Goal: Transaction & Acquisition: Purchase product/service

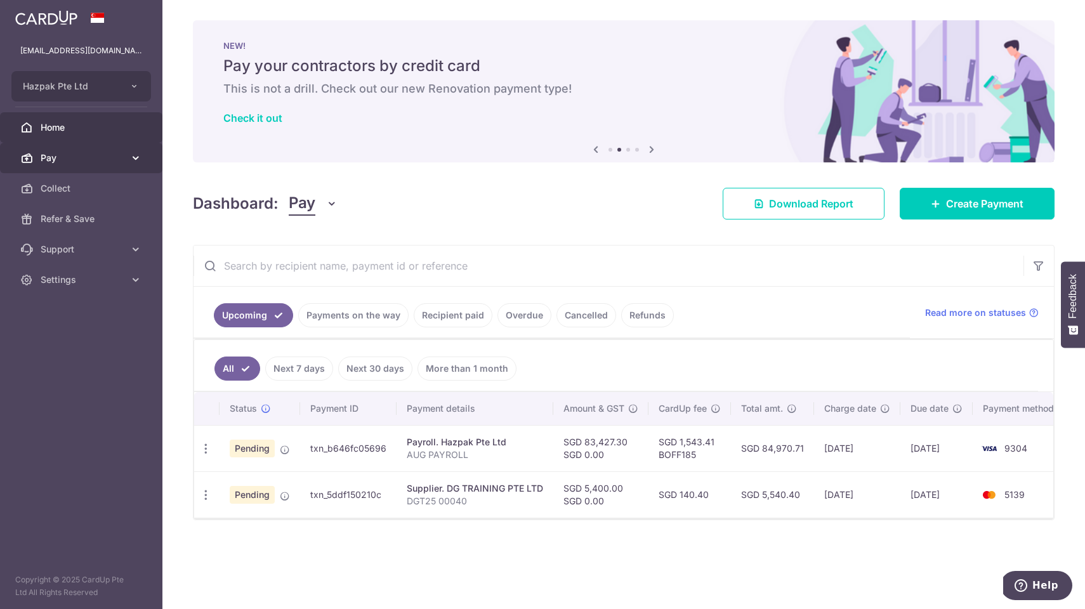
click at [62, 159] on span "Pay" at bounding box center [83, 158] width 84 height 13
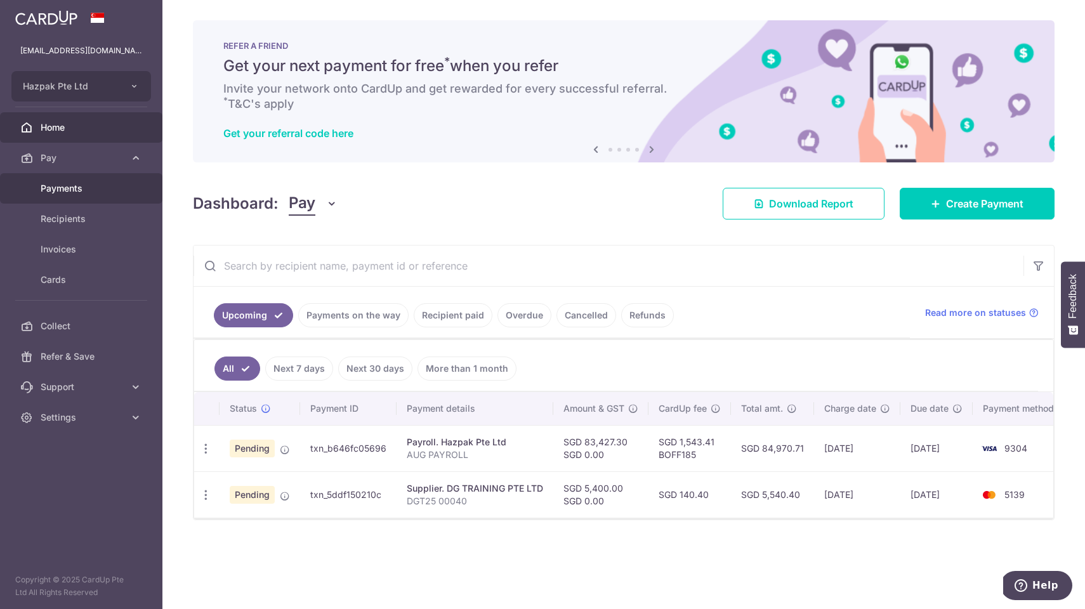
click at [58, 188] on span "Payments" at bounding box center [83, 188] width 84 height 13
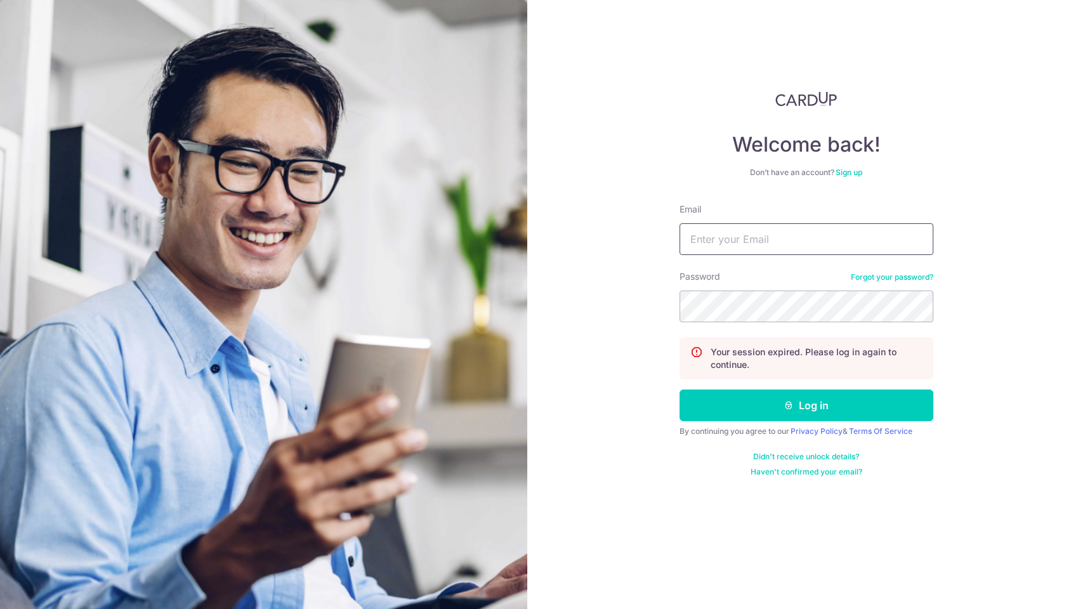
type input "davidwong@hazpak.com.sg"
click at [806, 406] on button "Log in" at bounding box center [807, 406] width 254 height 32
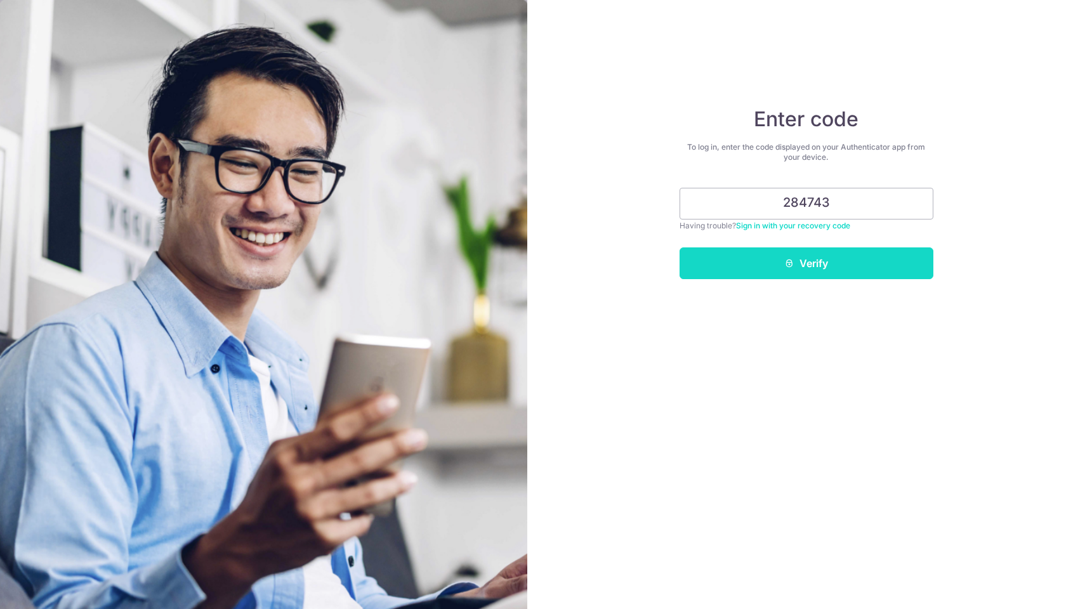
type input "284743"
click at [817, 265] on button "Verify" at bounding box center [807, 263] width 254 height 32
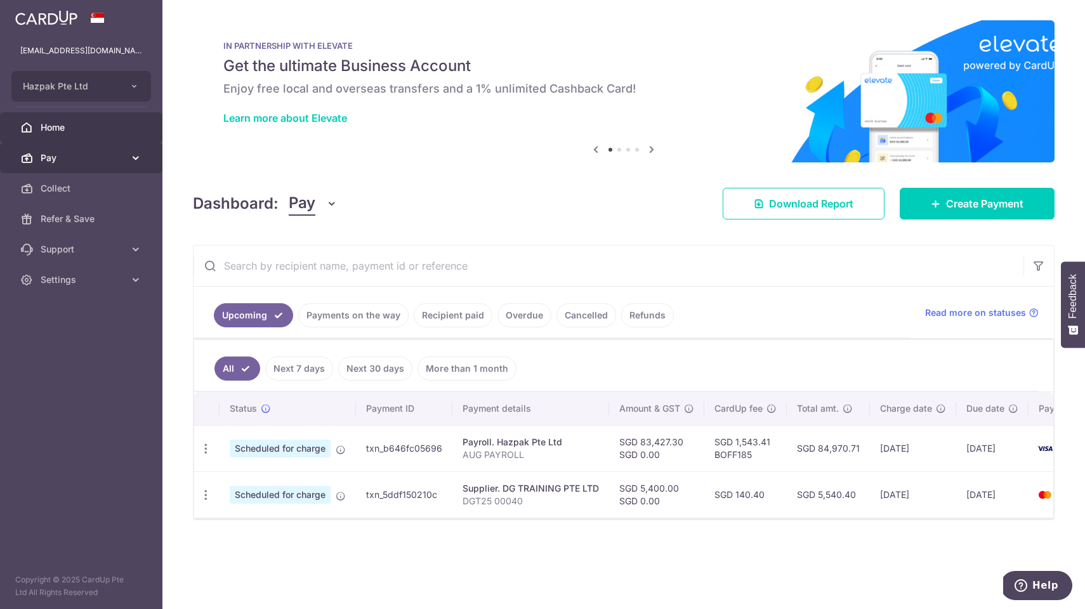
click at [109, 158] on span "Pay" at bounding box center [83, 158] width 84 height 13
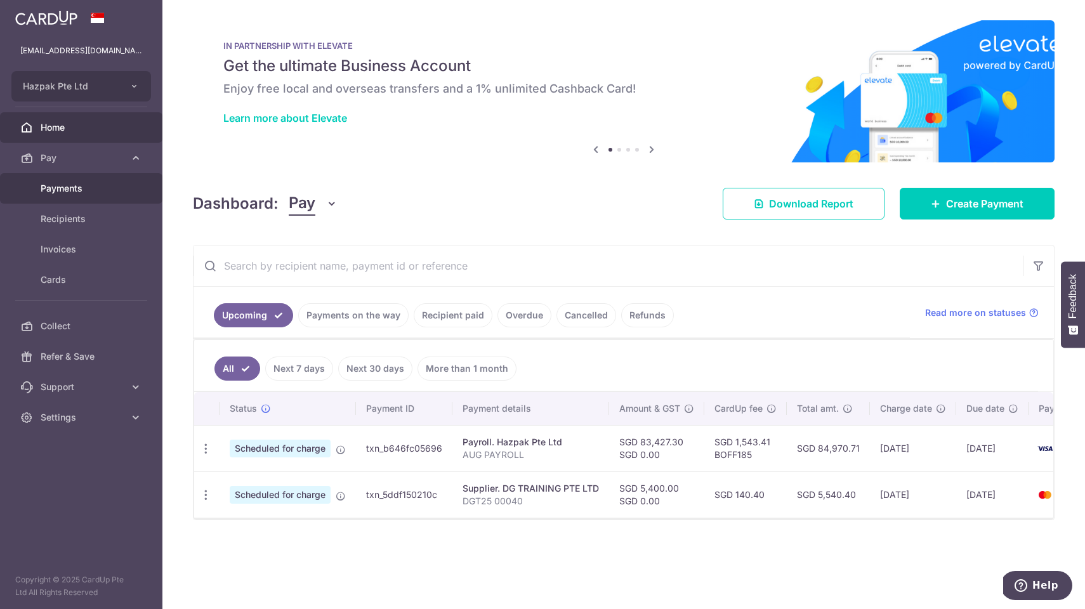
click at [66, 192] on span "Payments" at bounding box center [83, 188] width 84 height 13
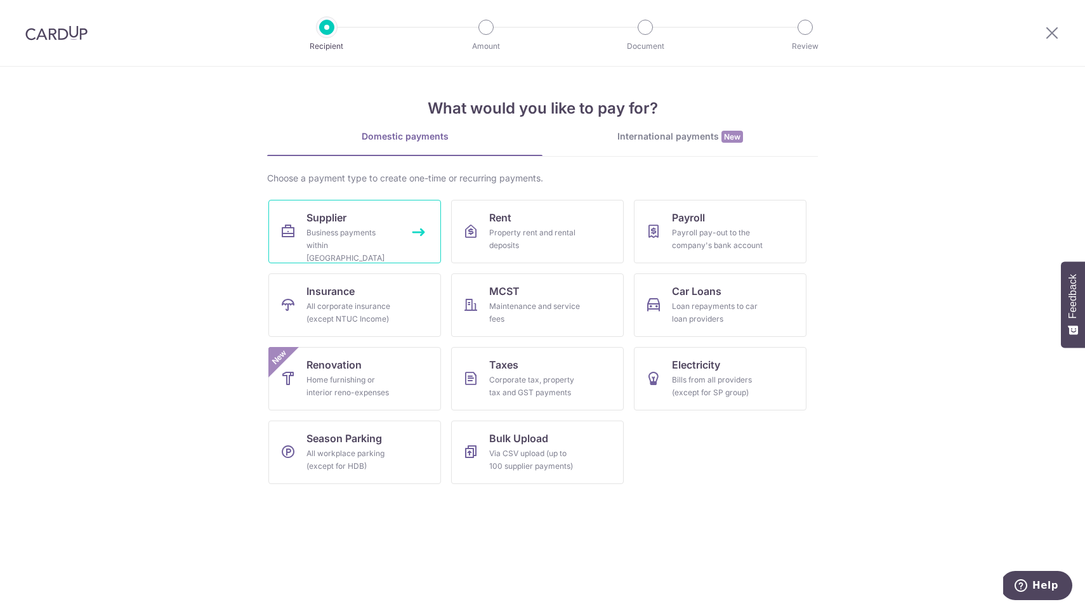
click at [374, 260] on link "Supplier Business payments within [GEOGRAPHIC_DATA]" at bounding box center [354, 231] width 173 height 63
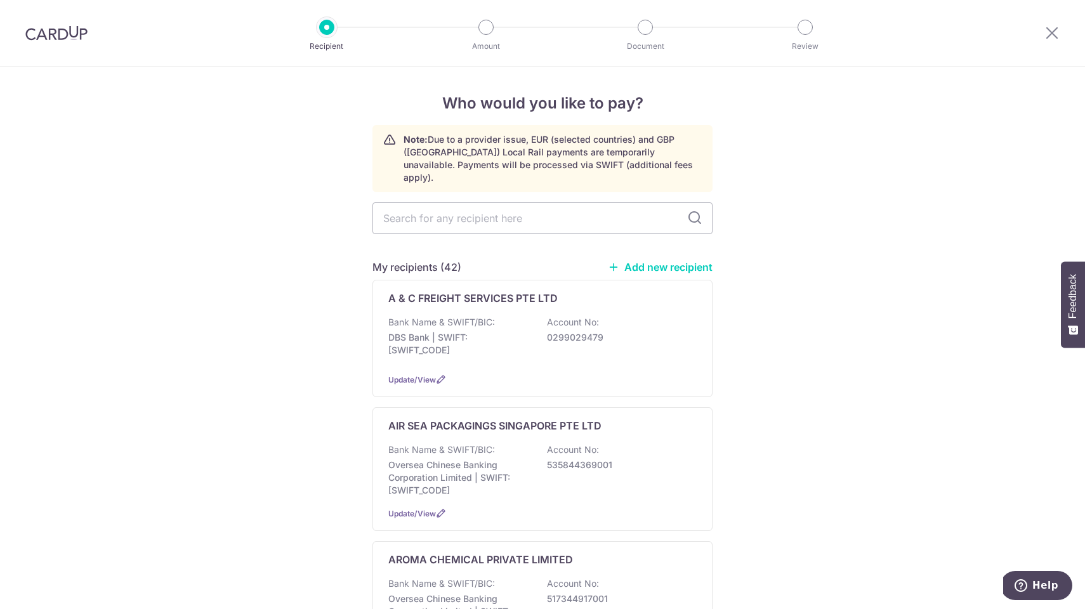
click at [657, 261] on link "Add new recipient" at bounding box center [660, 267] width 105 height 13
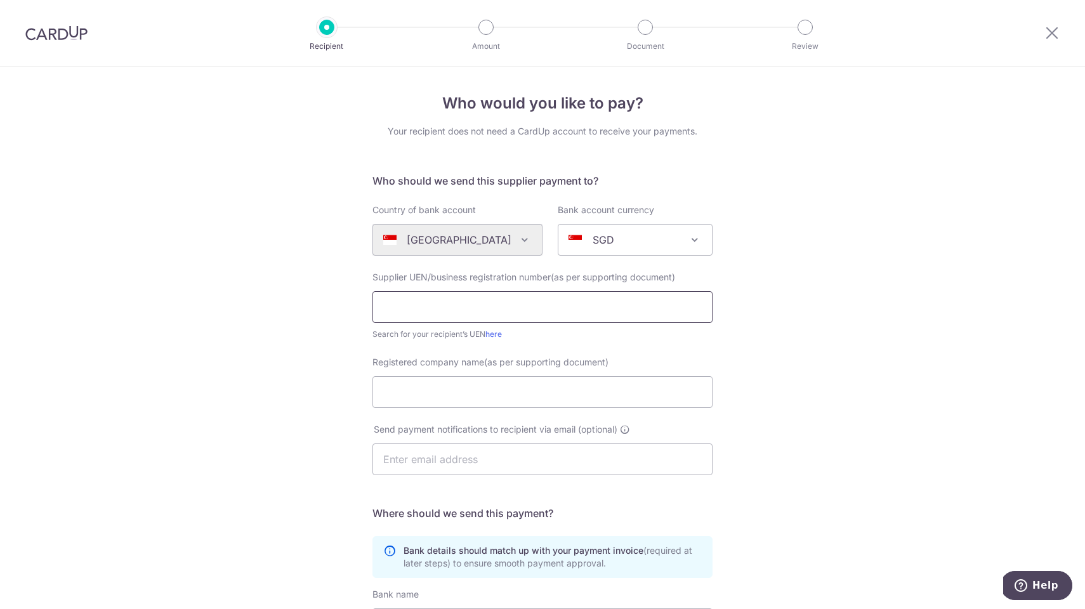
paste input "202007515D."
type input "202007515D"
click at [496, 335] on link "here" at bounding box center [493, 334] width 16 height 10
paste input "OCEAN SAFETY SUPPLIES PTE LTD"
type input "OCEAN SAFETY SUPPLIES PTE LTD"
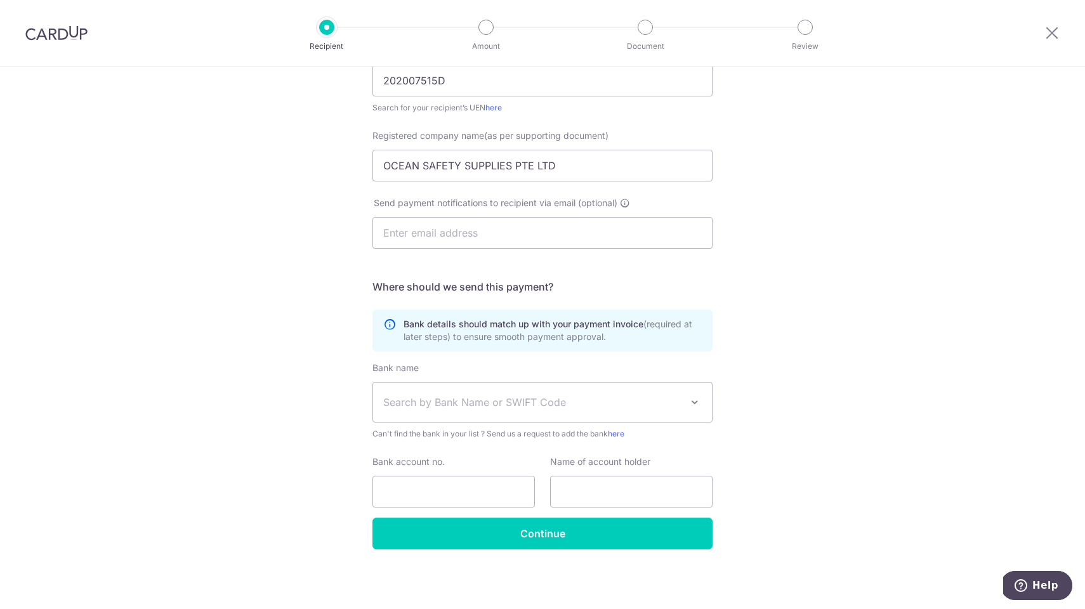
scroll to position [227, 0]
click at [455, 406] on span "Search by Bank Name or SWIFT Code" at bounding box center [532, 402] width 298 height 15
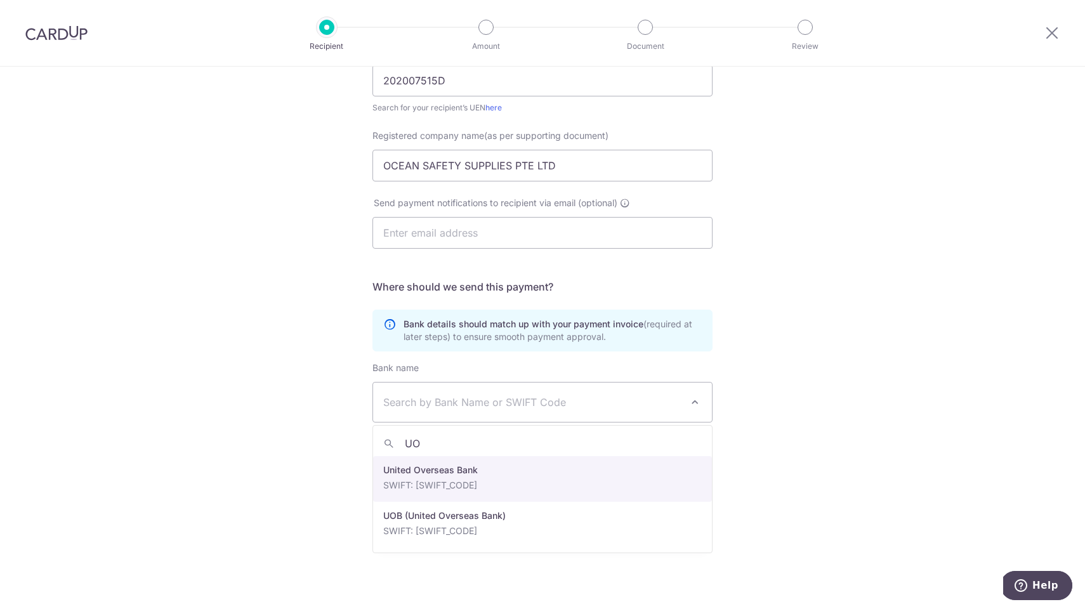
type input "UOB"
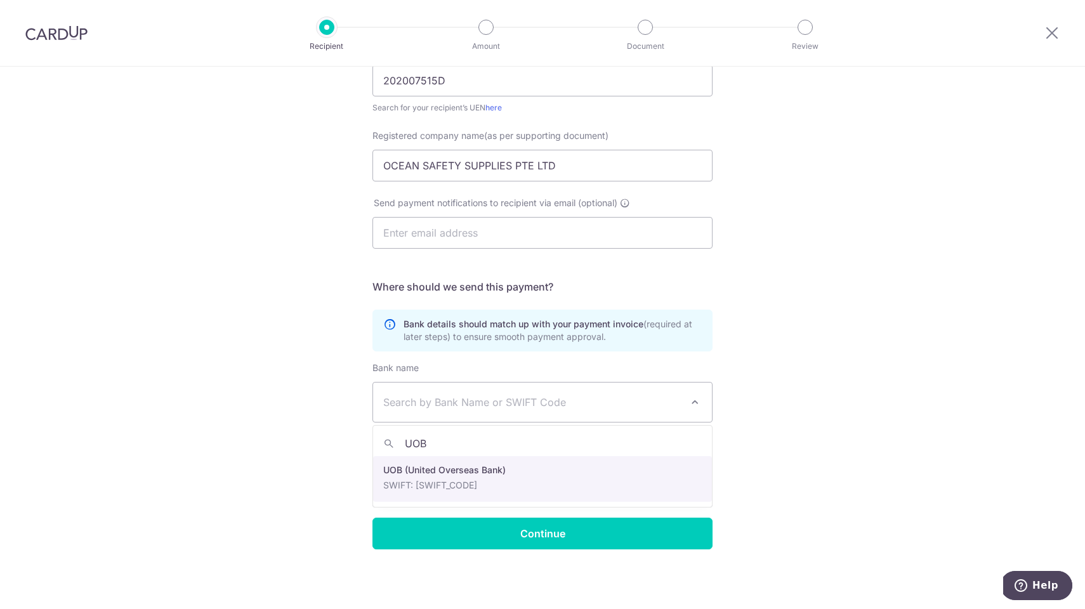
select select "18"
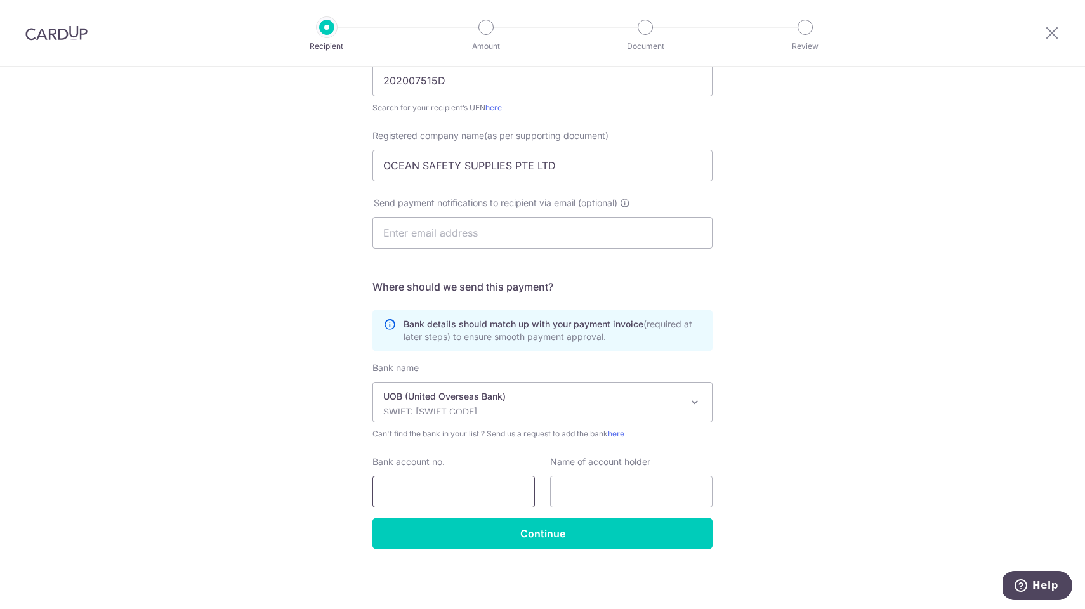
click at [421, 490] on input "Bank account no." at bounding box center [454, 492] width 162 height 32
paste input "324 313 9099"
click at [406, 491] on input "324 313 9099" at bounding box center [454, 492] width 162 height 32
click at [423, 491] on input "324313 9099" at bounding box center [454, 492] width 162 height 32
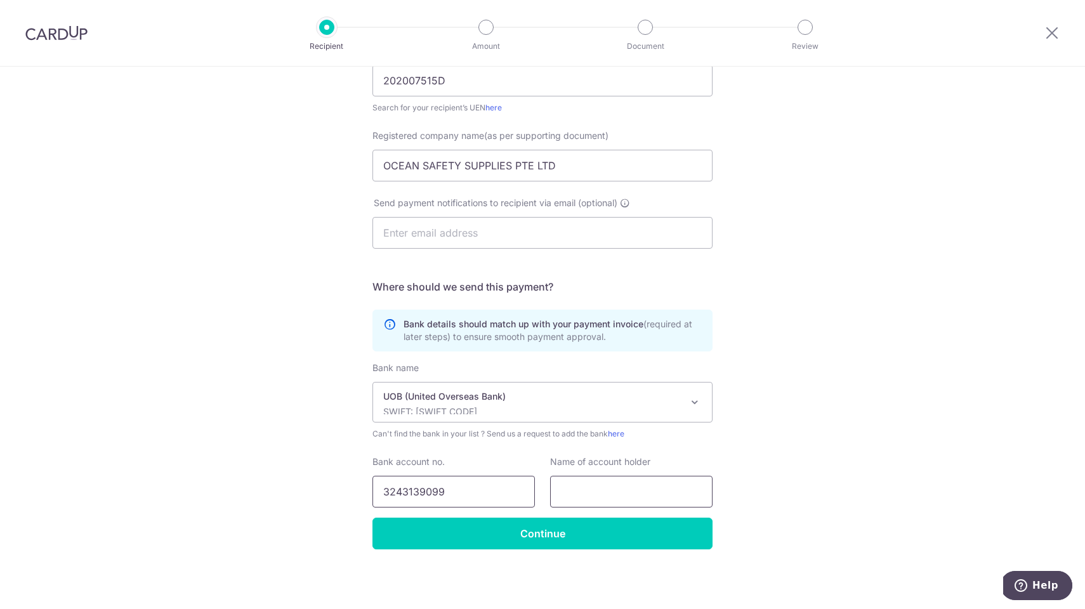
type input "3243139099"
drag, startPoint x: 571, startPoint y: 167, endPoint x: 216, endPoint y: 155, distance: 354.9
click at [216, 155] on div "Who would you like to pay? Your recipient does not need a CardUp account to rec…" at bounding box center [542, 224] width 1085 height 769
click at [584, 484] on input "text" at bounding box center [631, 492] width 162 height 32
paste input "OCEAN SAFETY SUPPLIES PTE LTD"
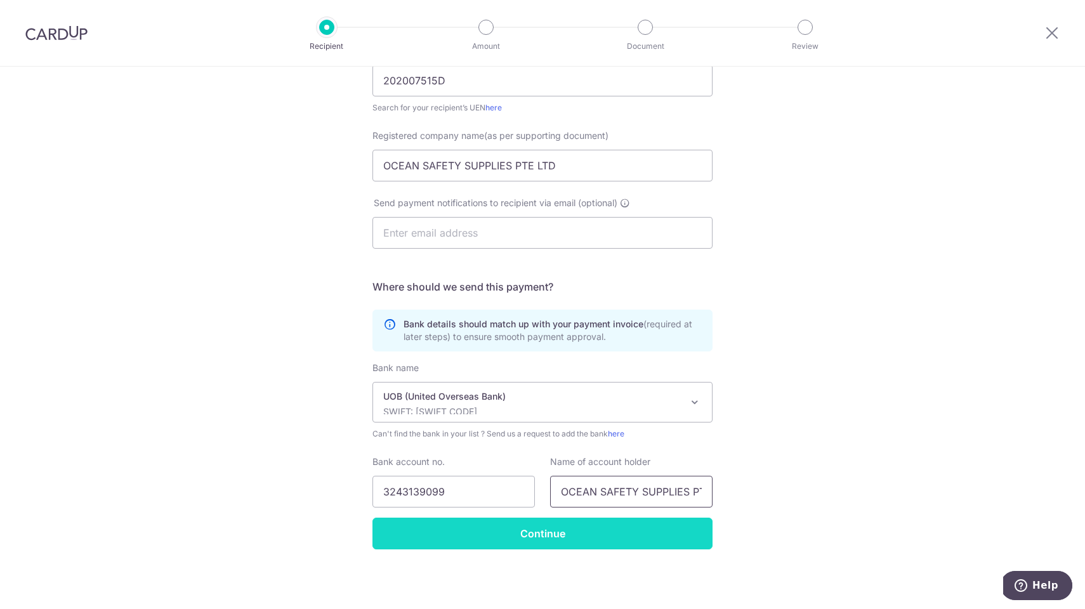
type input "OCEAN SAFETY SUPPLIES PTE LTD"
click at [562, 534] on input "Continue" at bounding box center [543, 534] width 340 height 32
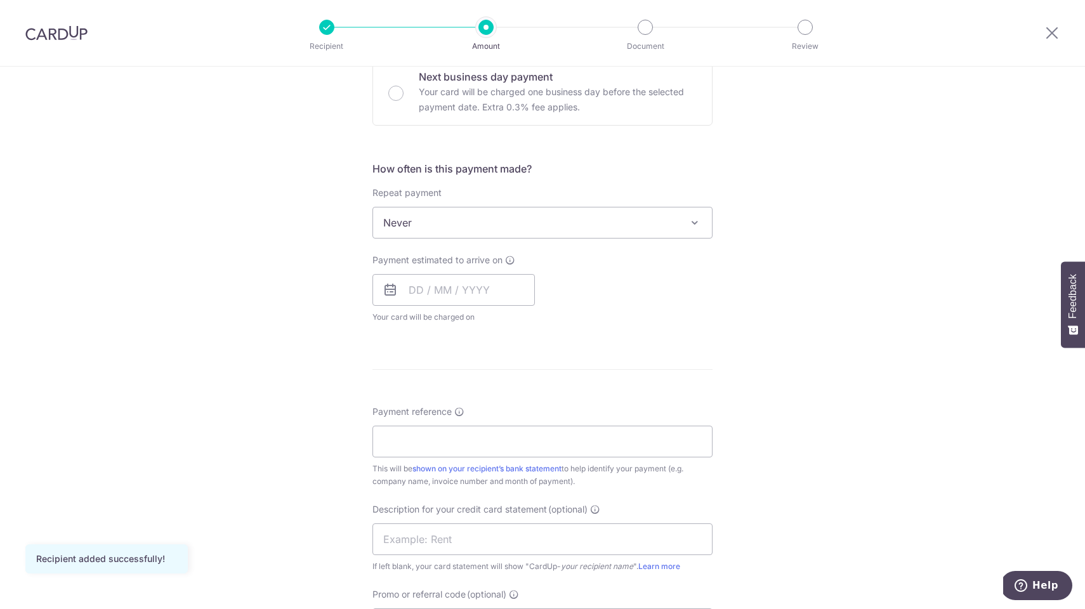
scroll to position [402, 0]
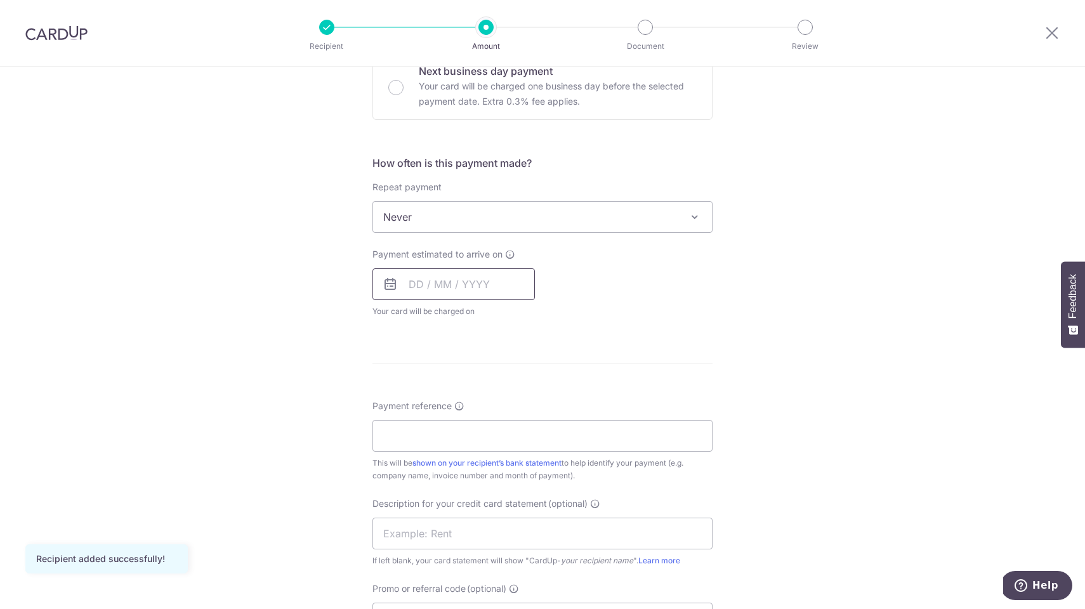
click at [430, 289] on input "text" at bounding box center [454, 284] width 162 height 32
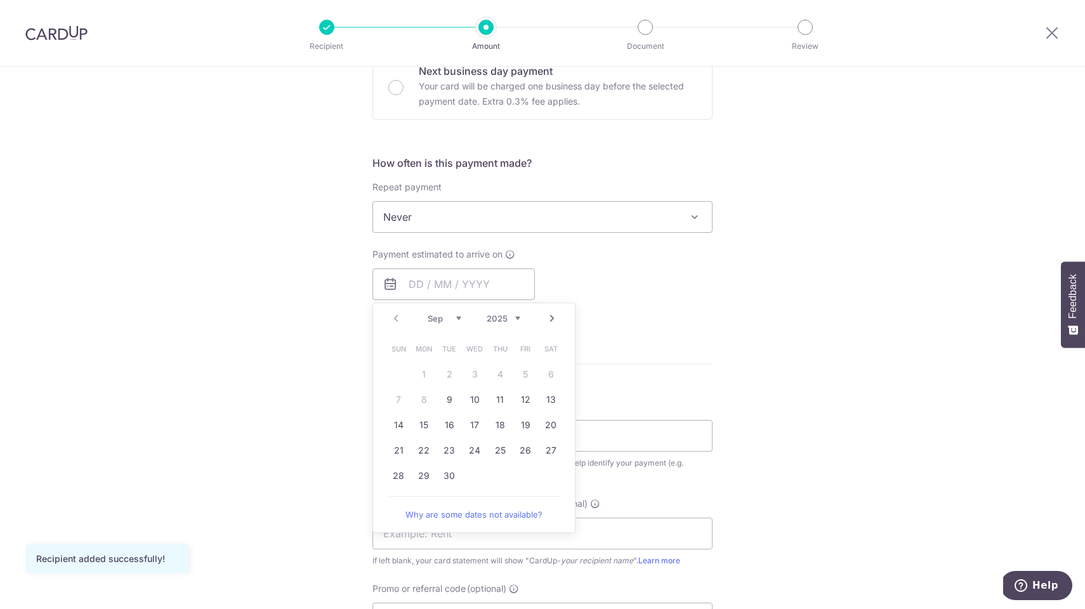
click at [458, 224] on span "Never" at bounding box center [542, 217] width 339 height 30
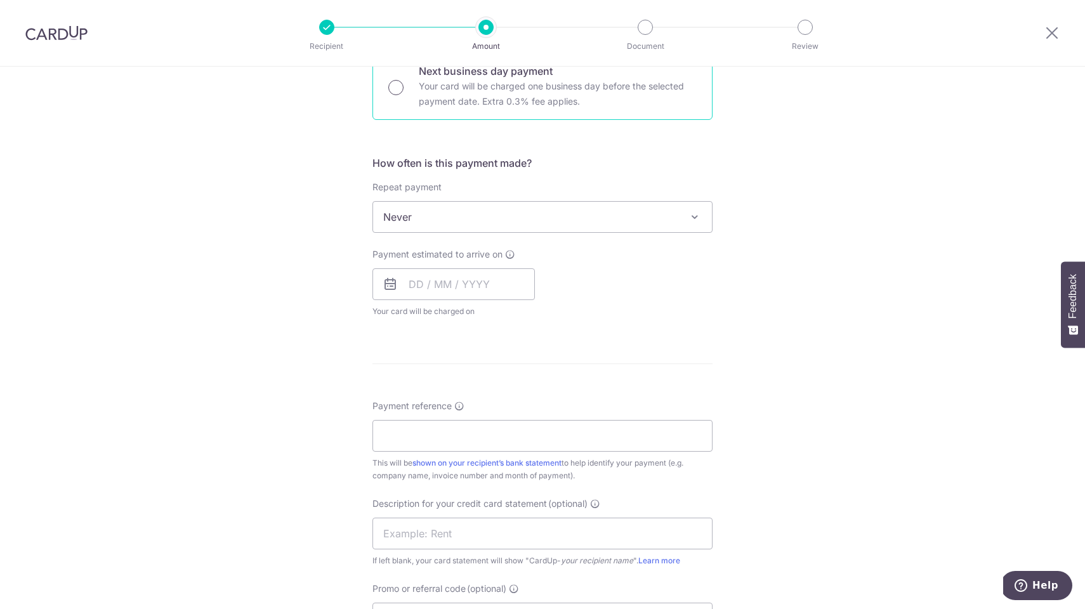
click at [400, 86] on input "Next business day payment Your card will be charged one business day before the…" at bounding box center [395, 87] width 15 height 15
radio input "true"
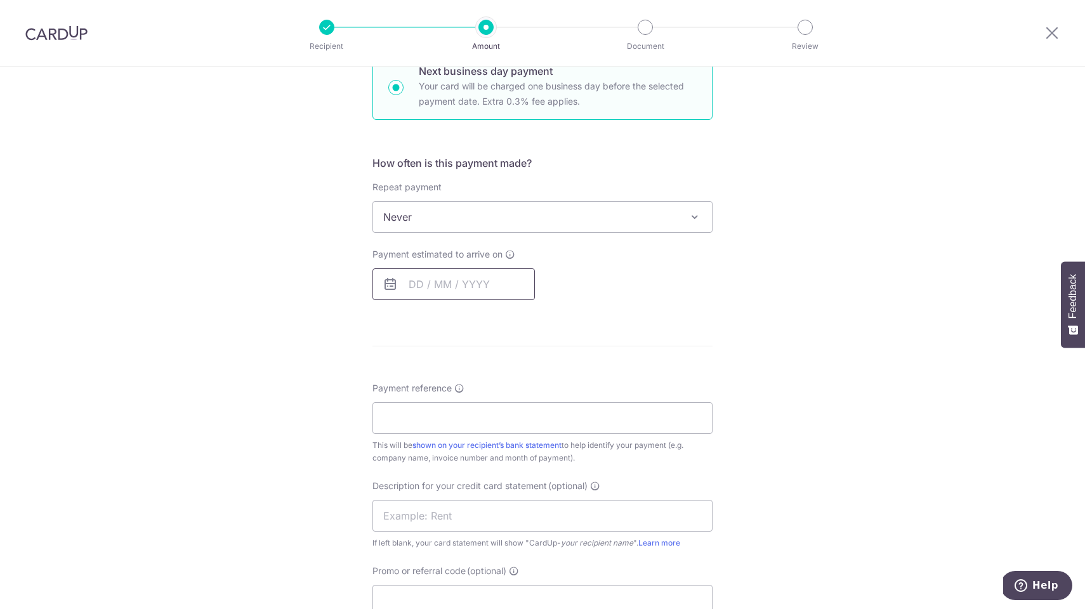
click at [503, 284] on input "text" at bounding box center [454, 284] width 162 height 32
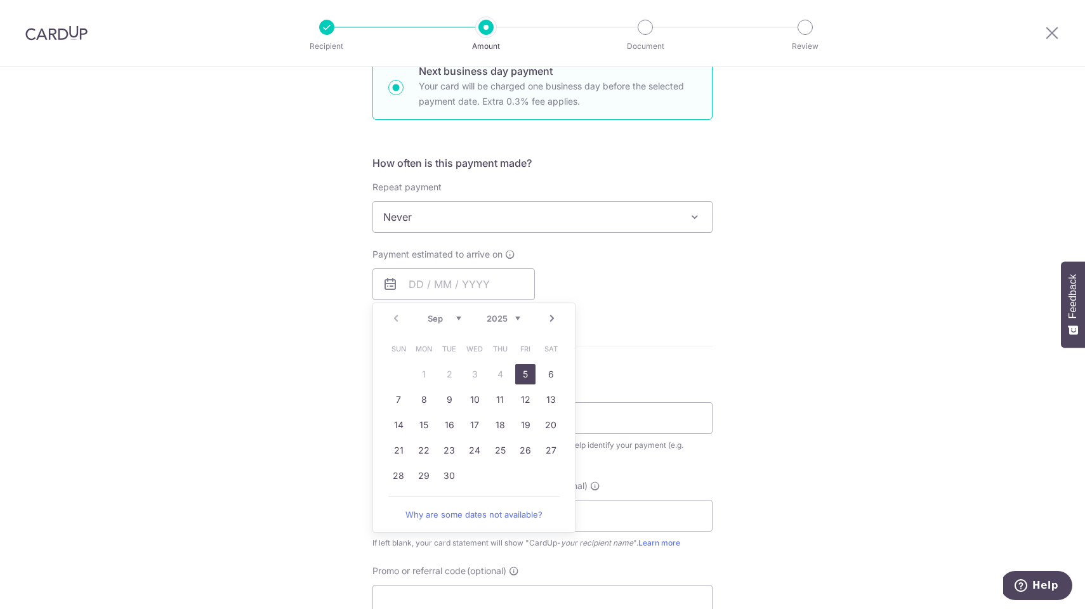
click at [528, 370] on link "5" at bounding box center [525, 374] width 20 height 20
type input "05/09/2025"
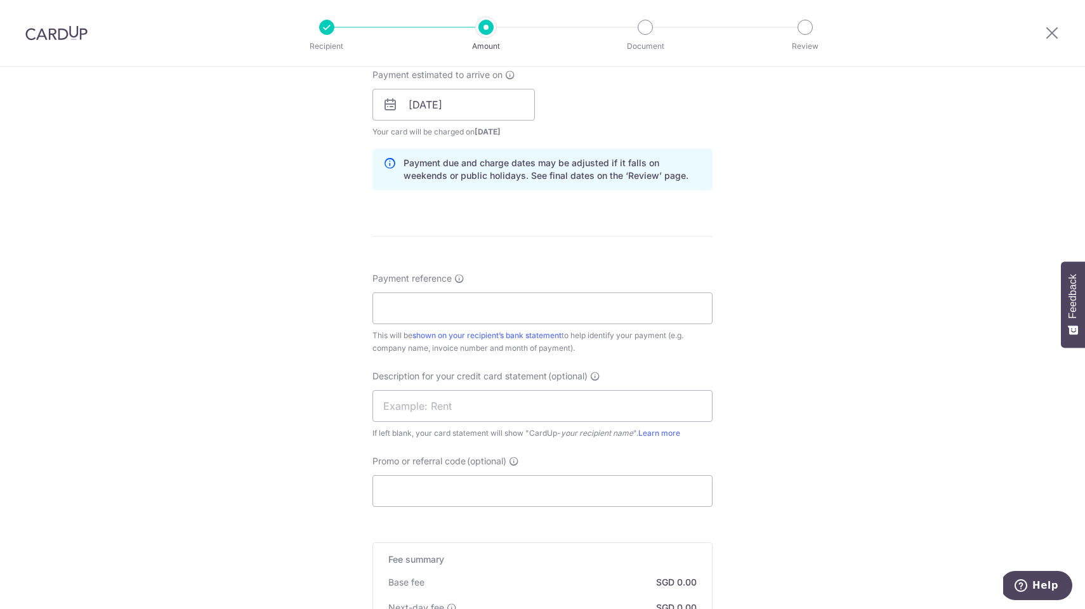
scroll to position [729, 0]
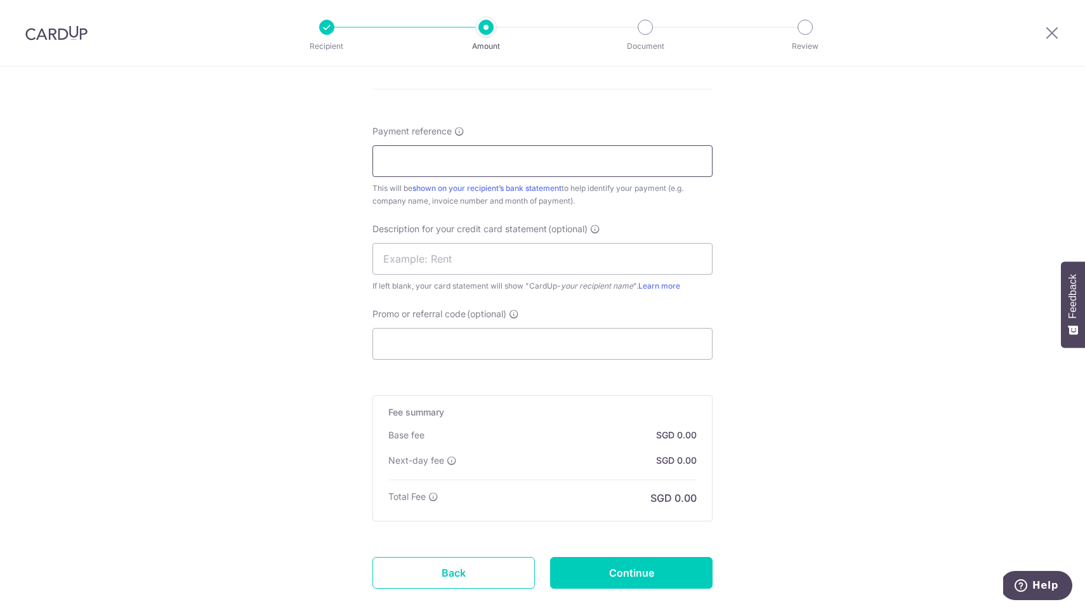
click at [519, 161] on input "Payment reference" at bounding box center [543, 161] width 340 height 32
type input "INV 00004802"
click at [511, 263] on input "text" at bounding box center [543, 259] width 340 height 32
type input "O"
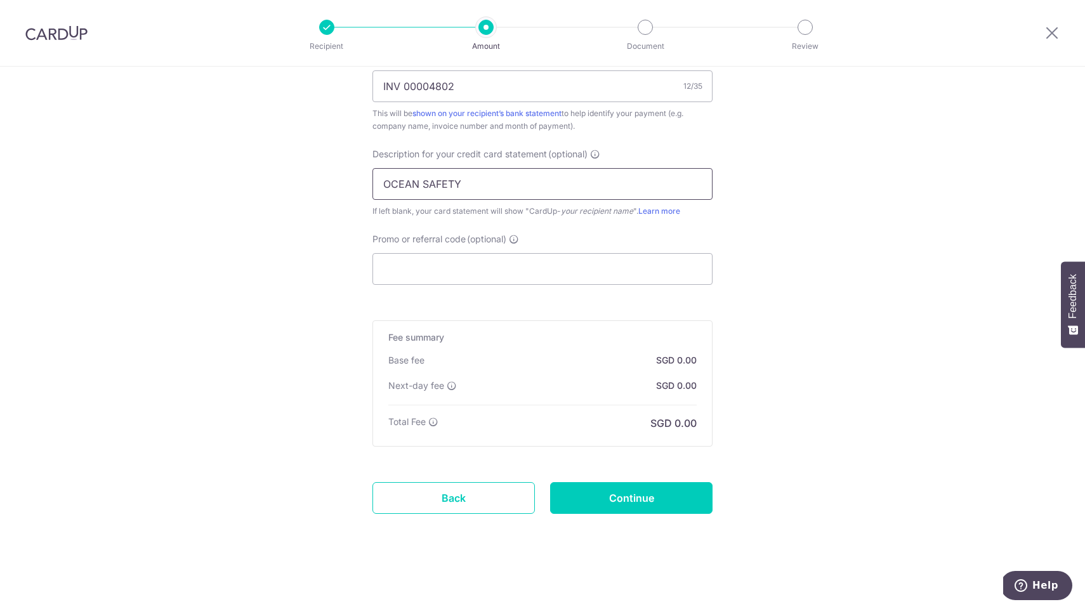
scroll to position [804, 0]
type input "OCEAN SAFETY"
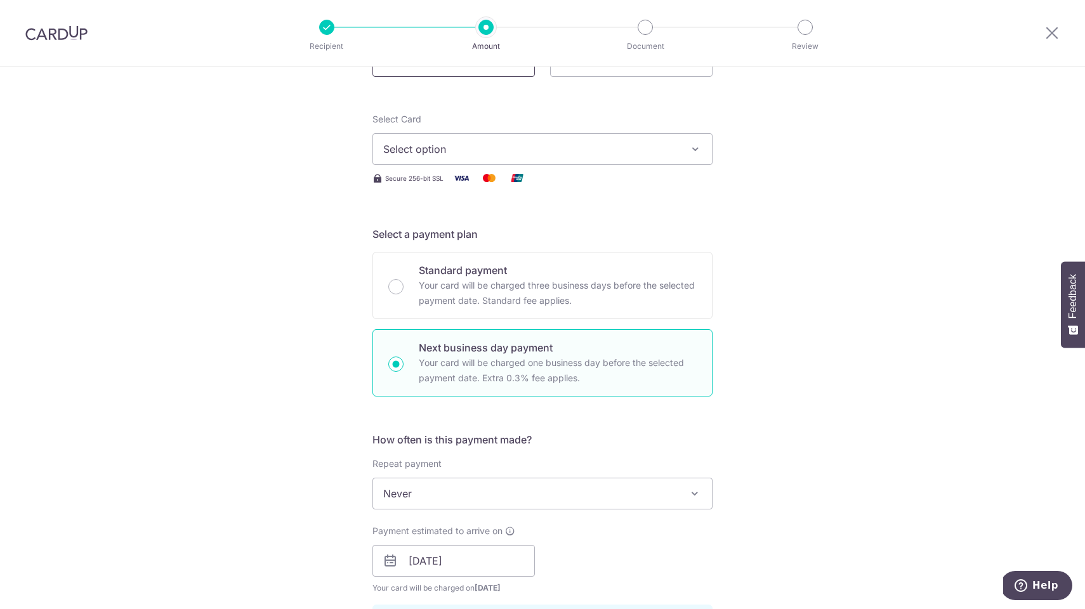
scroll to position [76, 0]
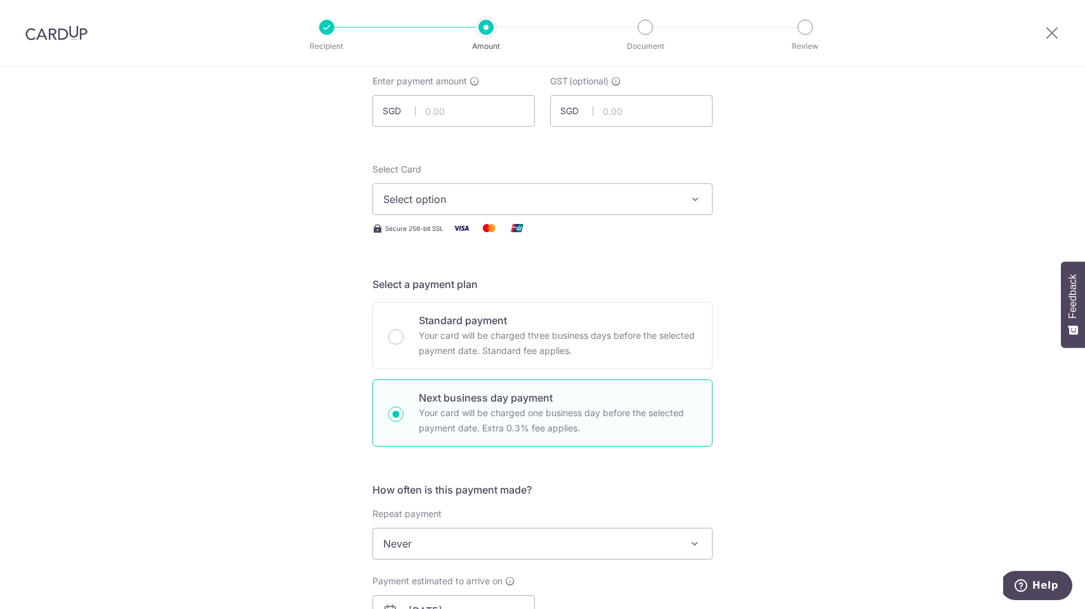
click at [605, 193] on span "Select option" at bounding box center [531, 199] width 296 height 15
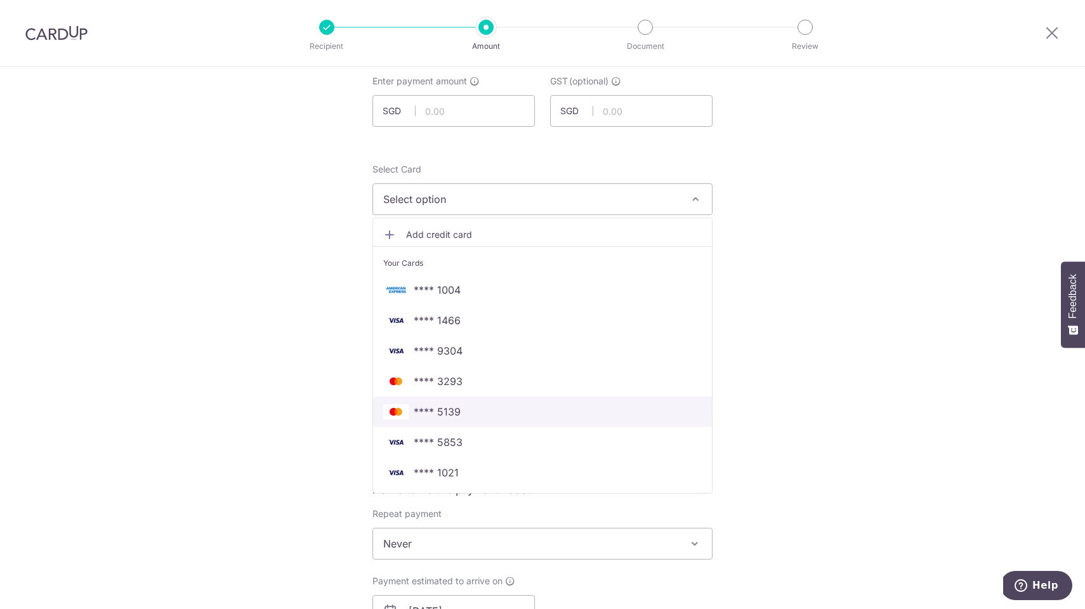
click at [440, 412] on span "**** 5139" at bounding box center [437, 411] width 47 height 15
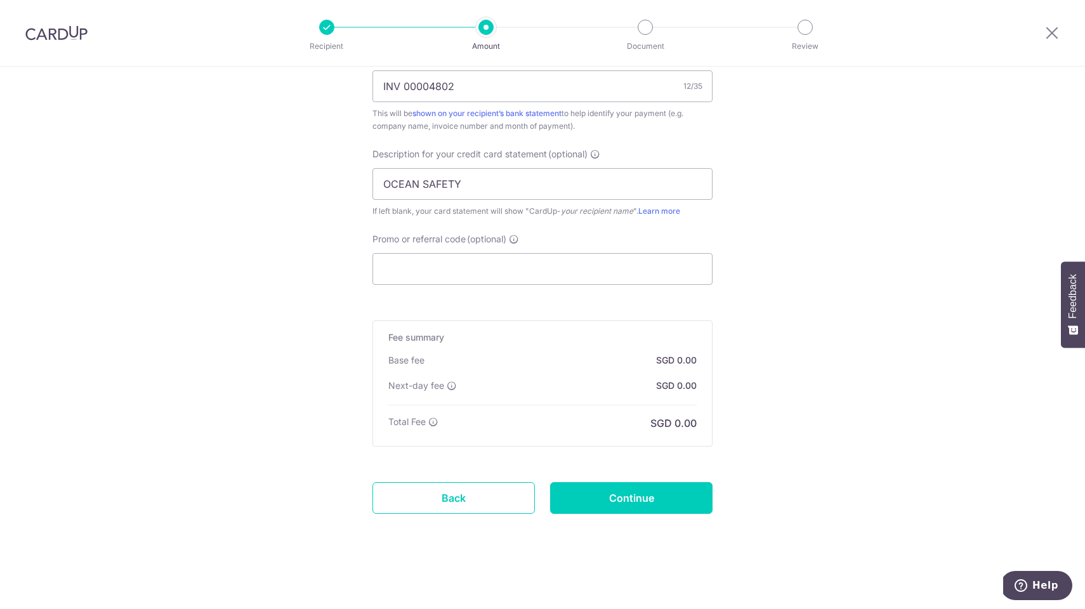
scroll to position [282, 0]
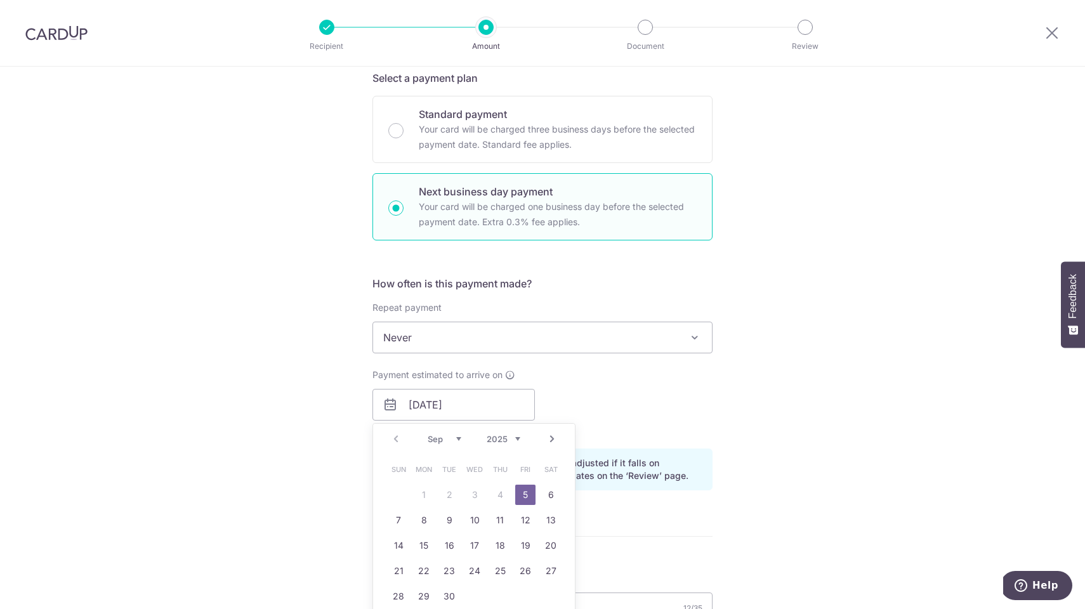
click at [527, 496] on link "5" at bounding box center [525, 495] width 20 height 20
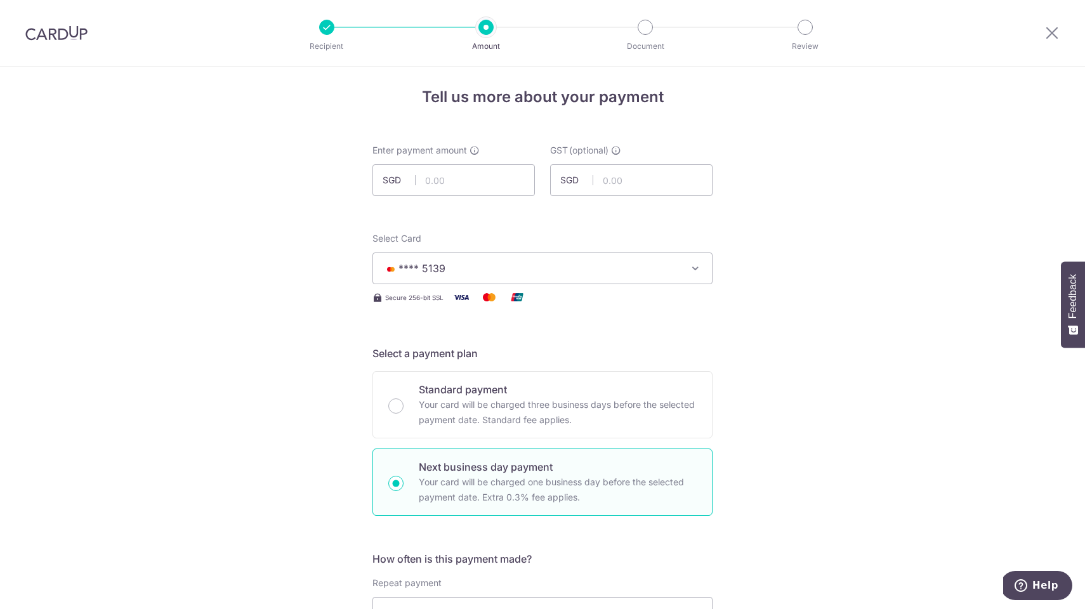
scroll to position [0, 0]
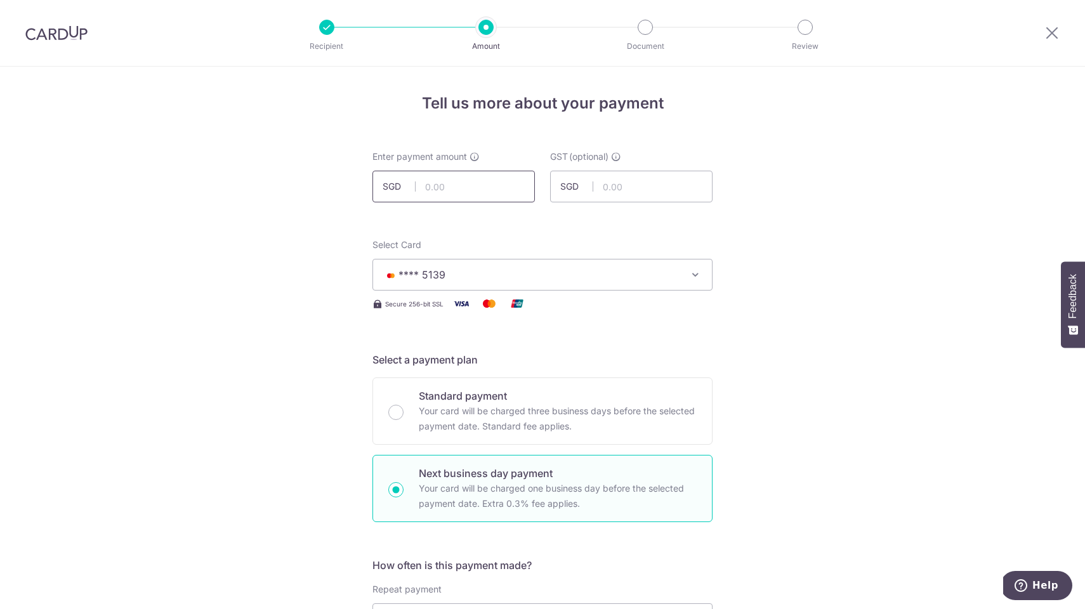
click at [437, 188] on input "text" at bounding box center [454, 187] width 162 height 32
type input "1,689.50"
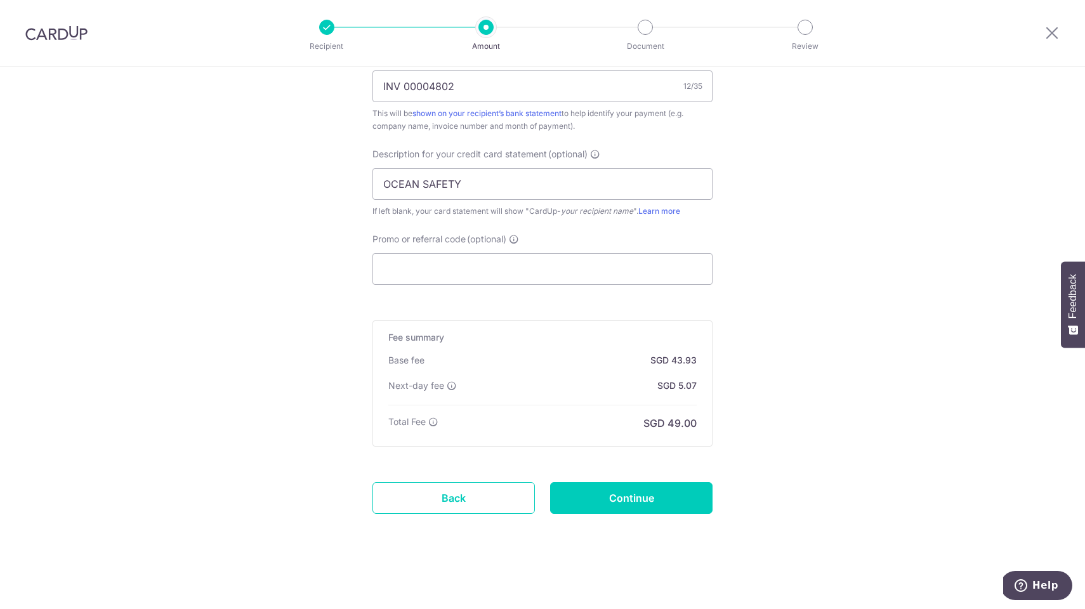
scroll to position [804, 0]
click at [640, 497] on input "Continue" at bounding box center [631, 498] width 162 height 32
type input "Create Schedule"
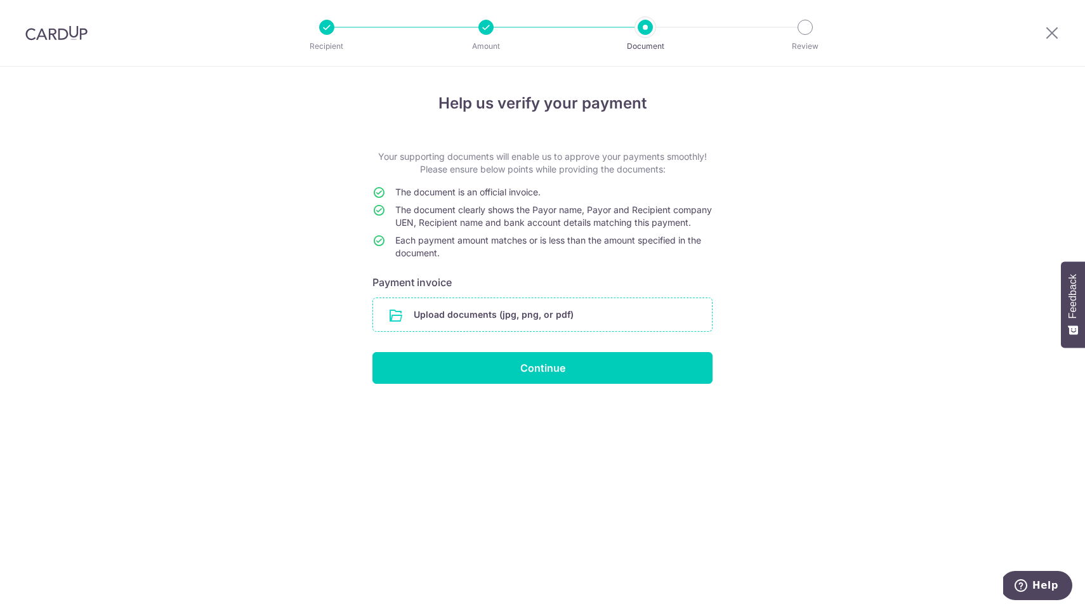
click at [543, 331] on input "file" at bounding box center [542, 314] width 339 height 33
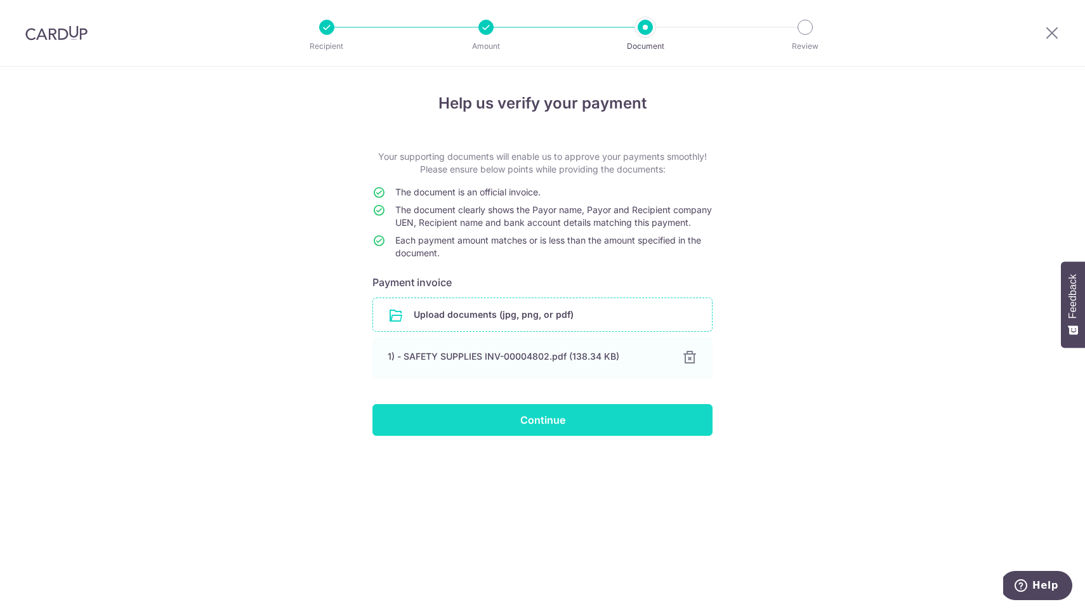
click at [515, 435] on input "Continue" at bounding box center [543, 420] width 340 height 32
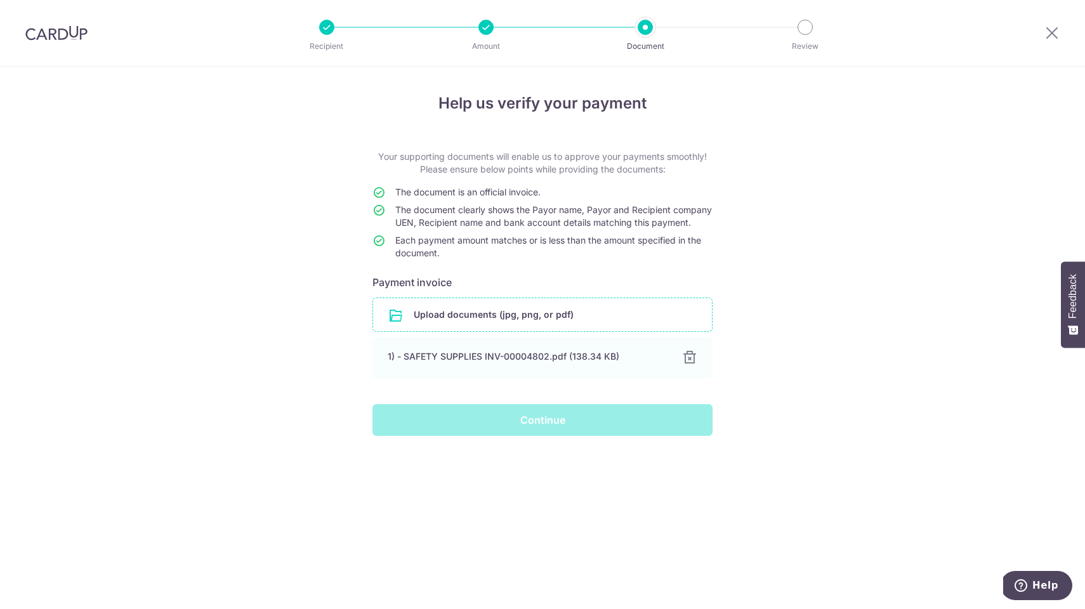
click at [515, 435] on div "Continue" at bounding box center [542, 420] width 355 height 32
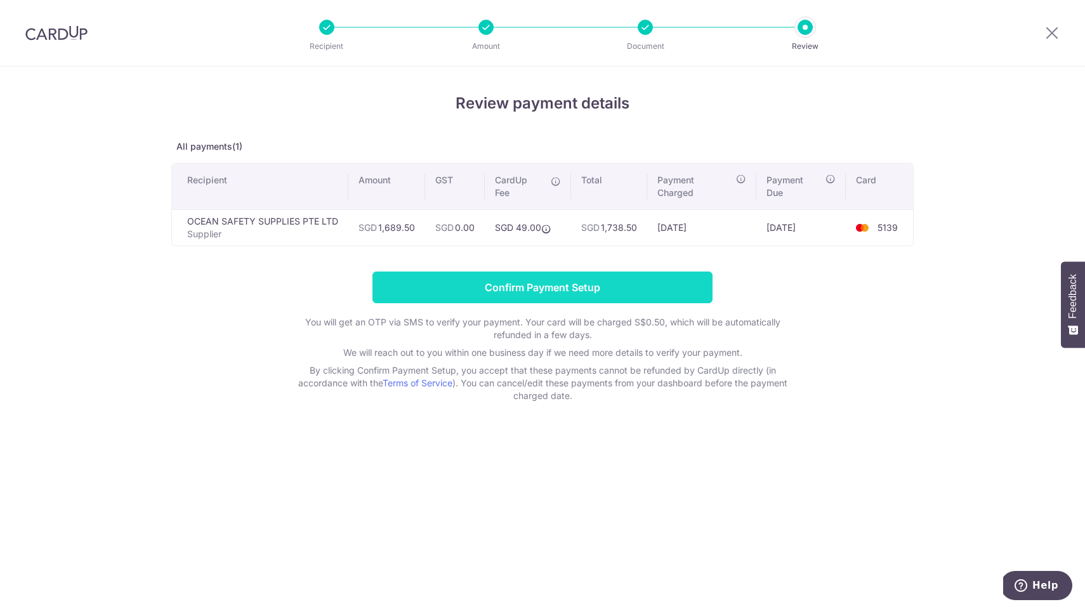
click at [514, 291] on input "Confirm Payment Setup" at bounding box center [543, 288] width 340 height 32
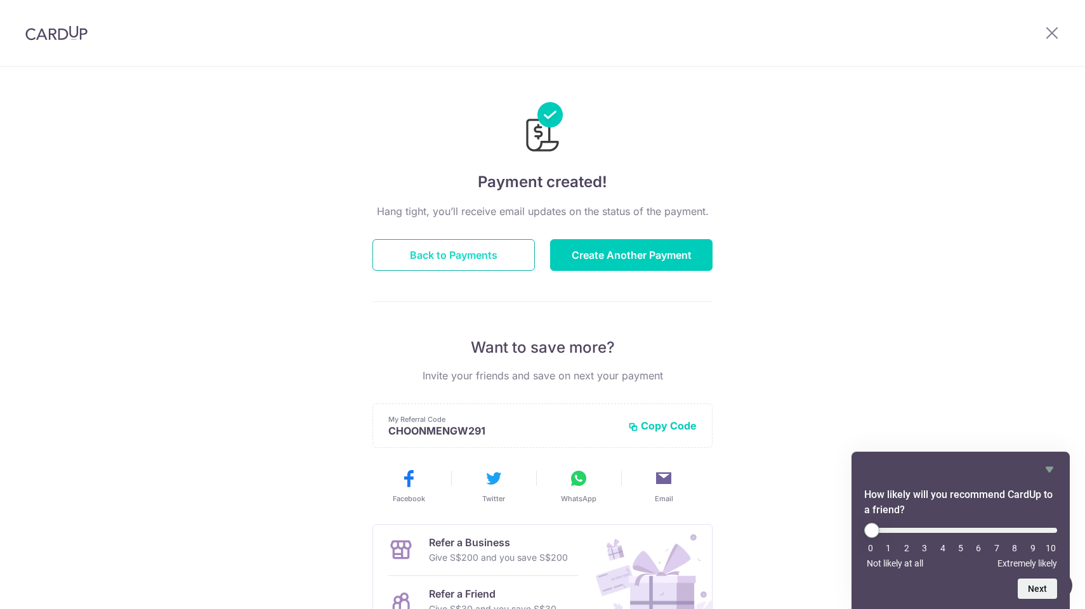
click at [458, 254] on button "Back to Payments" at bounding box center [454, 255] width 162 height 32
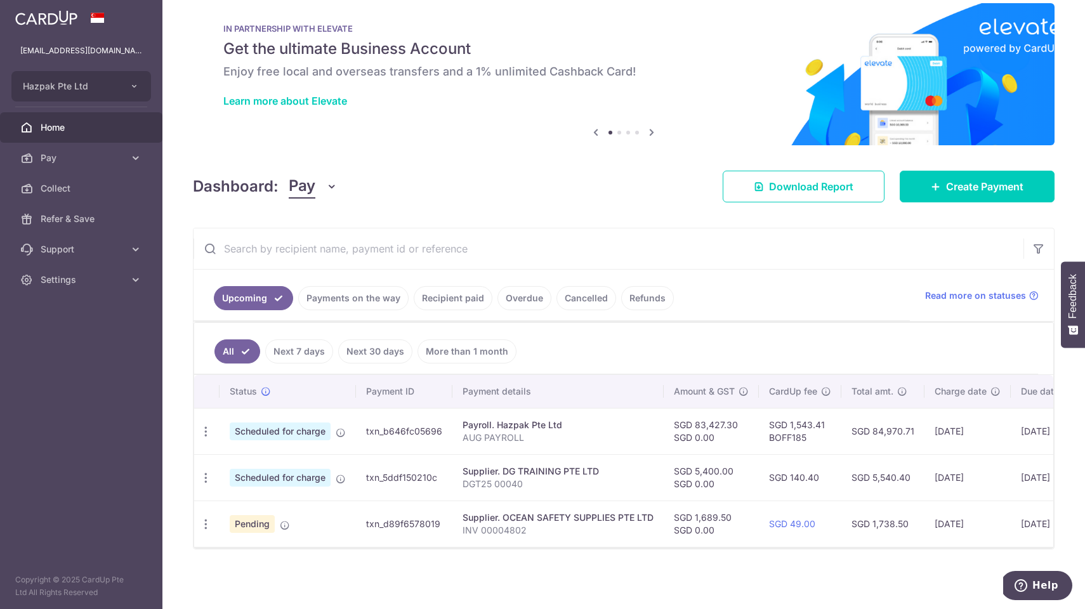
scroll to position [17, 0]
click at [410, 526] on td "txn_d89f6578019" at bounding box center [404, 524] width 96 height 46
copy td "txn_d89f6578019"
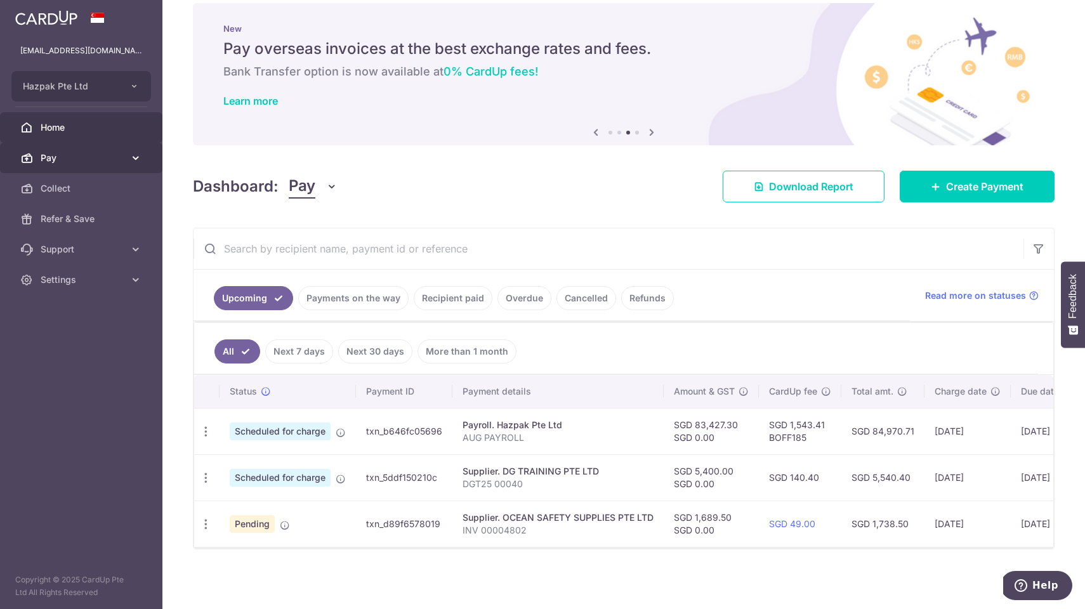
click at [60, 159] on span "Pay" at bounding box center [83, 158] width 84 height 13
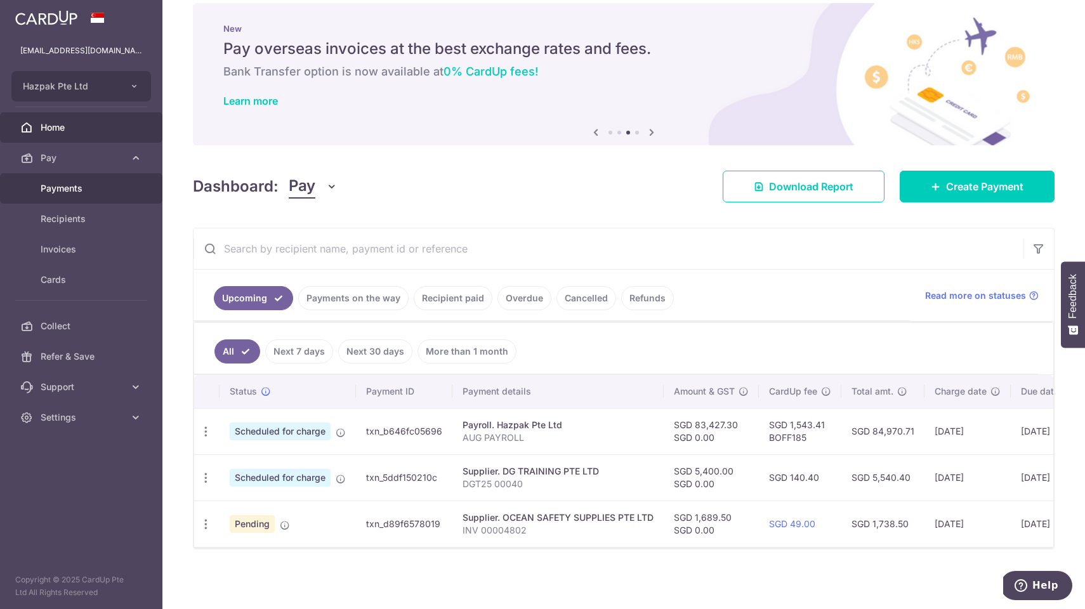
click at [59, 189] on span "Payments" at bounding box center [83, 188] width 84 height 13
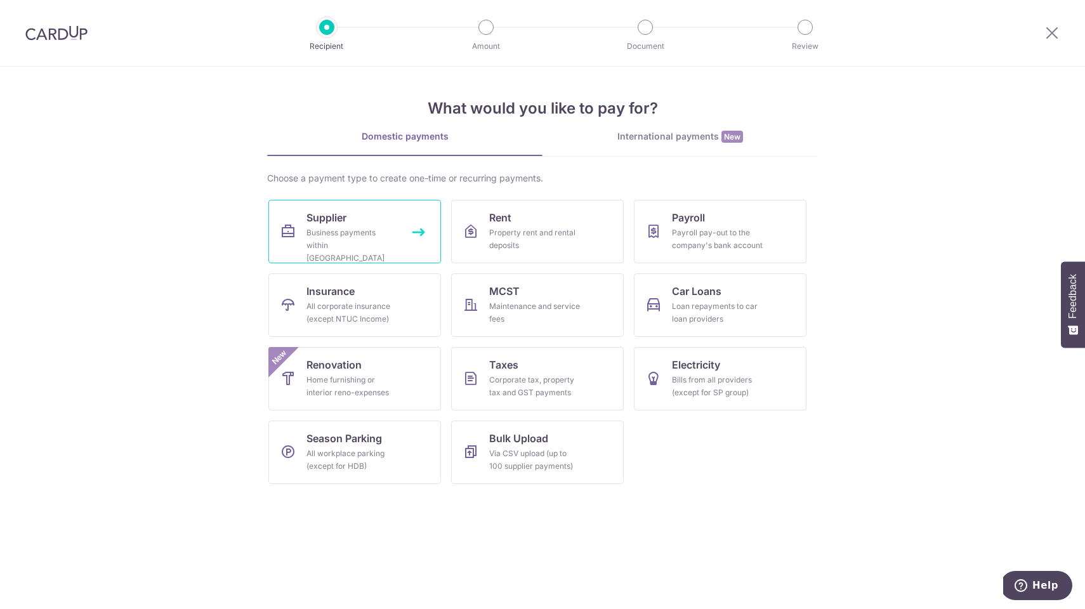
click at [308, 249] on div "Business payments within [GEOGRAPHIC_DATA]" at bounding box center [352, 246] width 91 height 38
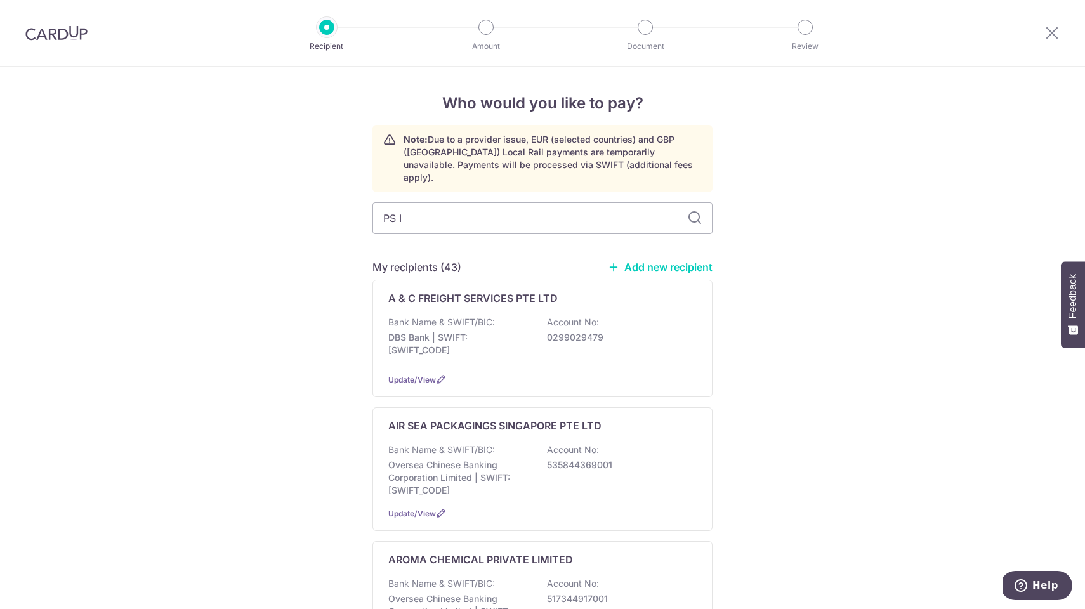
type input "PS IN"
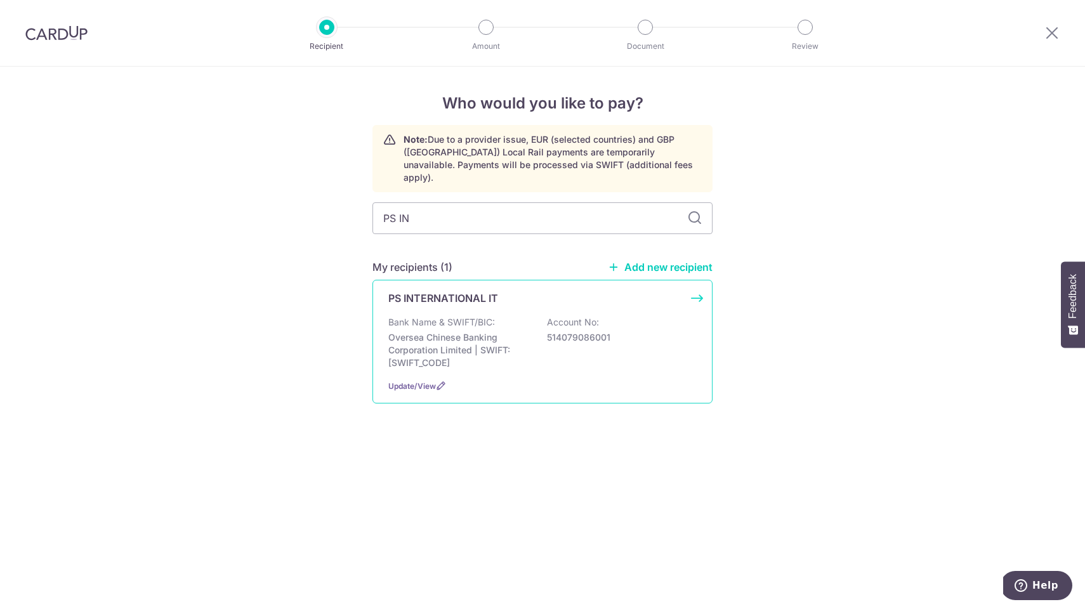
click at [447, 341] on p "Oversea Chinese Banking Corporation Limited | SWIFT: OCBCSGSGXXX" at bounding box center [459, 350] width 142 height 38
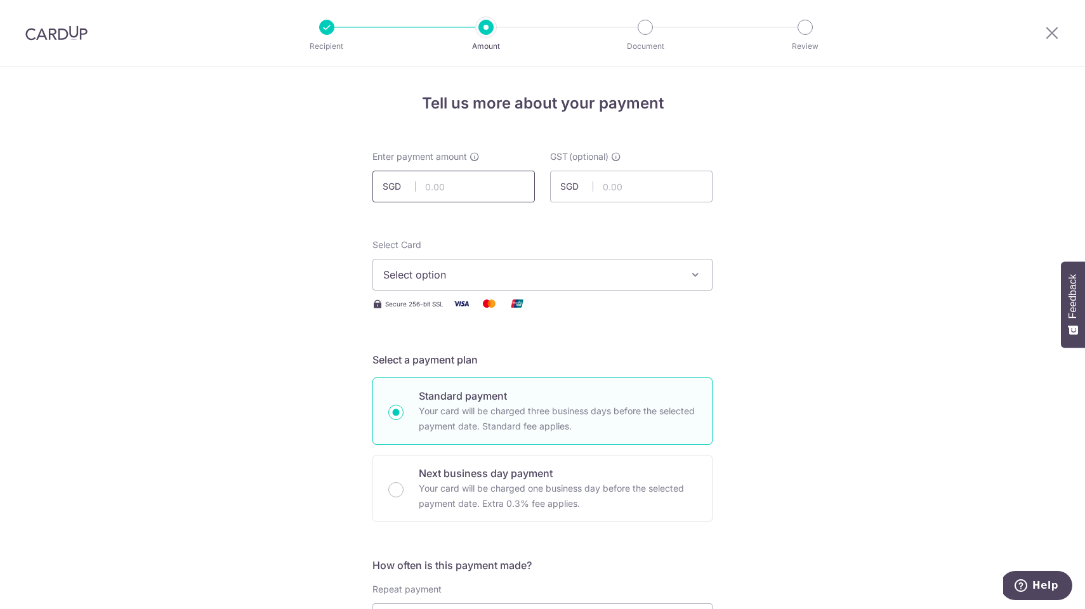
click at [496, 188] on input "text" at bounding box center [454, 187] width 162 height 32
type input "2"
type input "2,180.00"
click at [535, 279] on span "Select option" at bounding box center [531, 274] width 296 height 15
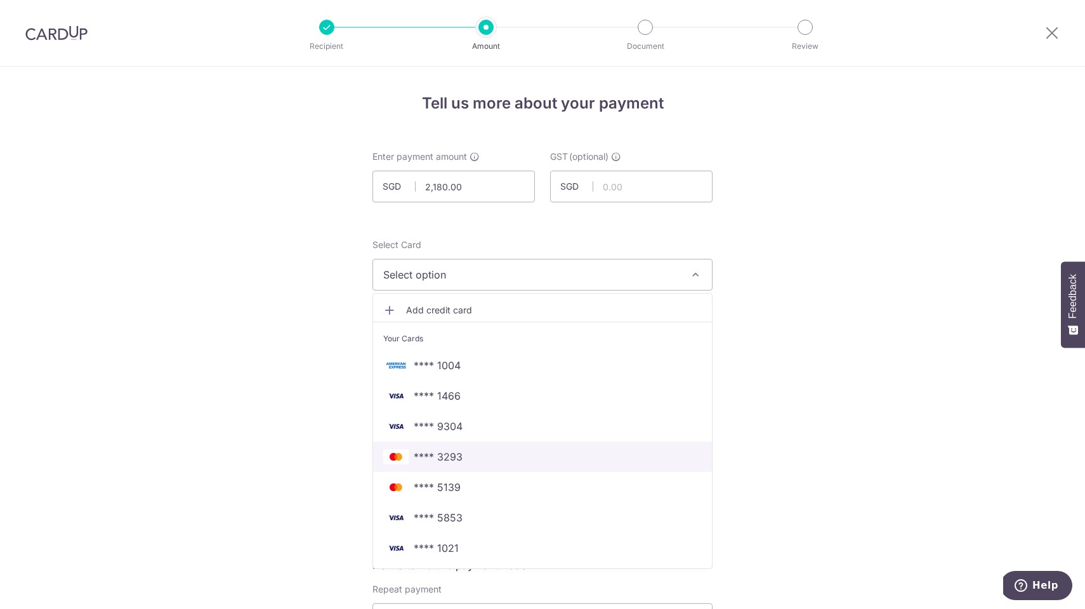
click at [449, 461] on span "**** 3293" at bounding box center [438, 456] width 49 height 15
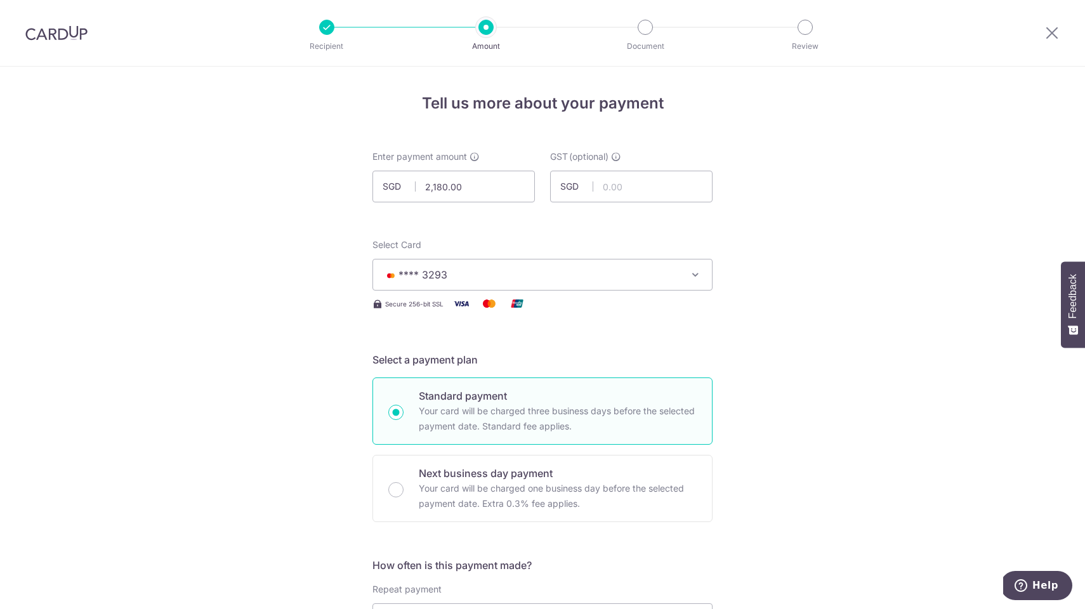
click at [448, 268] on span "**** 3293" at bounding box center [531, 274] width 296 height 15
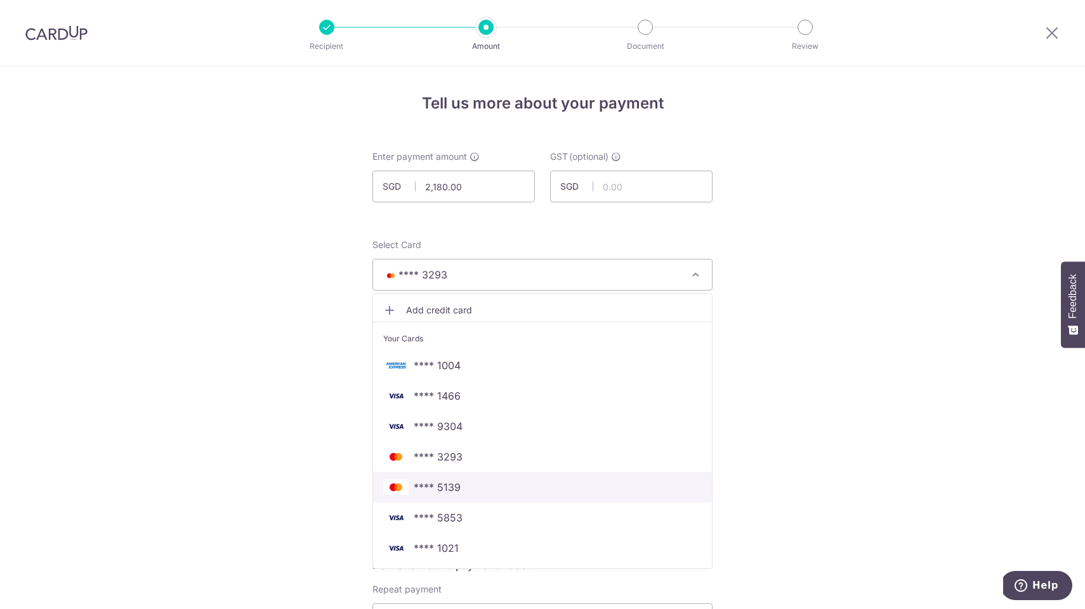
click at [451, 489] on span "**** 5139" at bounding box center [437, 487] width 47 height 15
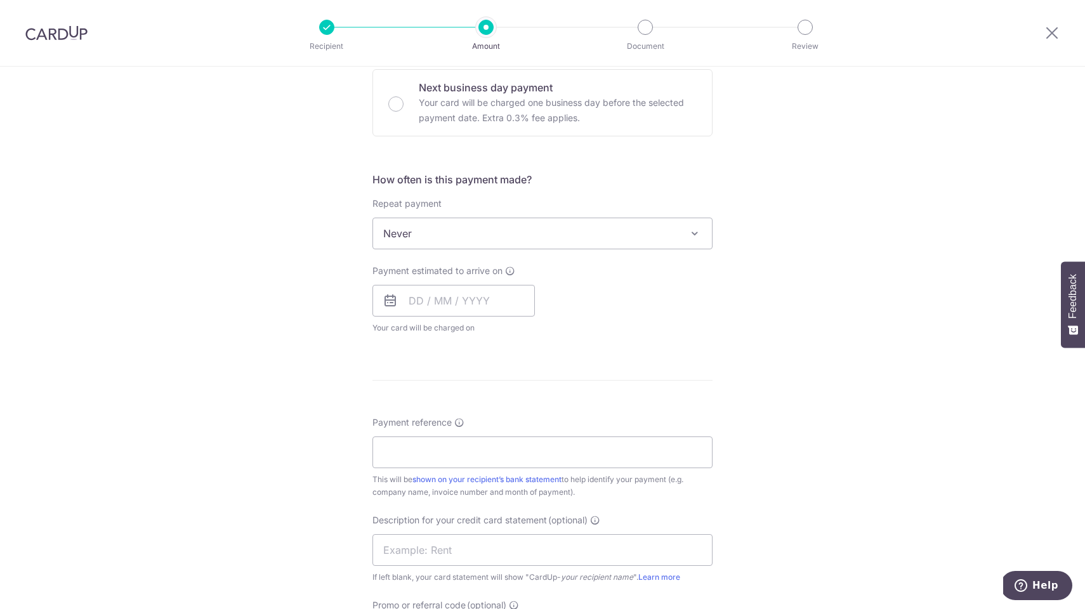
scroll to position [424, 0]
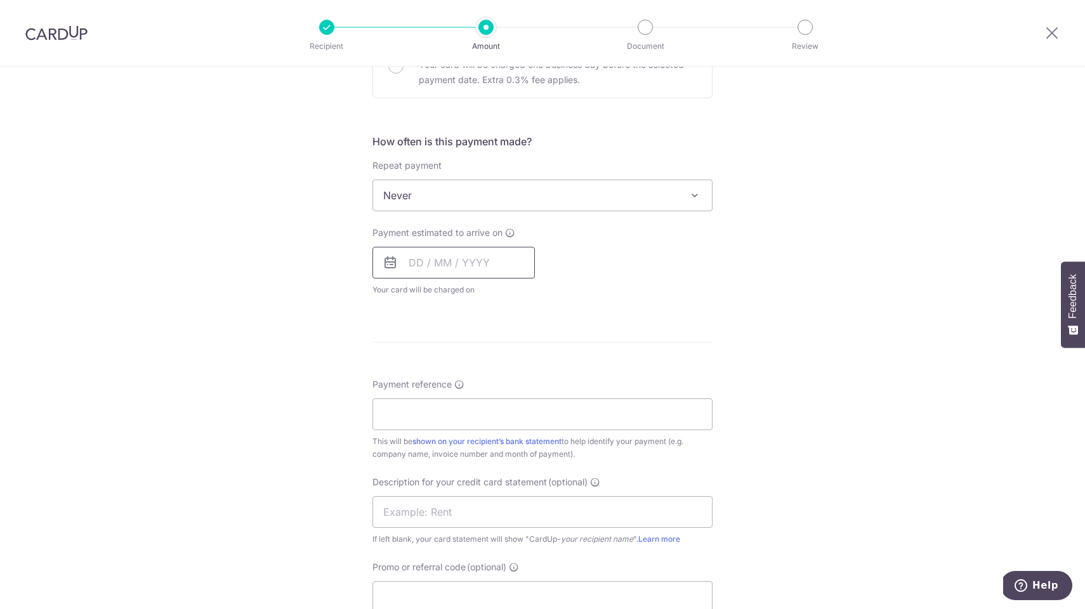
click at [479, 261] on input "text" at bounding box center [454, 263] width 162 height 32
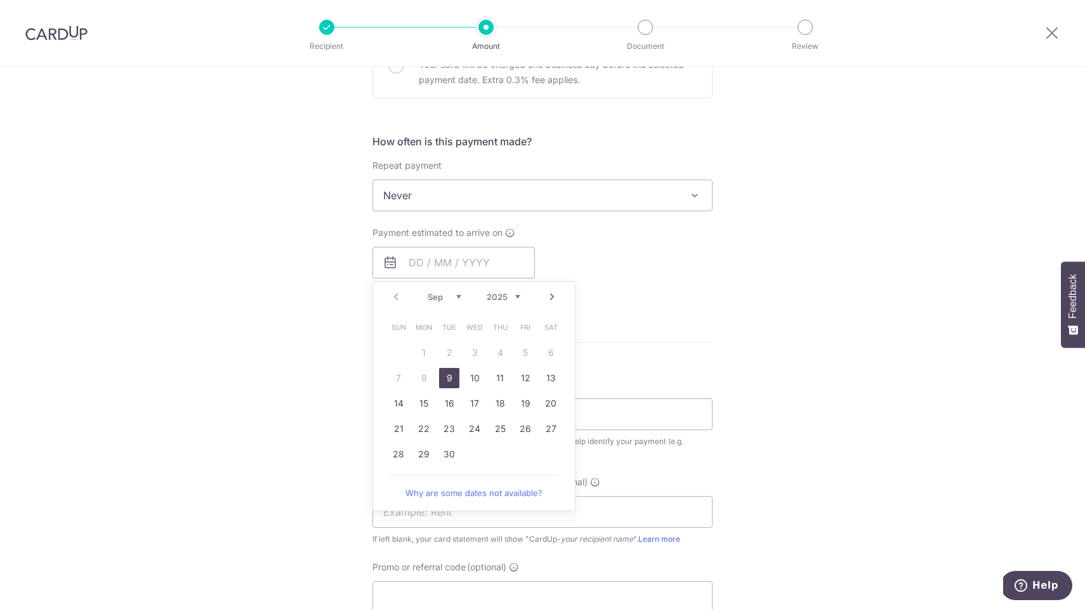
click at [449, 375] on link "9" at bounding box center [449, 378] width 20 height 20
type input "[DATE]"
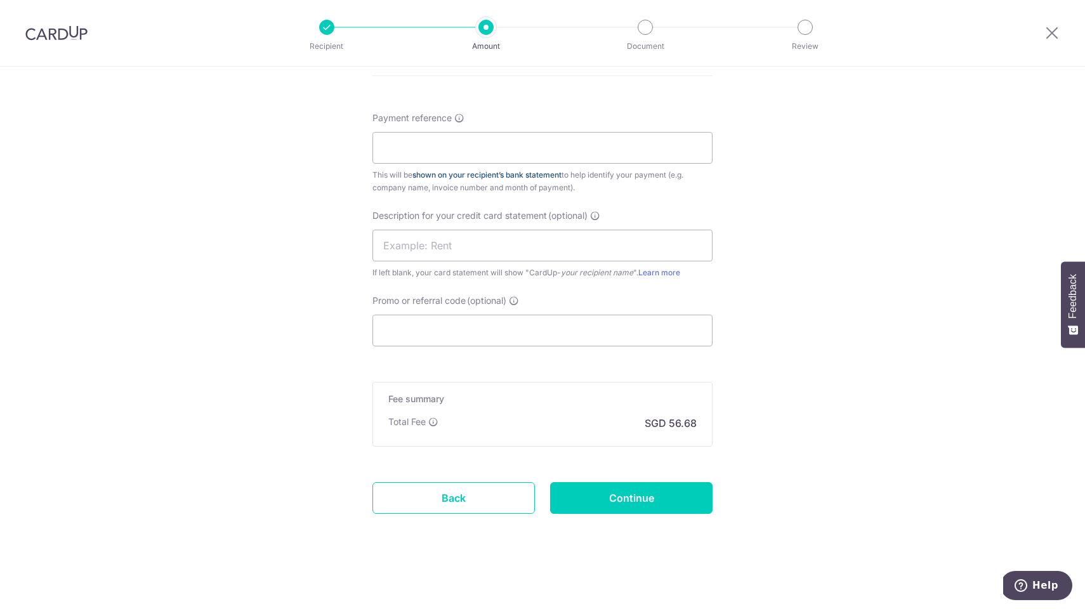
scroll to position [742, 0]
click at [470, 143] on input "Payment reference" at bounding box center [543, 148] width 340 height 32
type input "INV25 1032"
click at [502, 251] on input "text" at bounding box center [543, 246] width 340 height 32
type input "PS INTL 2180"
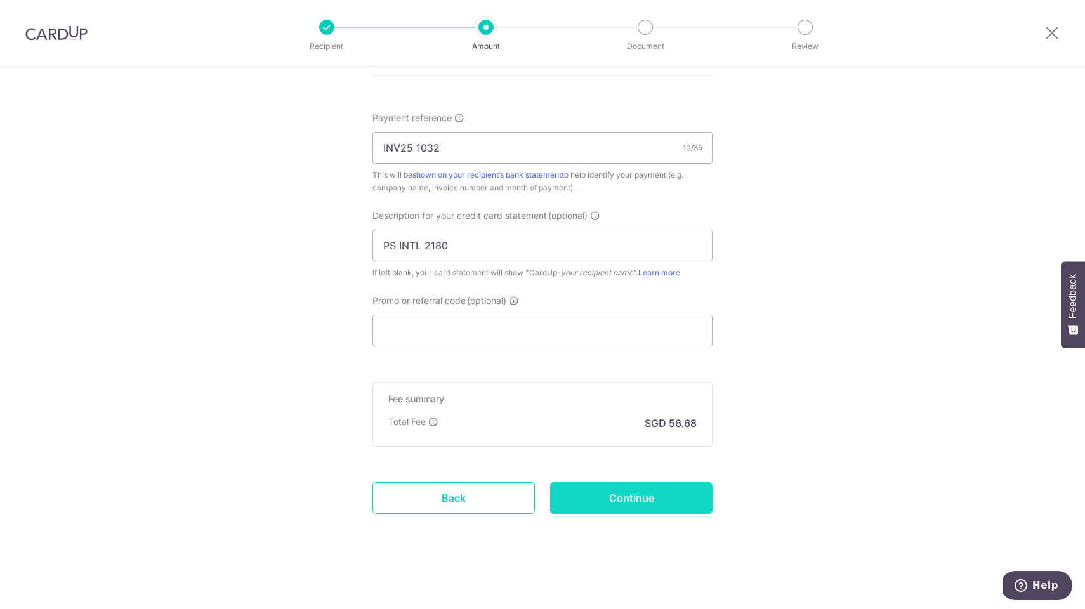
click at [637, 499] on input "Continue" at bounding box center [631, 498] width 162 height 32
type input "Create Schedule"
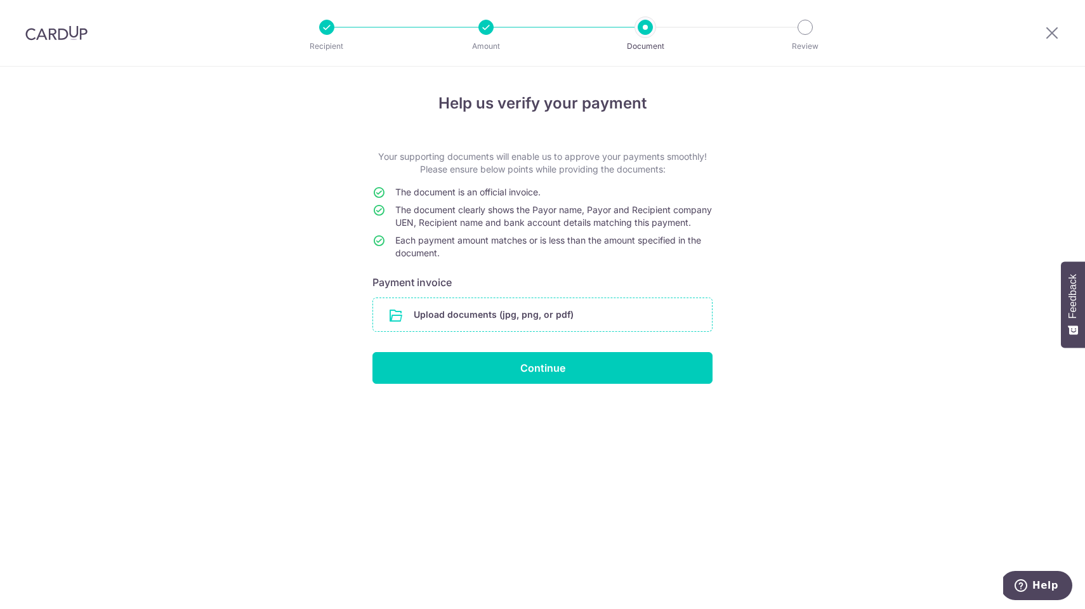
click at [551, 325] on input "file" at bounding box center [542, 314] width 339 height 33
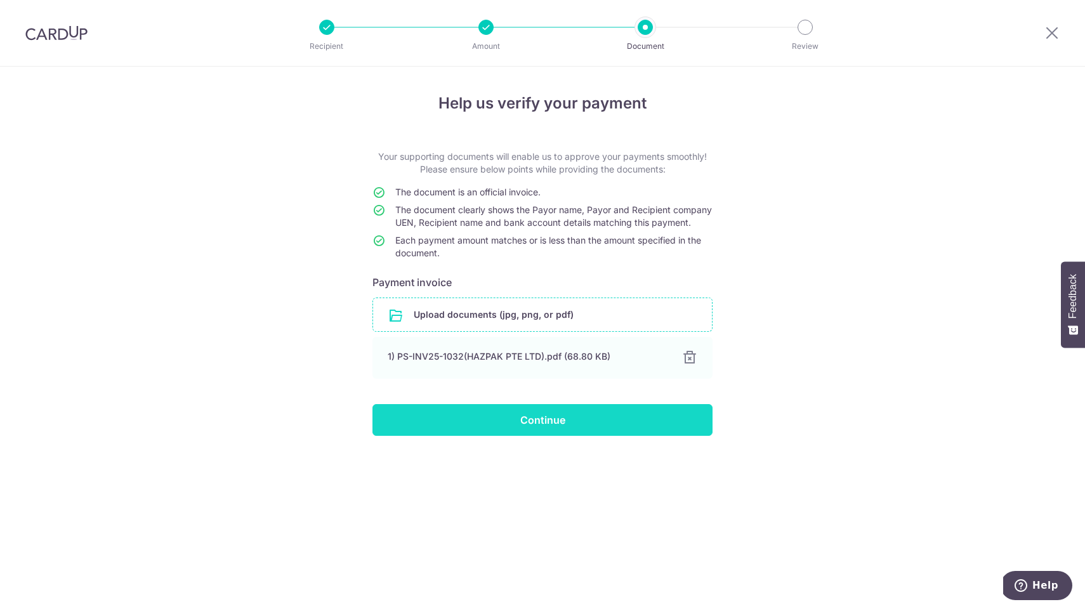
click at [549, 433] on input "Continue" at bounding box center [543, 420] width 340 height 32
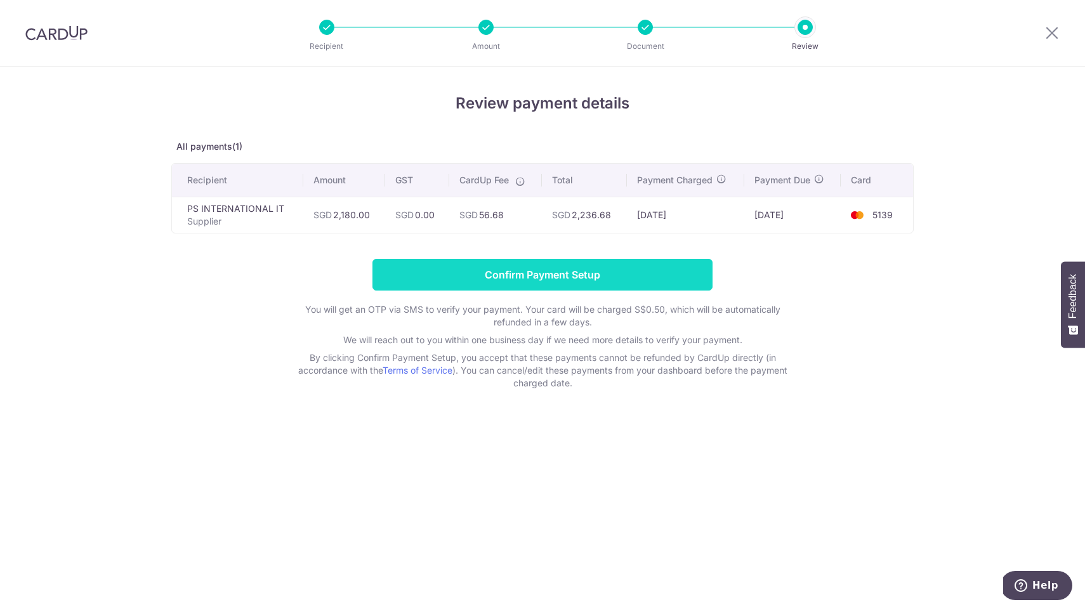
click at [523, 281] on input "Confirm Payment Setup" at bounding box center [543, 275] width 340 height 32
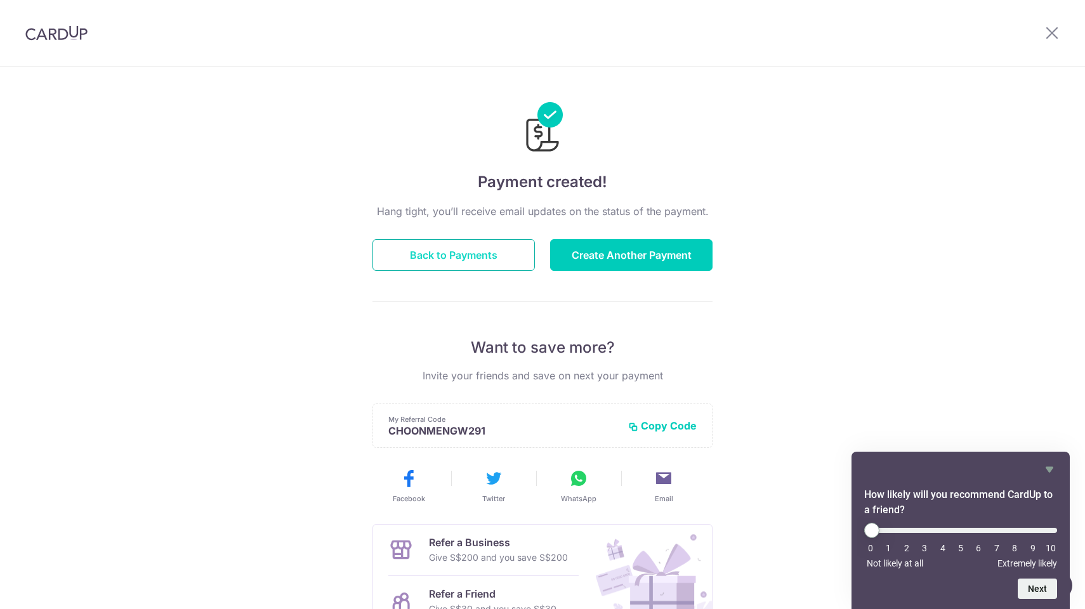
click at [481, 256] on button "Back to Payments" at bounding box center [454, 255] width 162 height 32
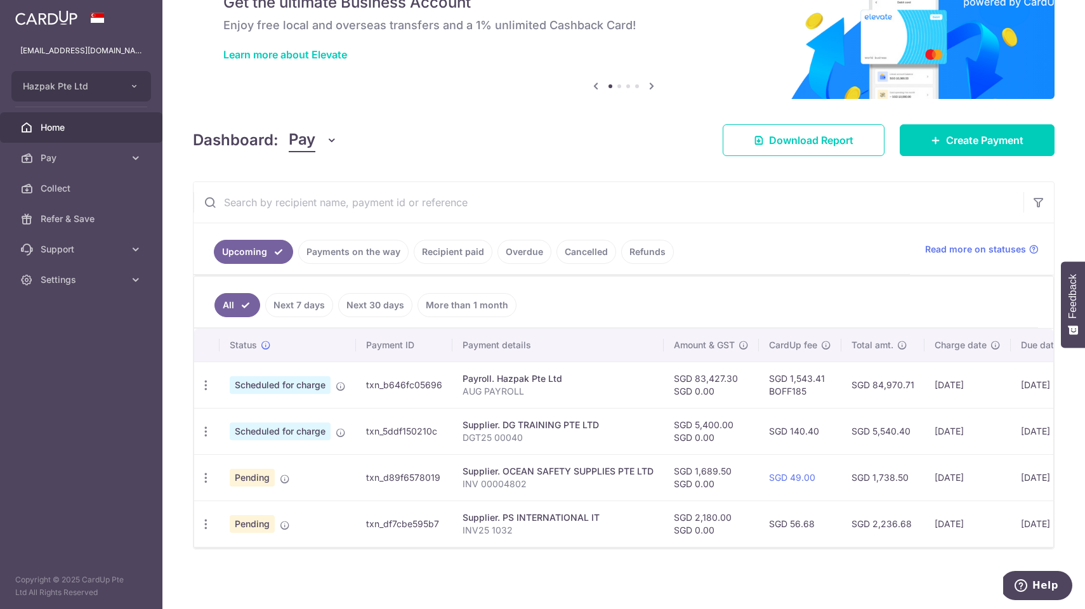
scroll to position [63, 0]
click at [409, 520] on td "txn_df7cbe595b7" at bounding box center [404, 524] width 96 height 46
copy td "txn_df7cbe595b7"
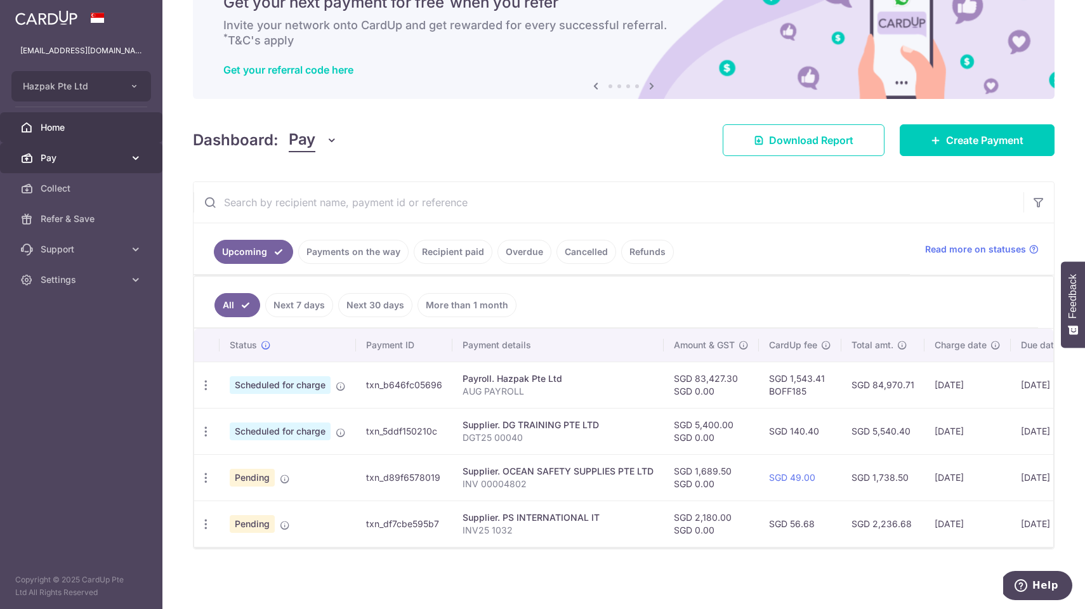
click at [53, 159] on span "Pay" at bounding box center [83, 158] width 84 height 13
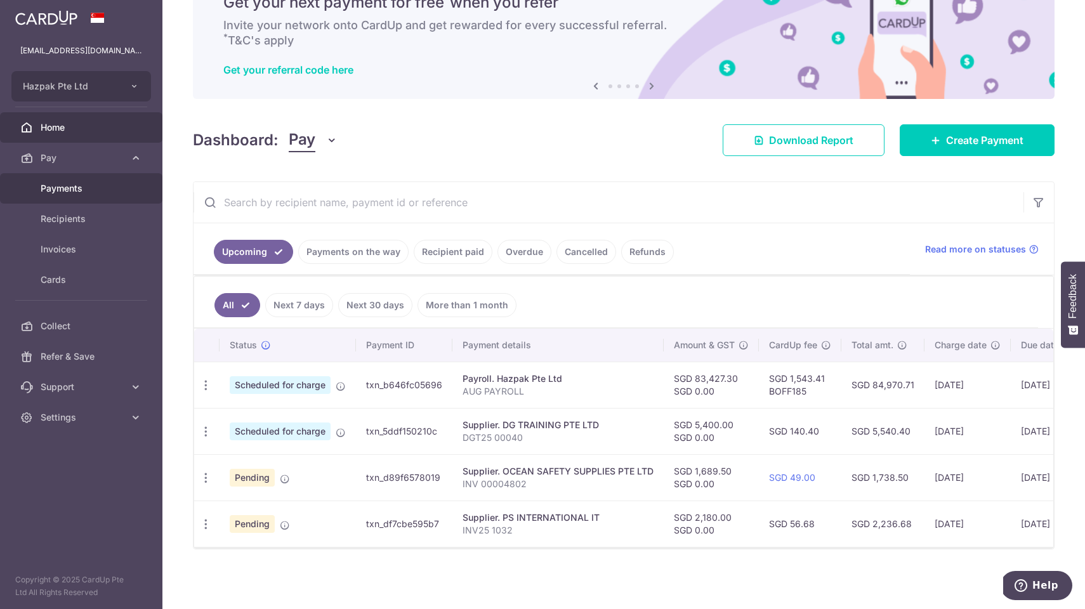
click at [58, 188] on span "Payments" at bounding box center [83, 188] width 84 height 13
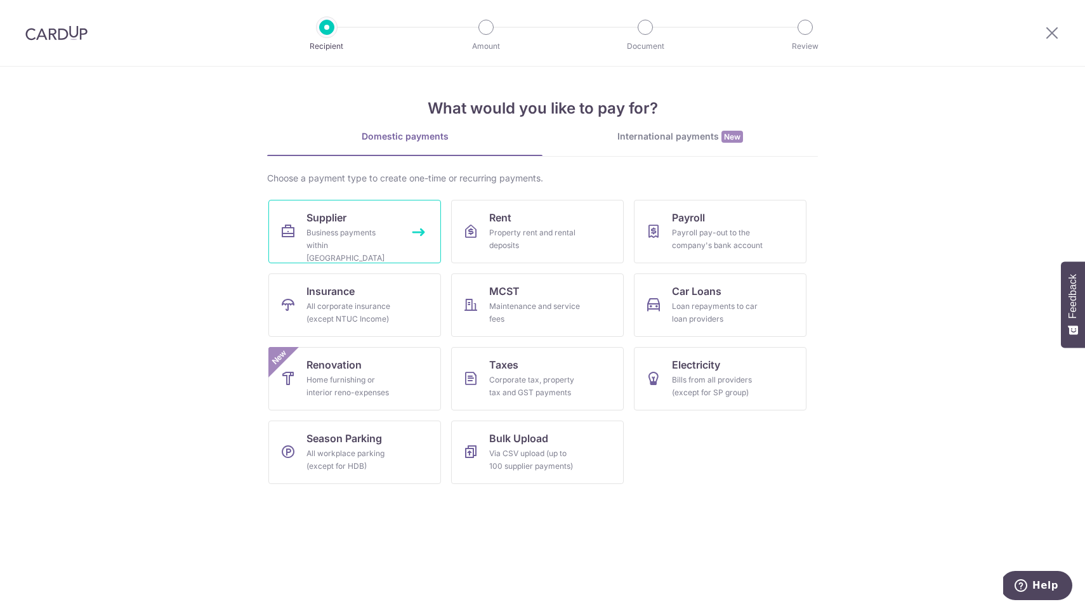
click at [360, 240] on div "Business payments within Singapore" at bounding box center [352, 246] width 91 height 38
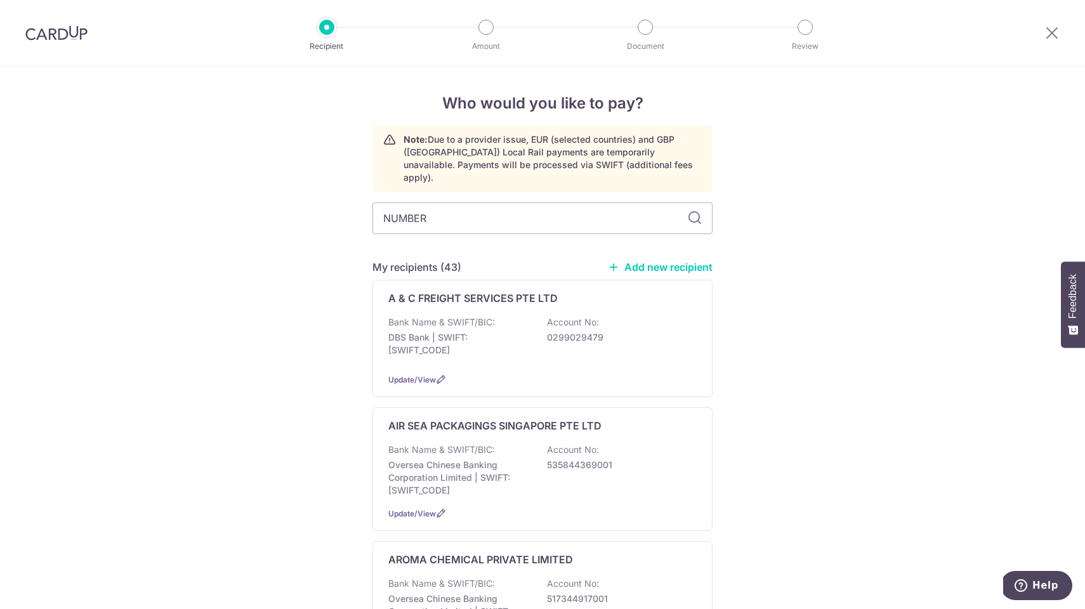
type input "NUMBERS"
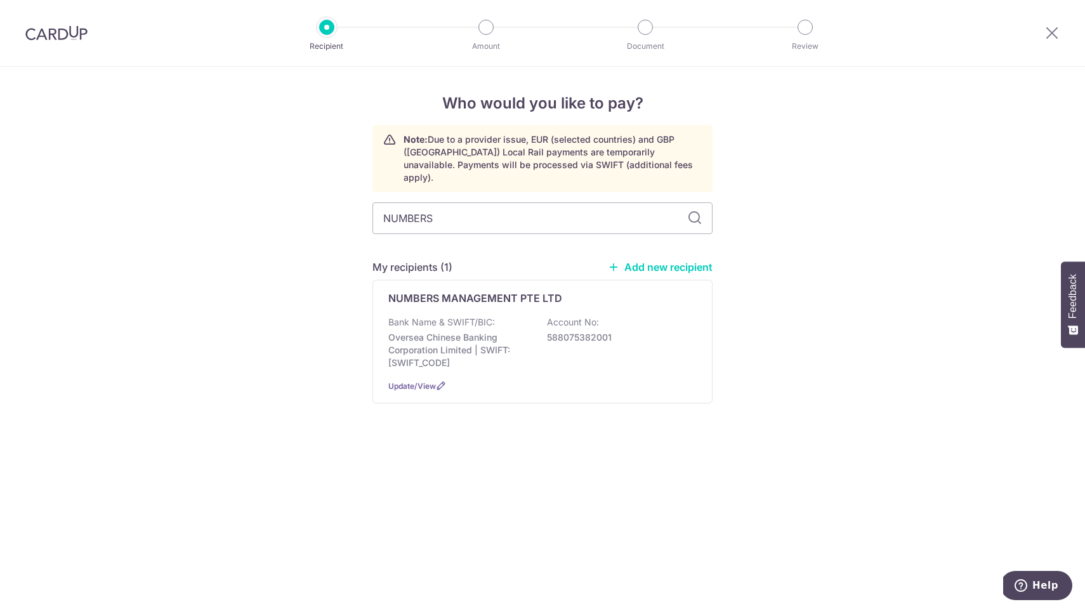
click at [472, 294] on div "NUMBERS MANAGEMENT PTE LTD Bank Name & SWIFT/BIC: Oversea Chinese Banking Corpo…" at bounding box center [543, 342] width 340 height 124
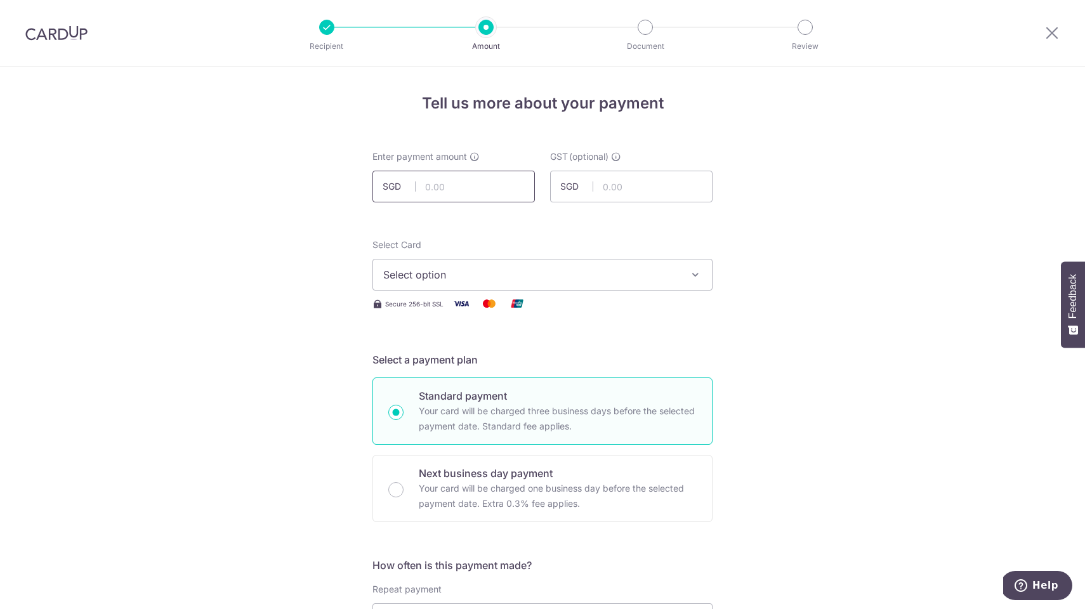
click at [503, 184] on input "text" at bounding box center [454, 187] width 162 height 32
type input "3,810.00"
click at [515, 279] on span "Select option" at bounding box center [531, 274] width 296 height 15
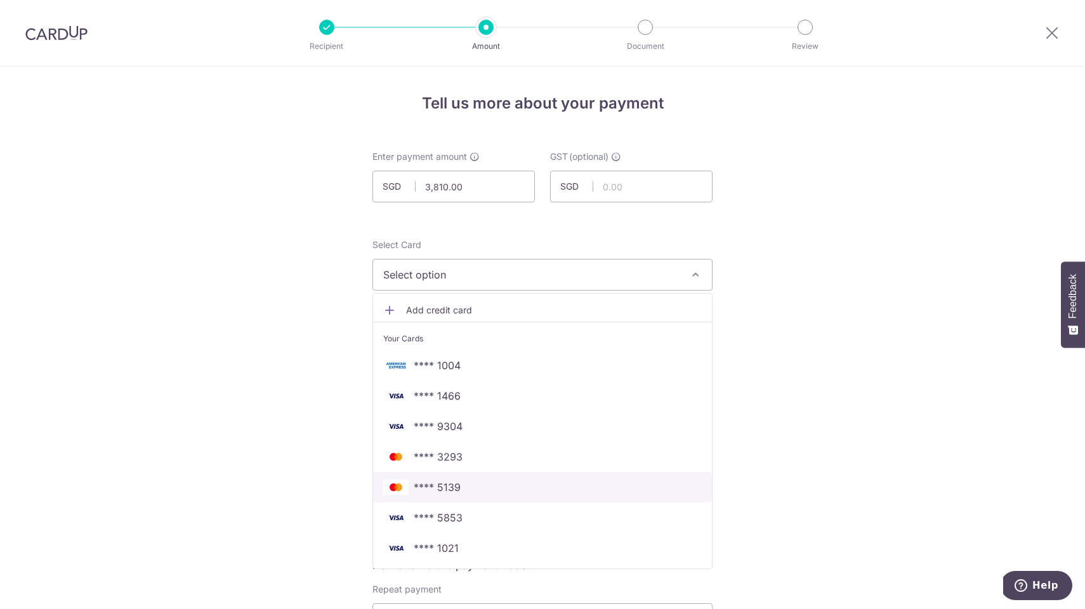
click at [461, 490] on span "**** 5139" at bounding box center [542, 487] width 319 height 15
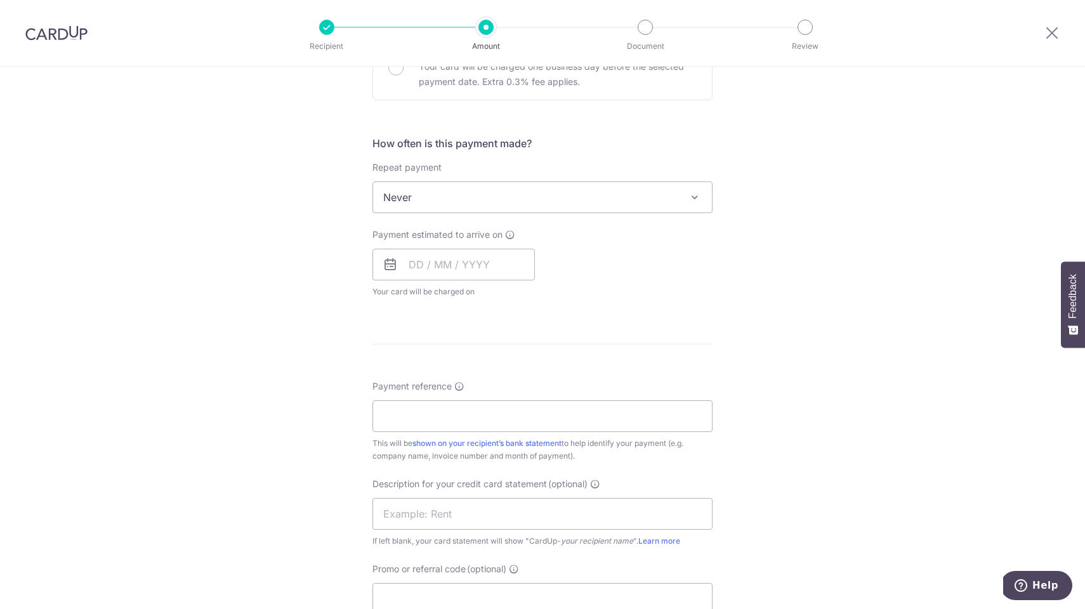
scroll to position [442, 0]
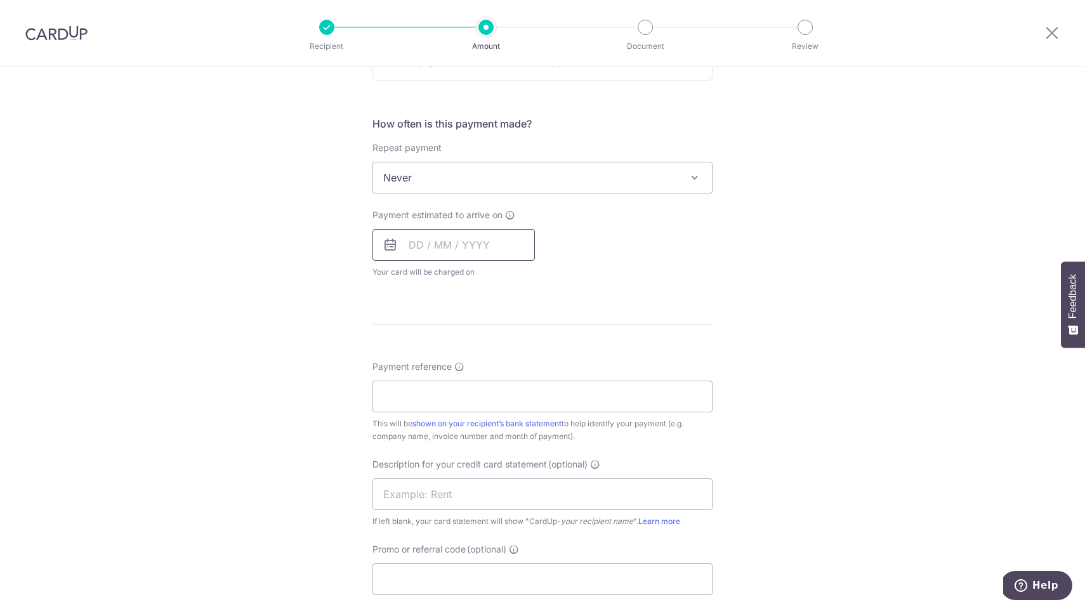
click at [441, 247] on input "text" at bounding box center [454, 245] width 162 height 32
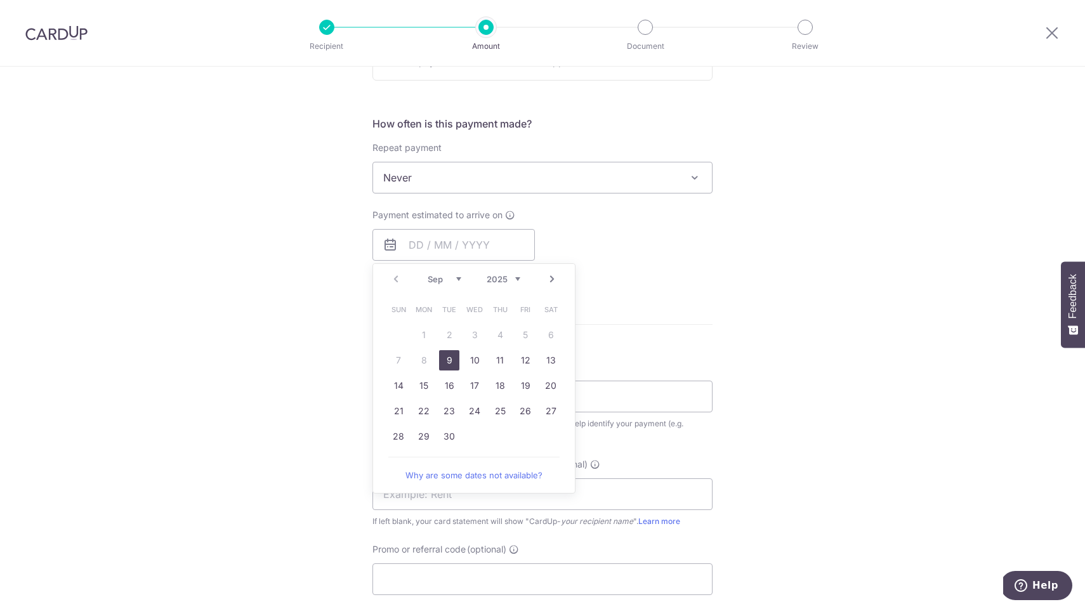
click at [451, 359] on link "9" at bounding box center [449, 360] width 20 height 20
type input "09/09/2025"
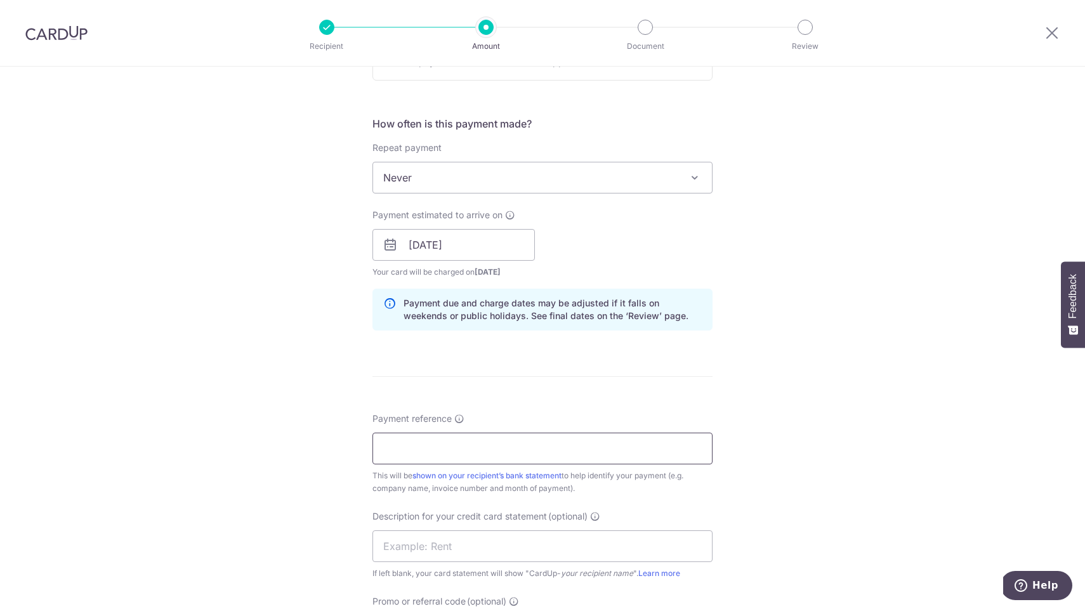
click at [447, 444] on input "Payment reference" at bounding box center [543, 449] width 340 height 32
type input "HAZPAK"
click at [247, 426] on div "Tell us more about your payment Enter payment amount SGD 3,810.00 3810.00 GST (…" at bounding box center [542, 267] width 1085 height 1285
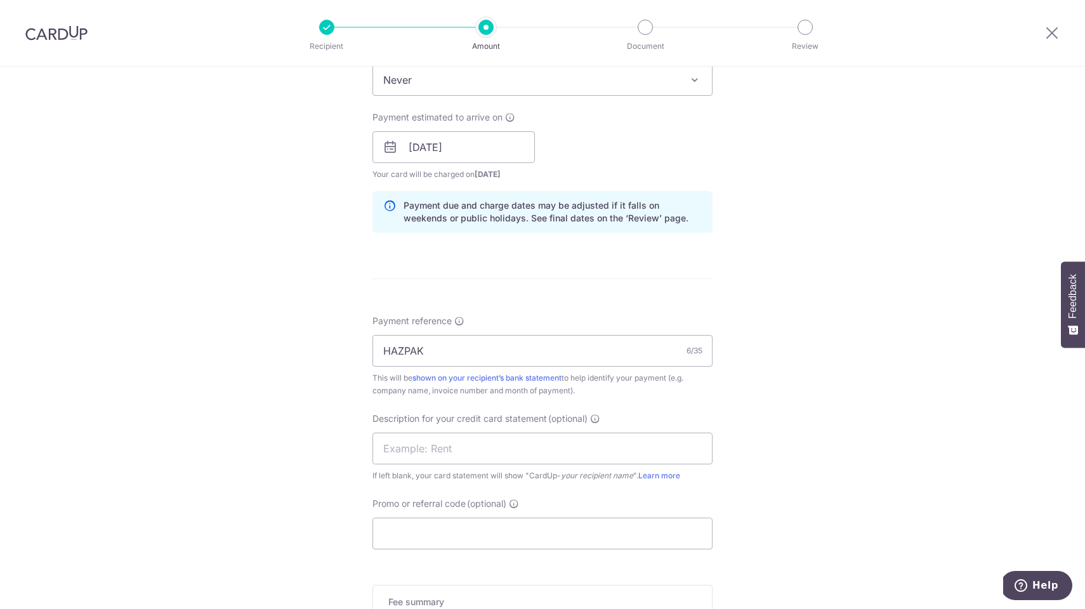
scroll to position [555, 0]
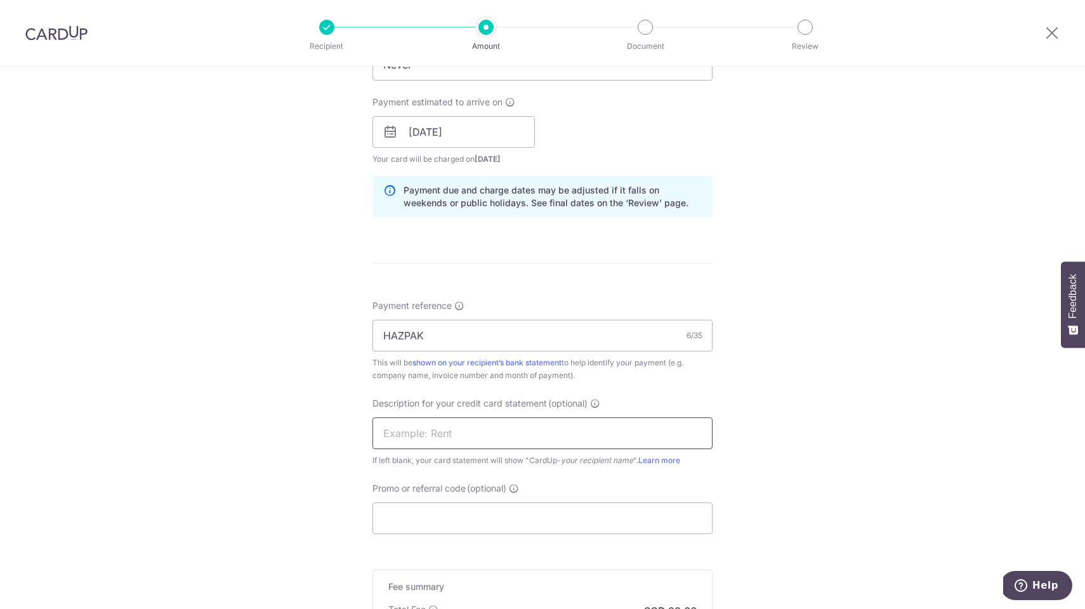
click at [416, 430] on input "text" at bounding box center [543, 434] width 340 height 32
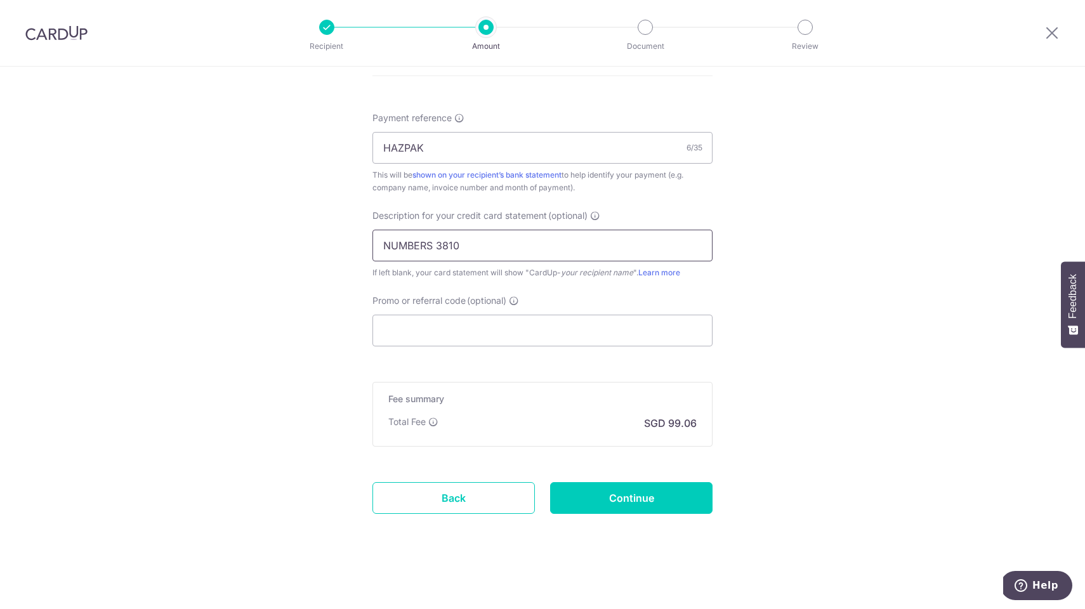
scroll to position [742, 0]
type input "NUMBERS 3810"
click at [628, 501] on input "Continue" at bounding box center [631, 498] width 162 height 32
type input "Create Schedule"
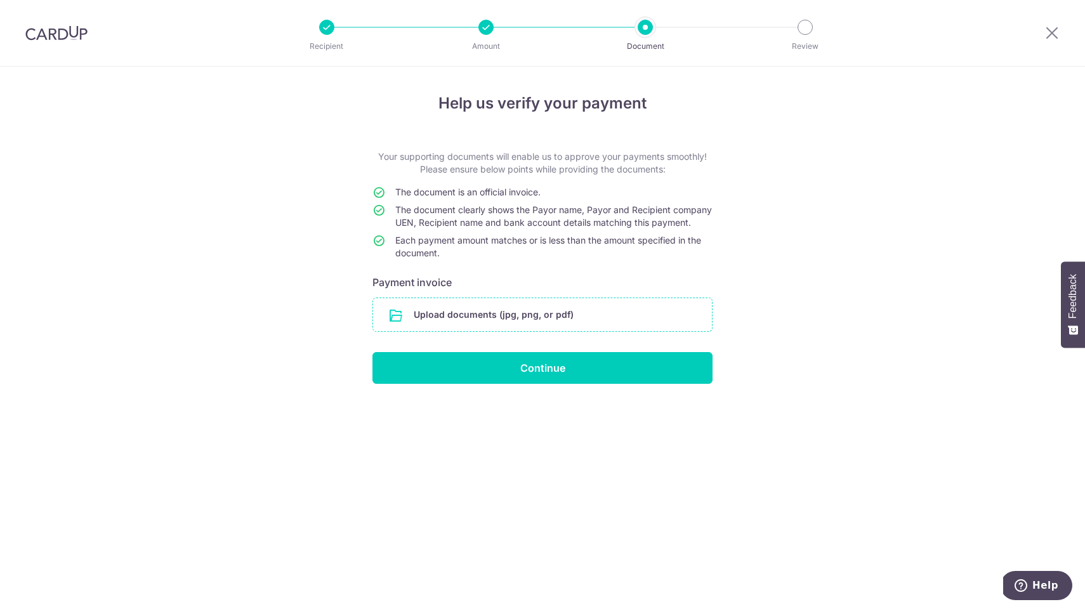
click at [521, 327] on input "file" at bounding box center [542, 314] width 339 height 33
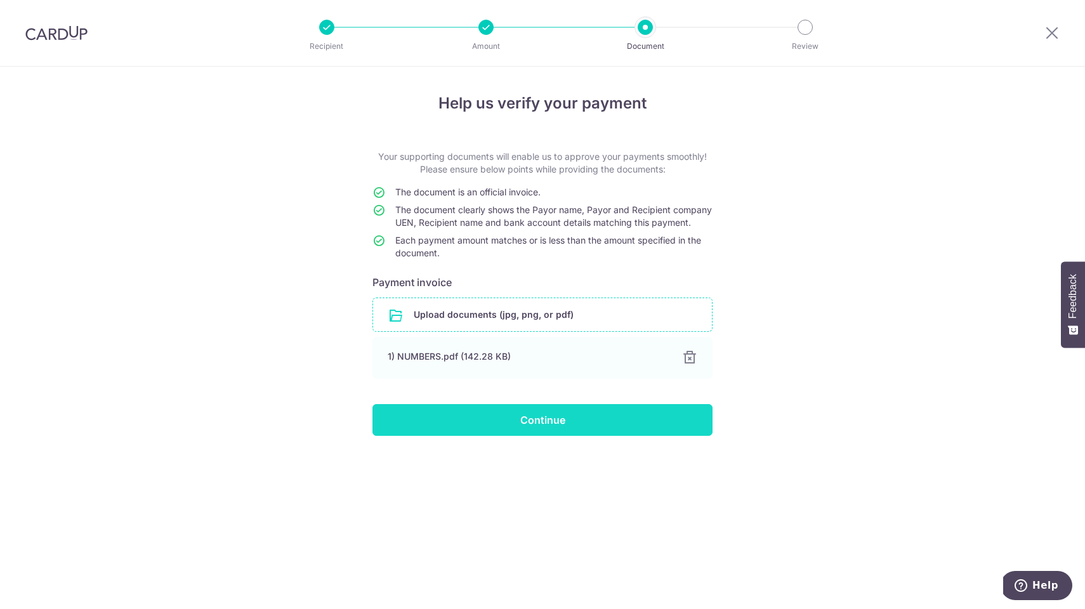
click at [532, 436] on input "Continue" at bounding box center [543, 420] width 340 height 32
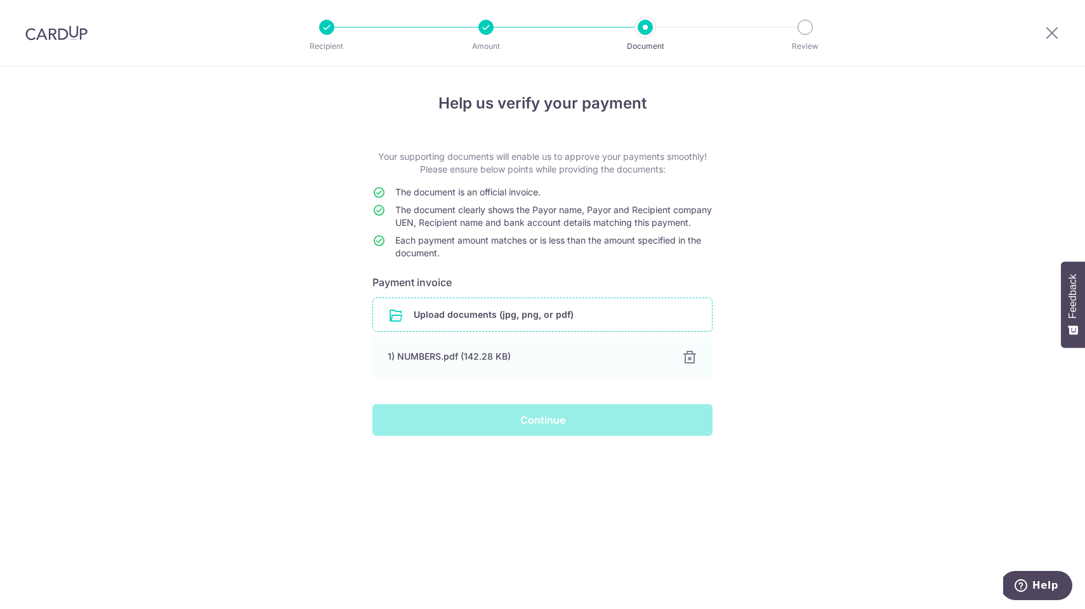
click at [532, 432] on div "Continue" at bounding box center [542, 420] width 355 height 32
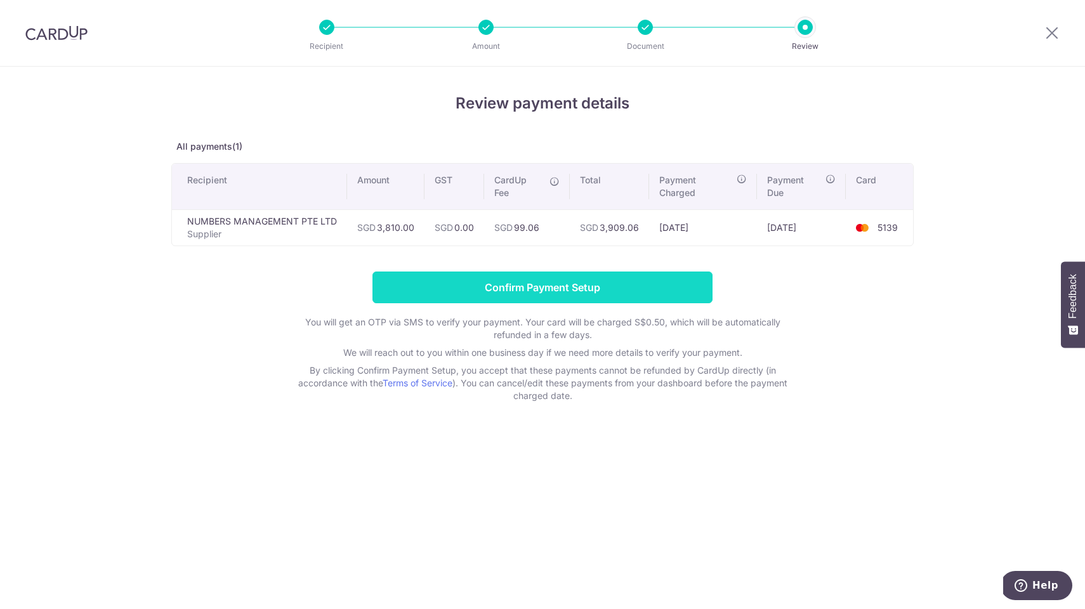
click at [562, 284] on input "Confirm Payment Setup" at bounding box center [543, 288] width 340 height 32
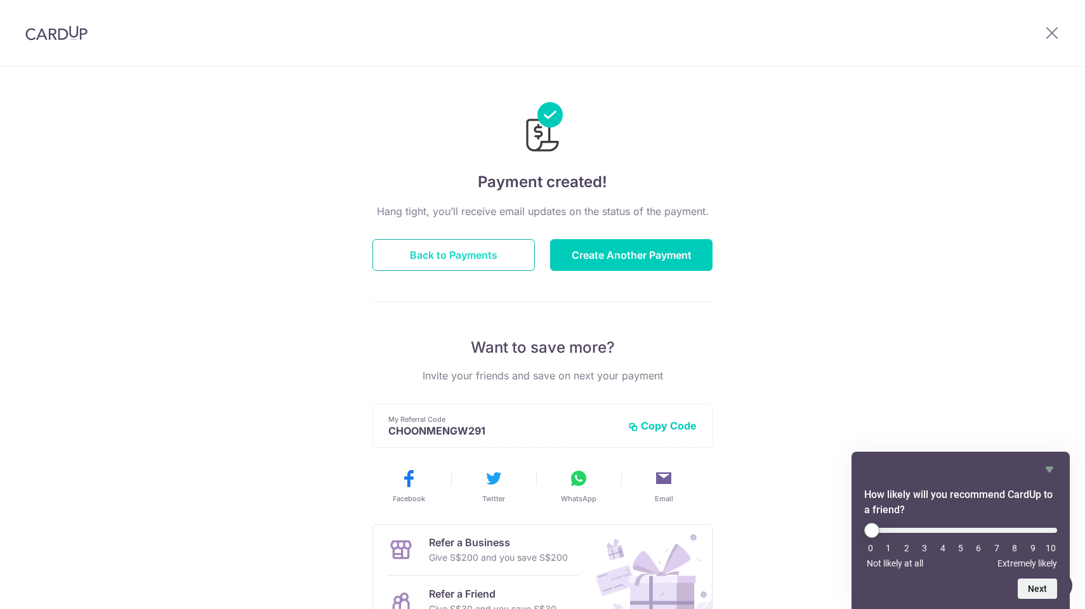
click at [470, 249] on button "Back to Payments" at bounding box center [454, 255] width 162 height 32
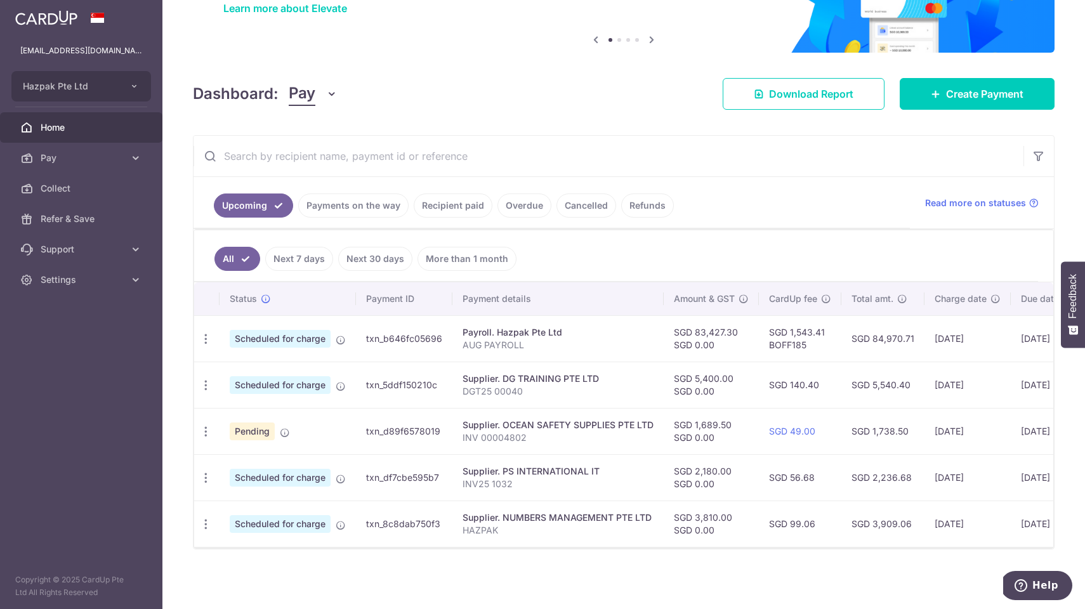
scroll to position [110, 0]
click at [402, 525] on td "txn_8c8dab750f3" at bounding box center [404, 524] width 96 height 46
copy td "txn_8c8dab750f3"
click at [411, 336] on td "txn_b646fc05696" at bounding box center [404, 338] width 96 height 46
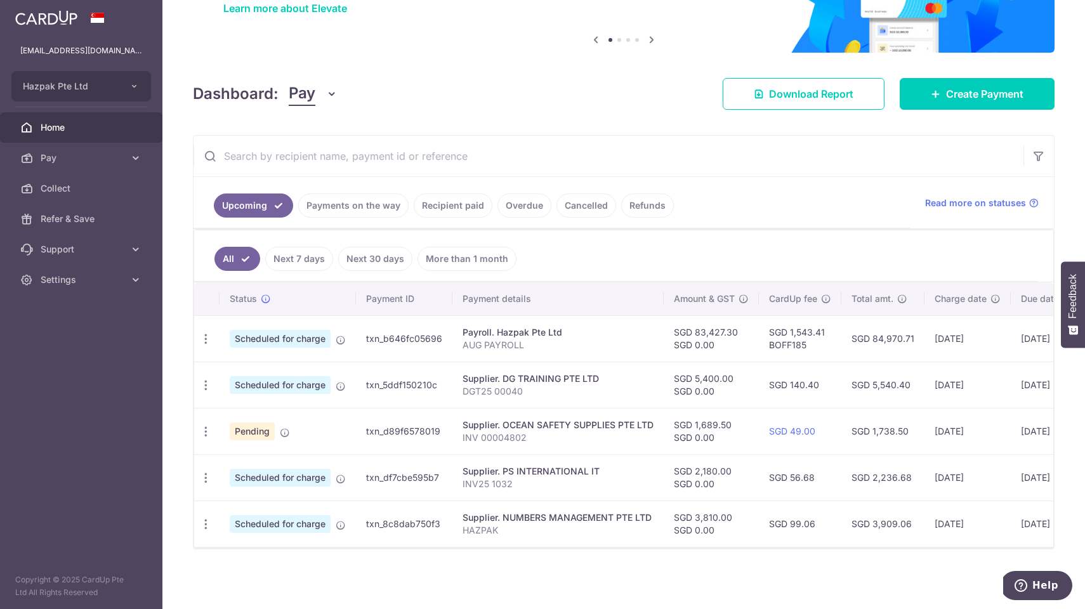
click at [411, 336] on td "txn_b646fc05696" at bounding box center [404, 338] width 96 height 46
copy td "txn_b646fc05696"
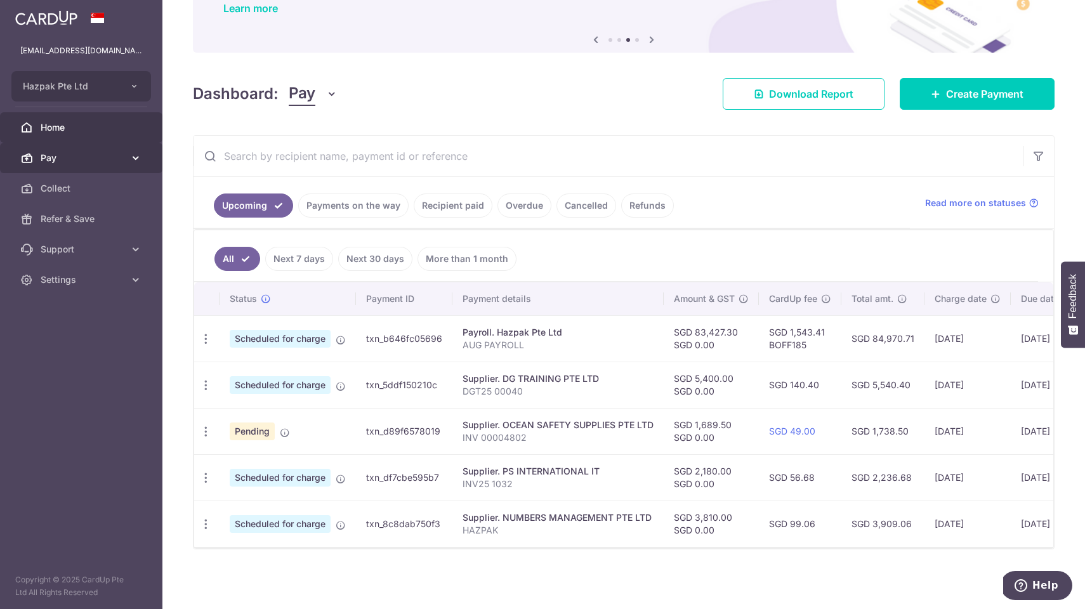
click at [51, 155] on span "Pay" at bounding box center [83, 158] width 84 height 13
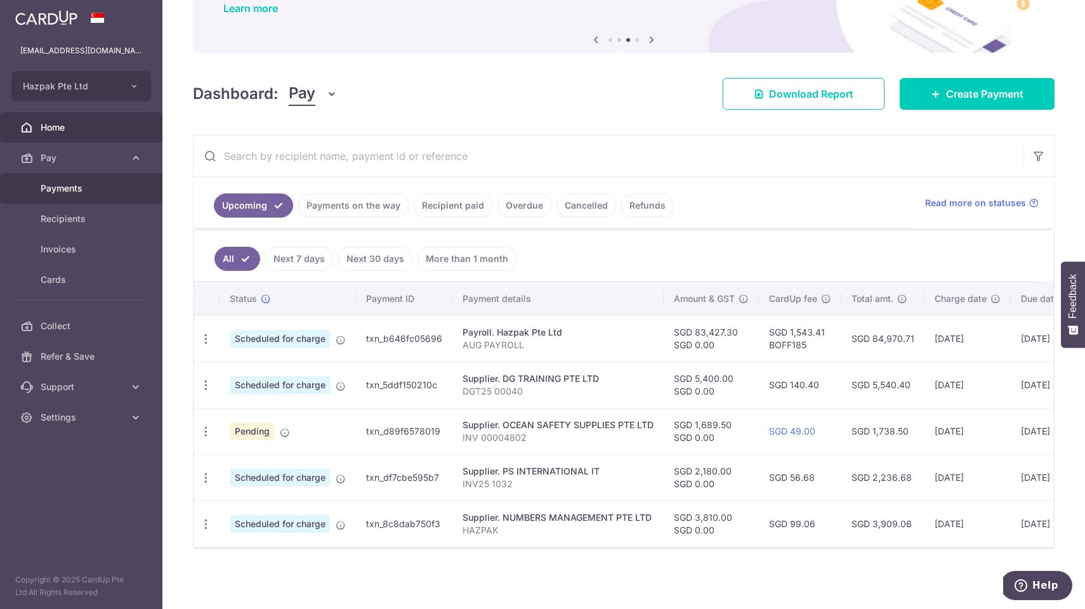
click at [66, 188] on span "Payments" at bounding box center [83, 188] width 84 height 13
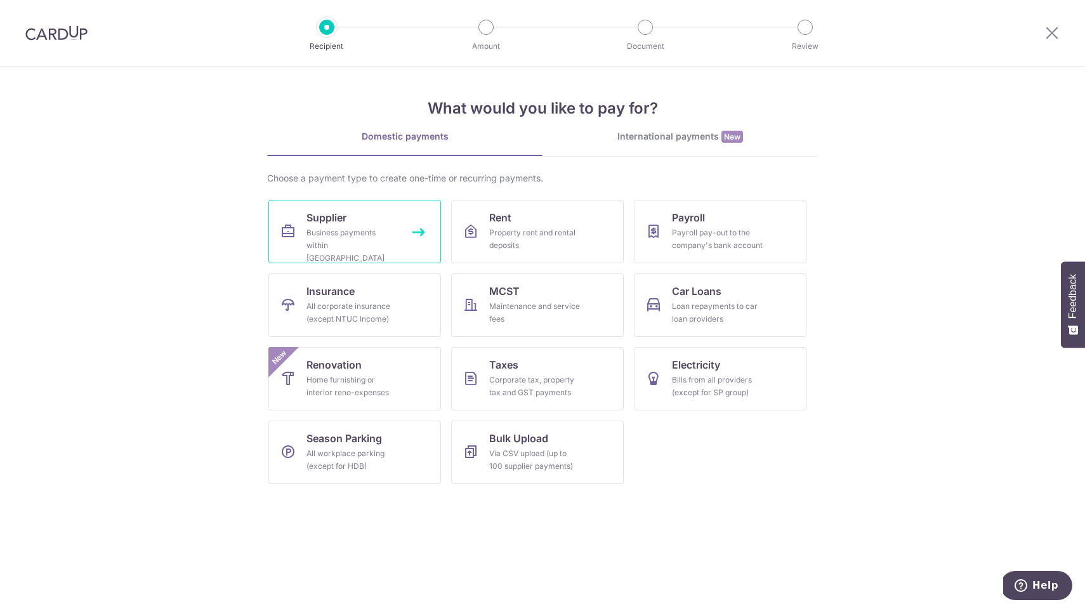
click at [330, 248] on div "Business payments within [GEOGRAPHIC_DATA]" at bounding box center [352, 246] width 91 height 38
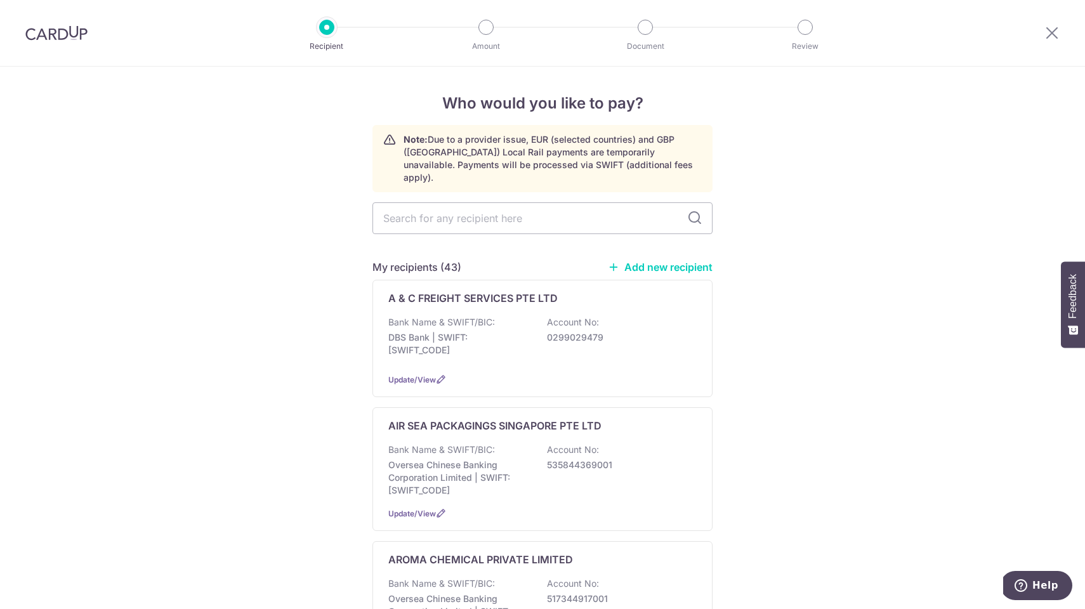
click at [703, 261] on link "Add new recipient" at bounding box center [660, 267] width 105 height 13
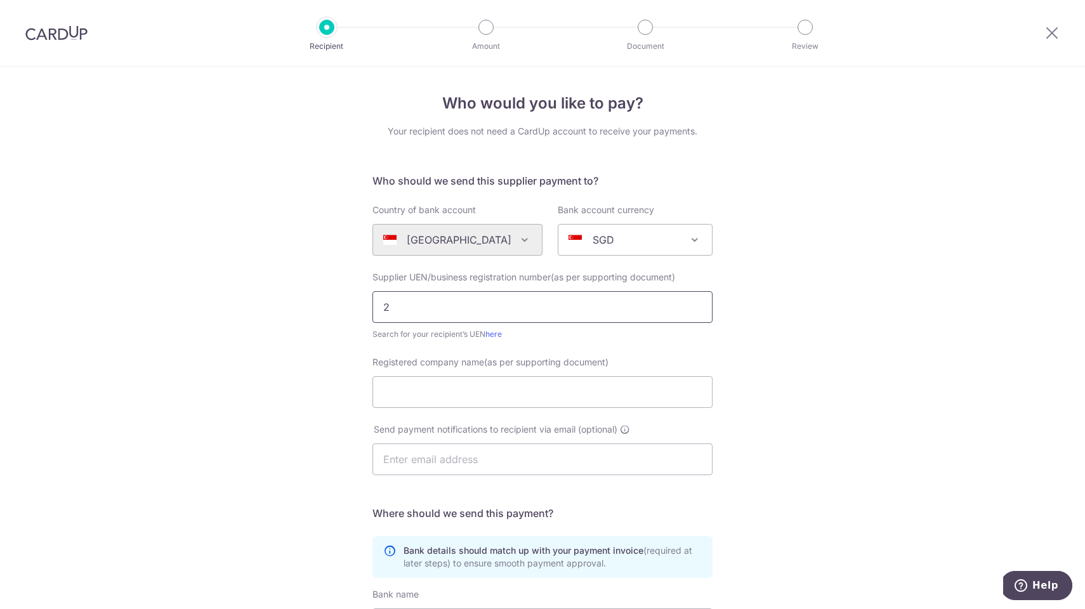
paste input "01205644N"
type input "201205644N"
click at [564, 391] on input "Registered company name(as per supporting document)" at bounding box center [543, 392] width 340 height 32
paste input "ALL ID ASIA PTE LTD"
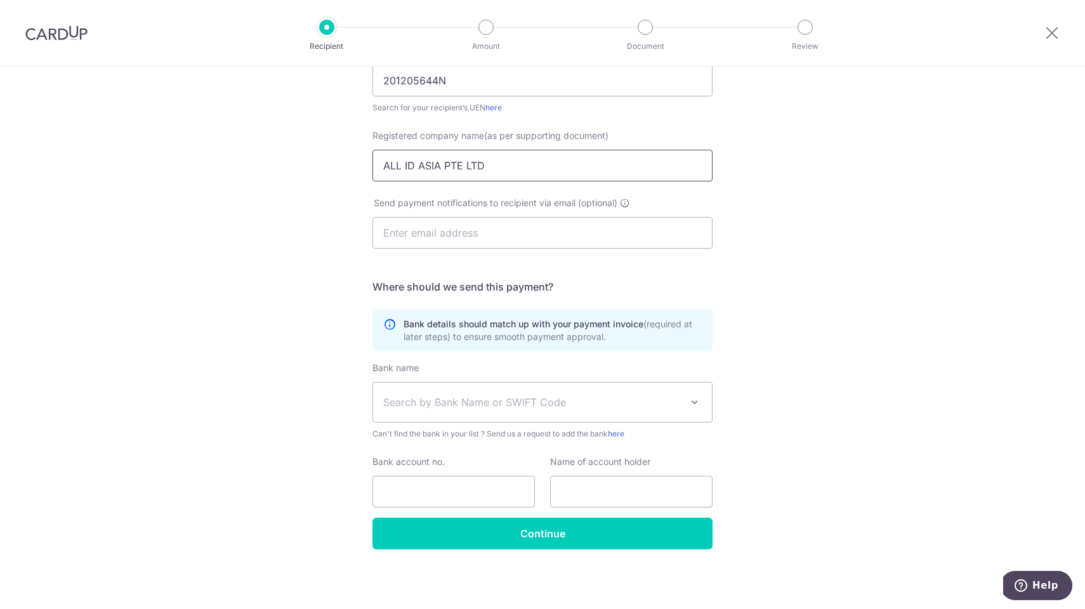
scroll to position [227, 0]
type input "ALL ID ASIA PTE LTD"
click at [477, 404] on span "Search by Bank Name or SWIFT Code" at bounding box center [532, 402] width 298 height 15
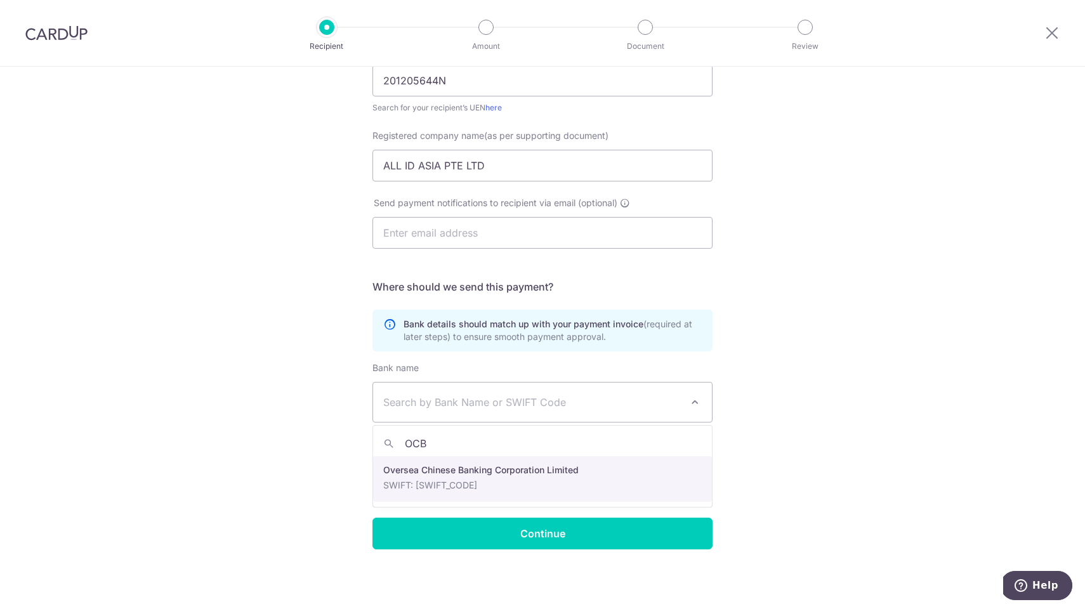
type input "OCBC"
select select "12"
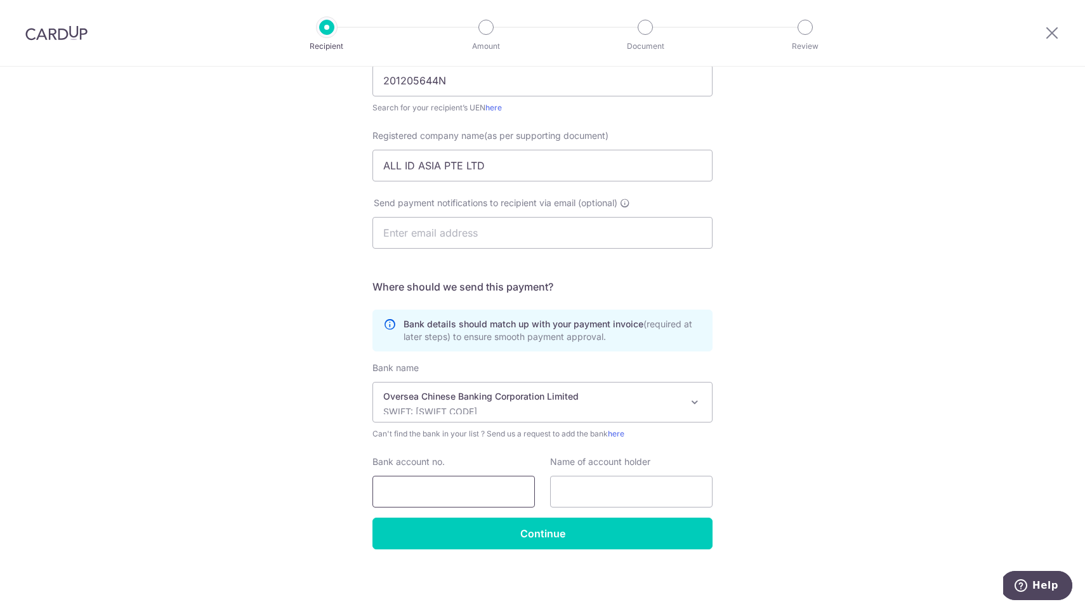
click at [424, 492] on input "Bank account no." at bounding box center [454, 492] width 162 height 32
paste input "[PHONE_NUMBER]"
click at [406, 493] on input "641-407457-001" at bounding box center [454, 492] width 162 height 32
click at [439, 487] on input "641407457-001" at bounding box center [454, 492] width 162 height 32
type input "641407457001"
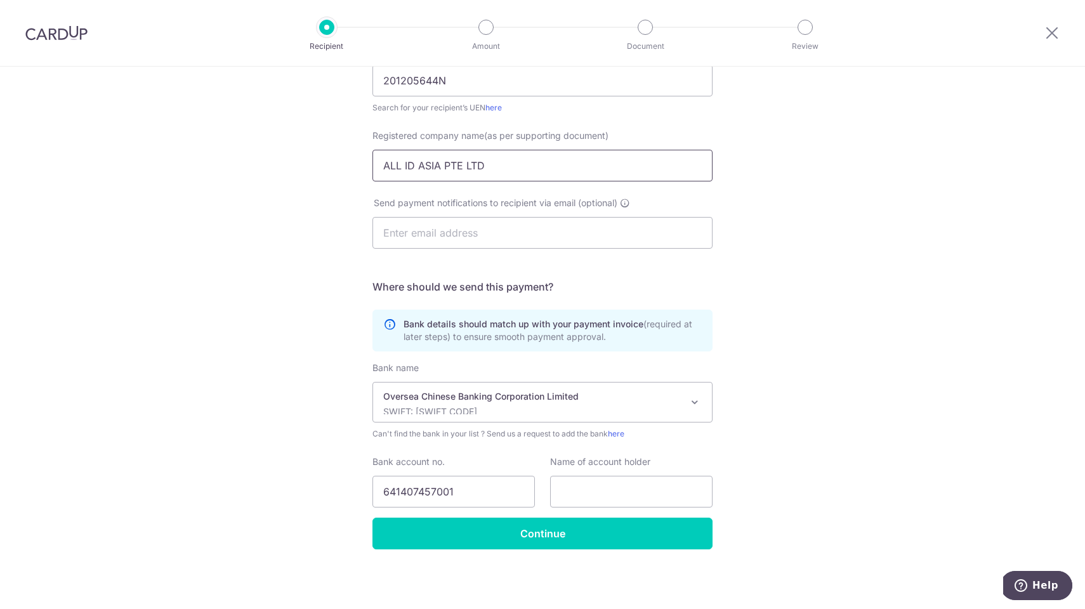
drag, startPoint x: 491, startPoint y: 169, endPoint x: 227, endPoint y: 155, distance: 264.4
click at [227, 155] on div "Who would you like to pay? Your recipient does not need a CardUp account to rec…" at bounding box center [542, 224] width 1085 height 769
paste input "ALL ID ASIA PTE LTD"
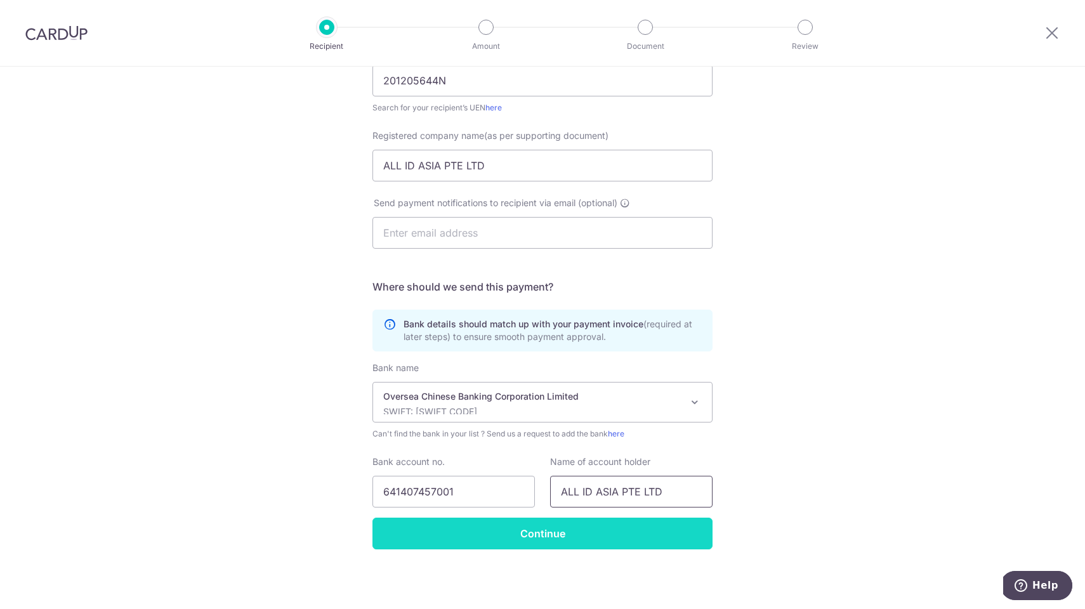
type input "ALL ID ASIA PTE LTD"
click at [557, 534] on input "Continue" at bounding box center [543, 534] width 340 height 32
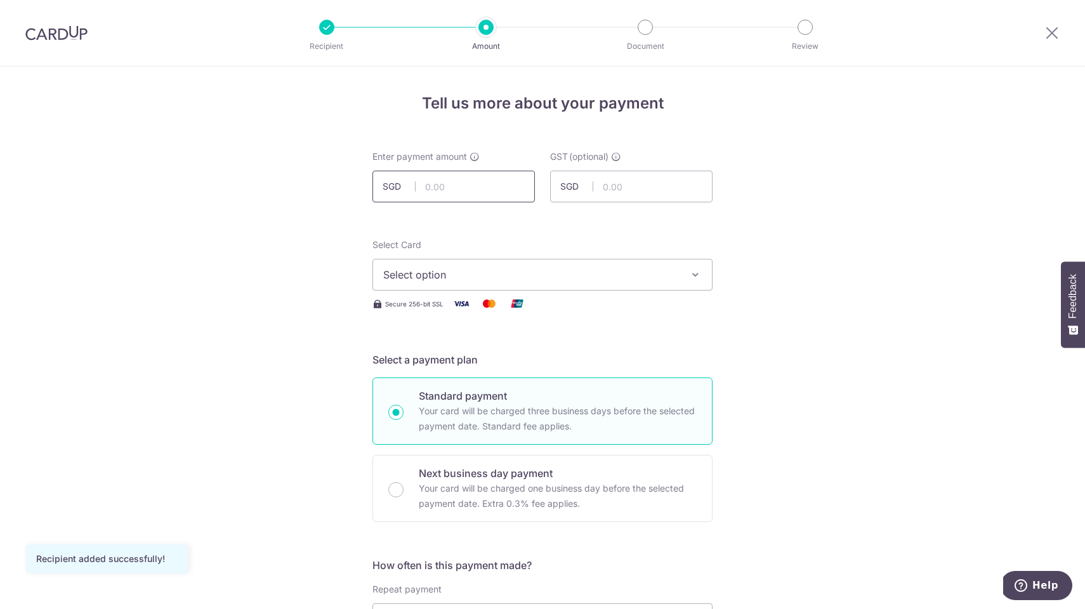
click at [480, 185] on input "text" at bounding box center [454, 187] width 162 height 32
type input "1,133.60"
click at [544, 276] on span "Select option" at bounding box center [531, 274] width 296 height 15
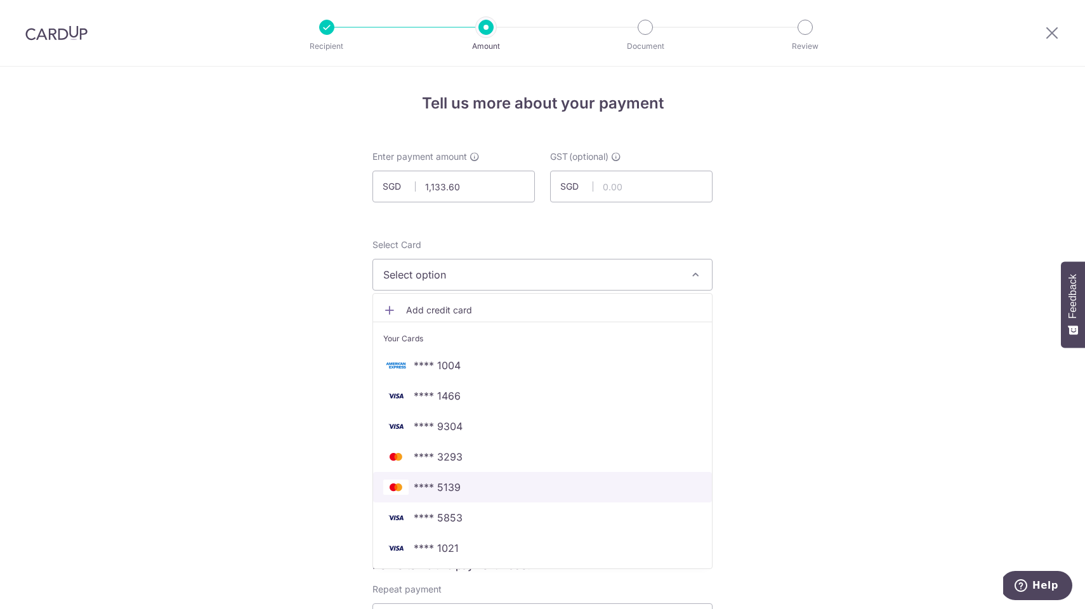
click at [464, 491] on span "**** 5139" at bounding box center [542, 487] width 319 height 15
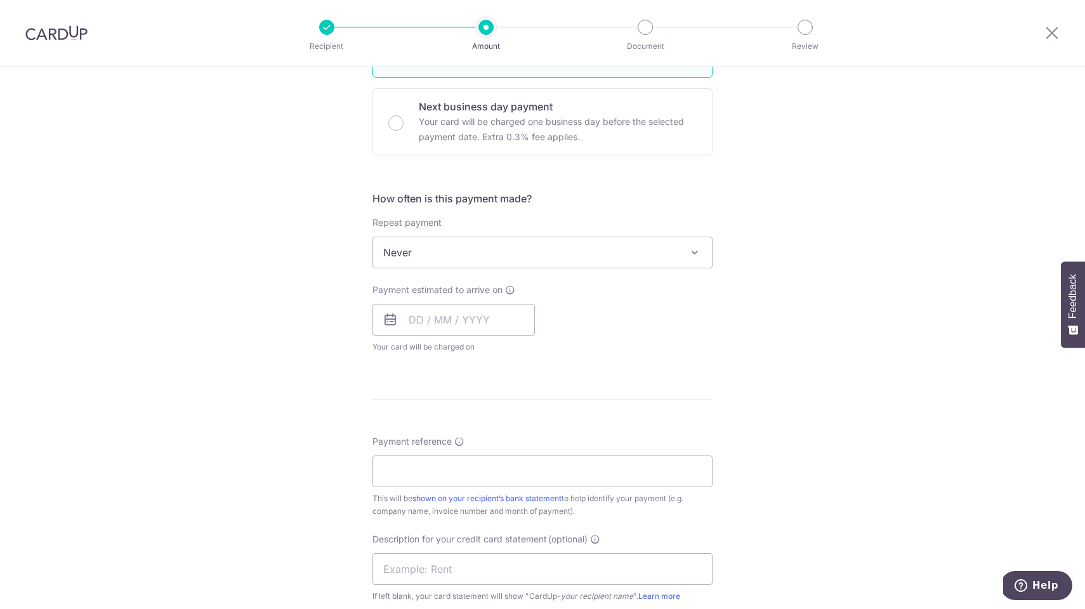
scroll to position [379, 0]
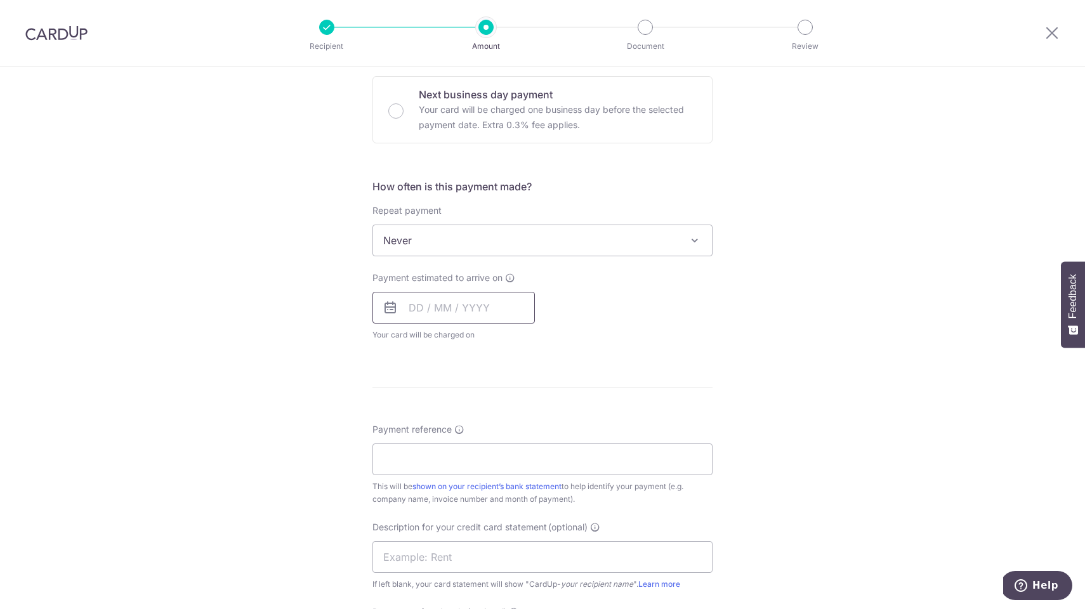
click at [463, 314] on input "text" at bounding box center [454, 308] width 162 height 32
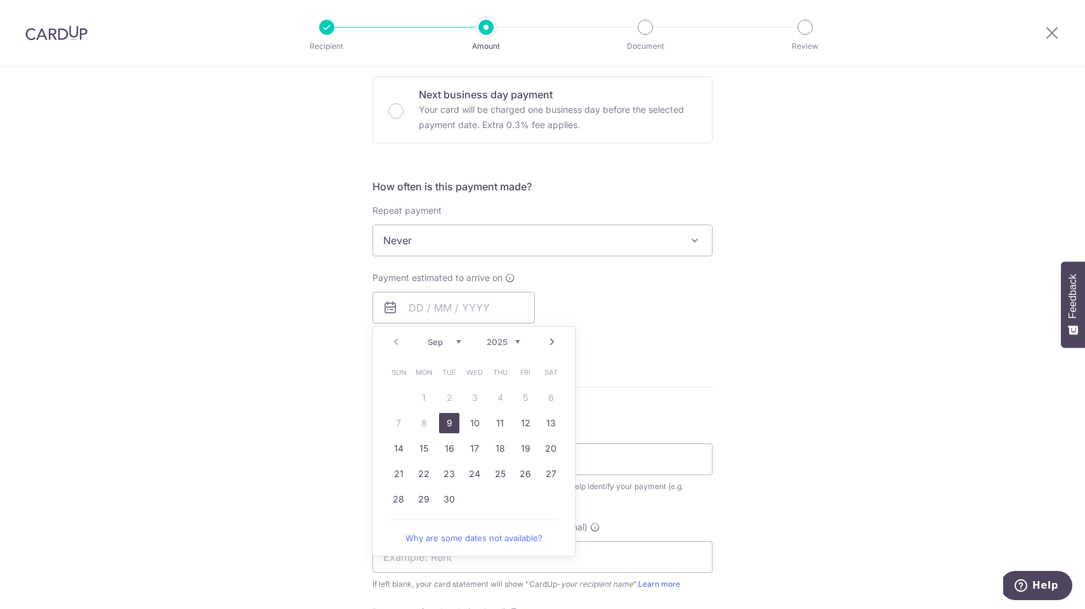
click at [451, 421] on link "9" at bounding box center [449, 423] width 20 height 20
type input "09/09/2025"
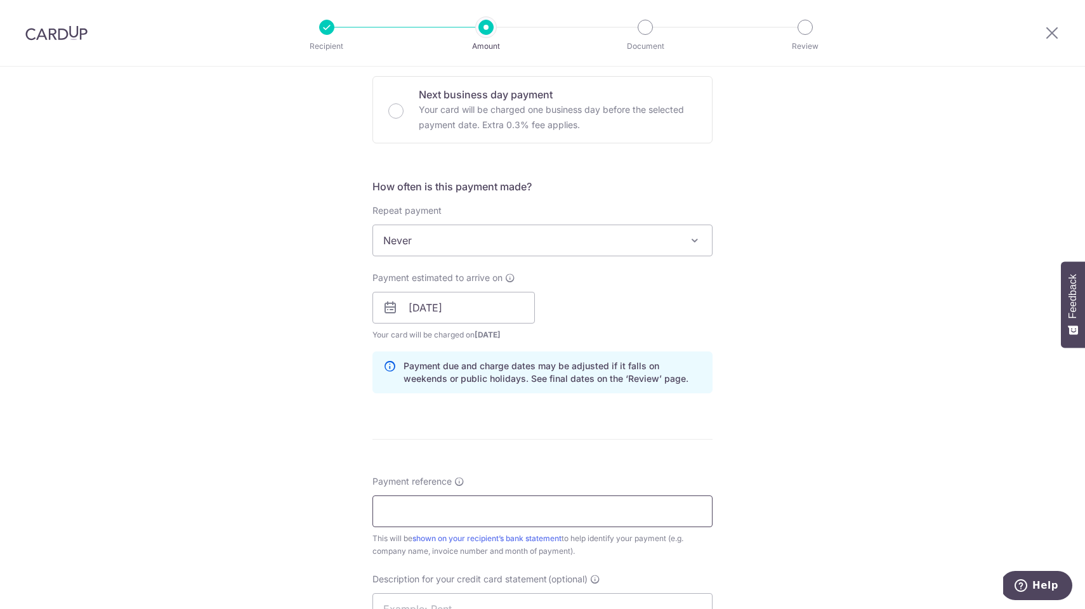
click at [416, 513] on input "Payment reference" at bounding box center [543, 512] width 340 height 32
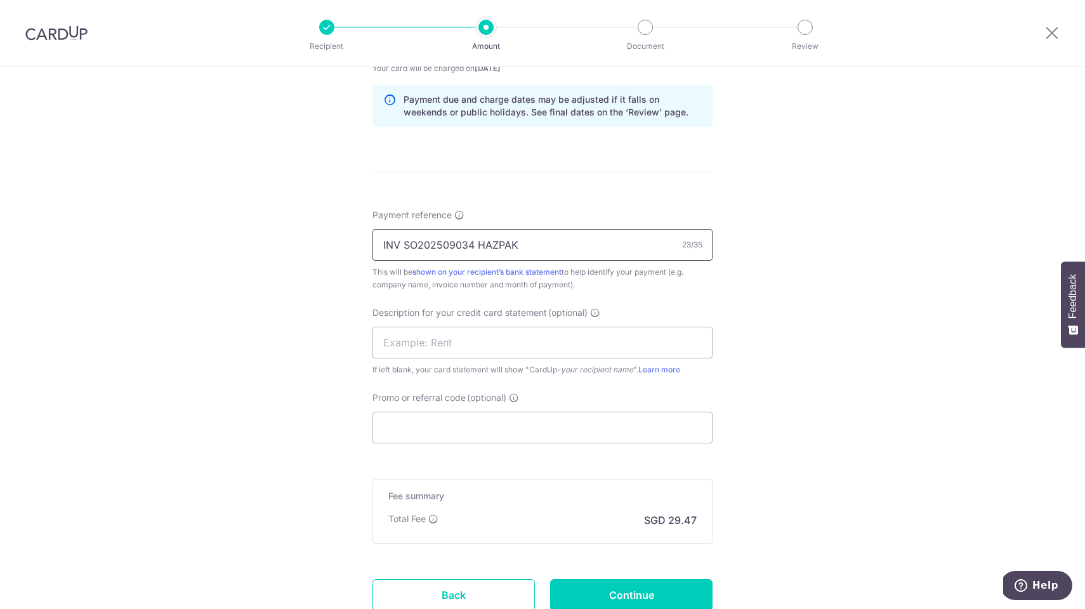
scroll to position [742, 0]
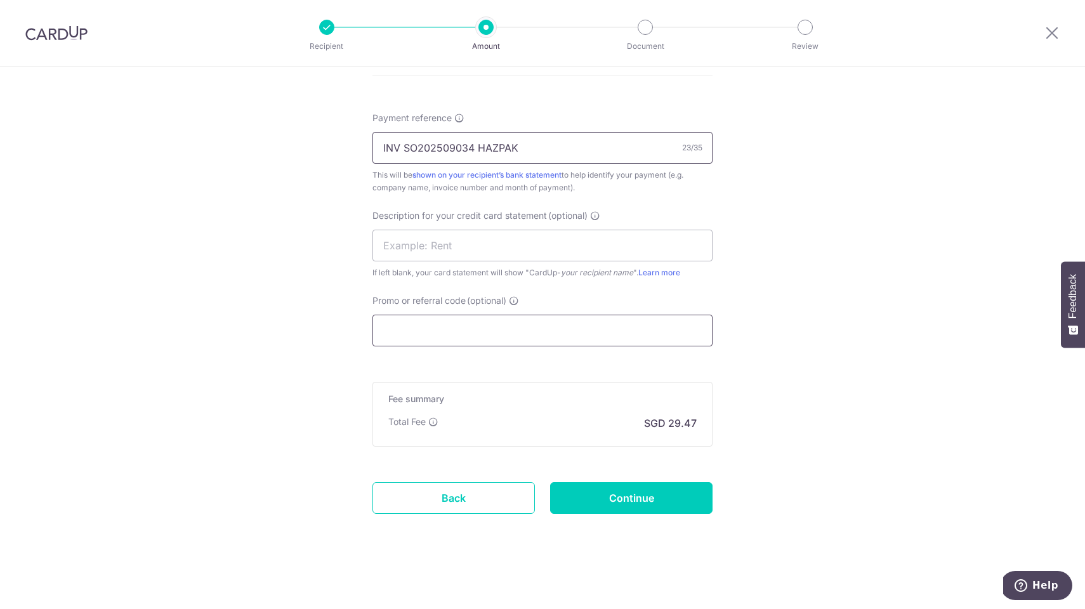
type input "INV SO202509034 HAZPAK"
click at [452, 331] on input "Promo or referral code (optional)" at bounding box center [543, 331] width 340 height 32
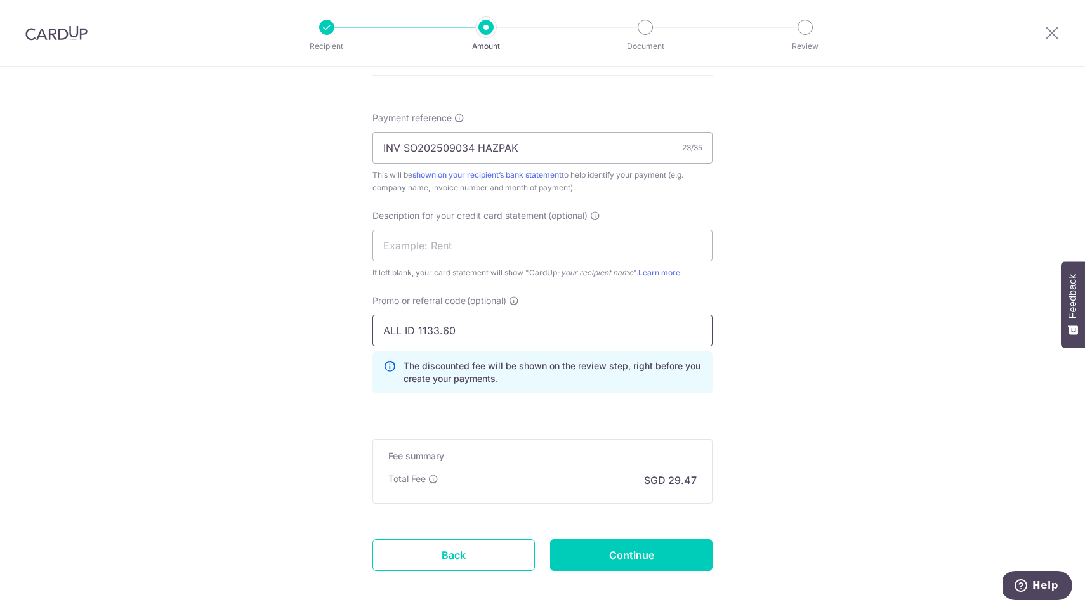
click at [442, 331] on input "ALL ID 1133.60" at bounding box center [543, 331] width 340 height 32
type input "ALL ID 113360"
click at [634, 555] on input "Continue" at bounding box center [631, 555] width 162 height 32
type input "Create Schedule"
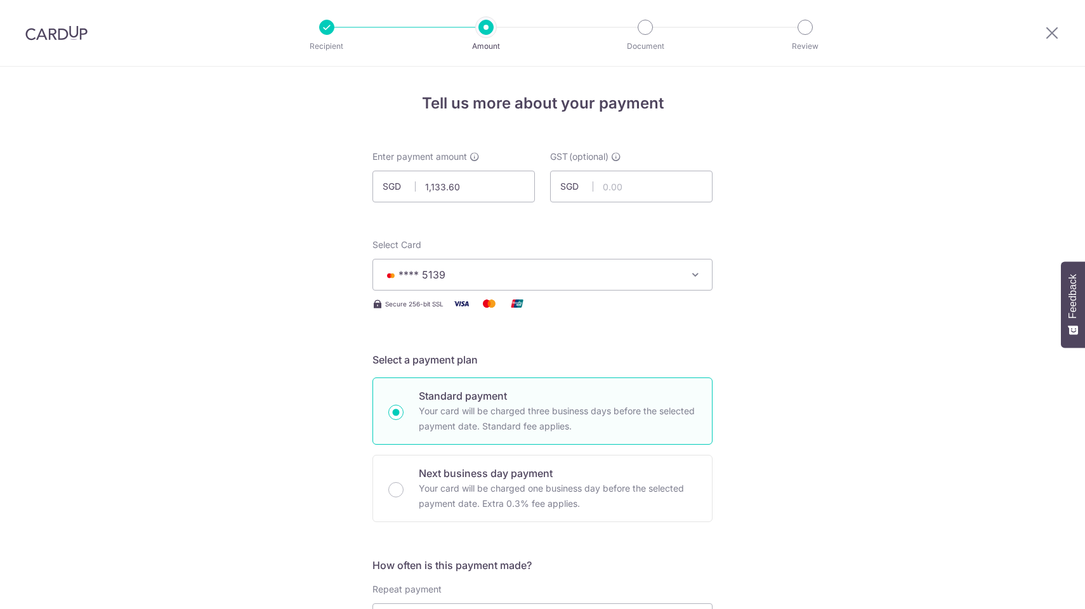
scroll to position [817, 0]
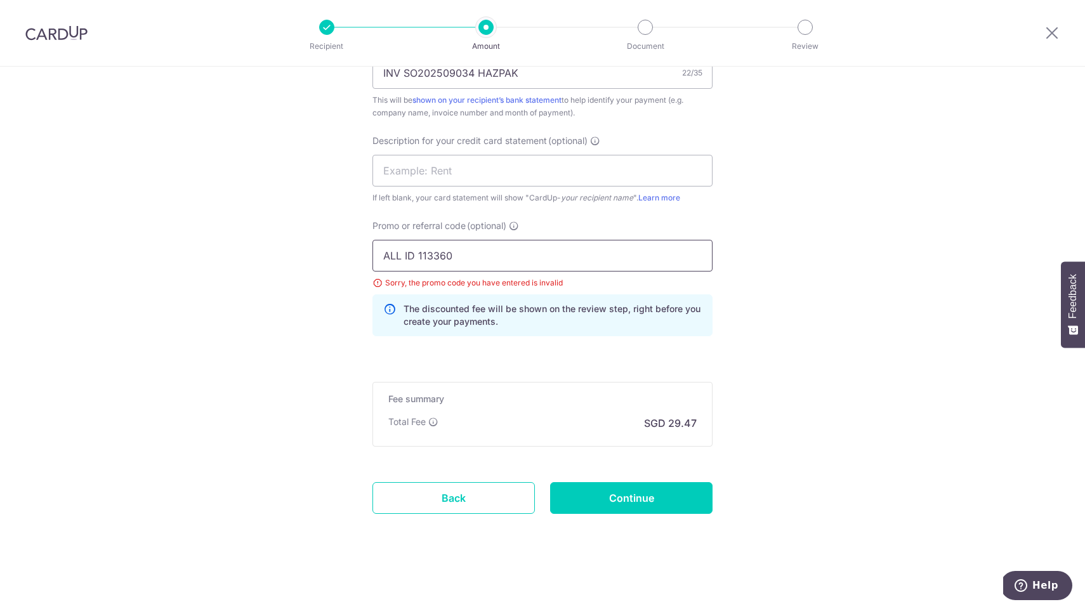
drag, startPoint x: 465, startPoint y: 255, endPoint x: 239, endPoint y: 245, distance: 226.1
click at [411, 174] on input "text" at bounding box center [543, 171] width 340 height 32
paste input "ALL ID 113360"
type input "ALL ID 113360"
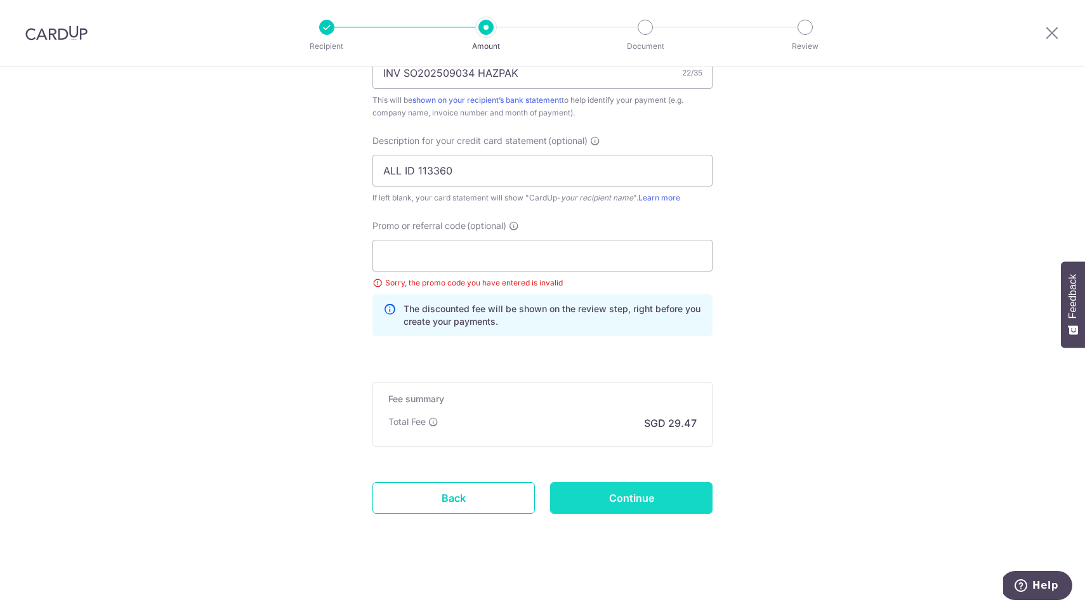
click at [607, 495] on input "Continue" at bounding box center [631, 498] width 162 height 32
type input "Update Schedule"
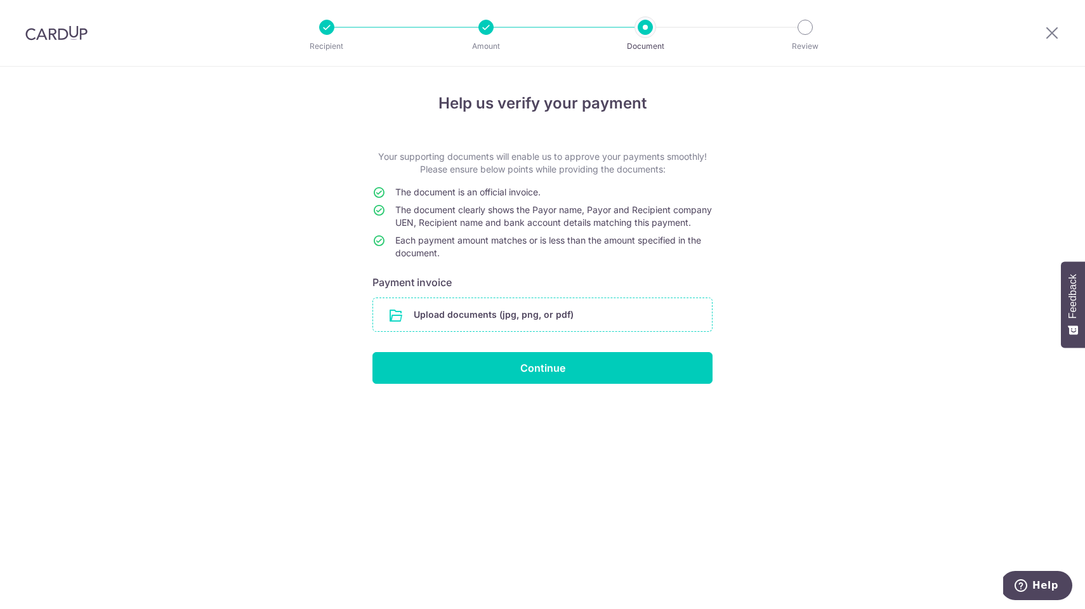
click at [486, 331] on input "file" at bounding box center [542, 314] width 339 height 33
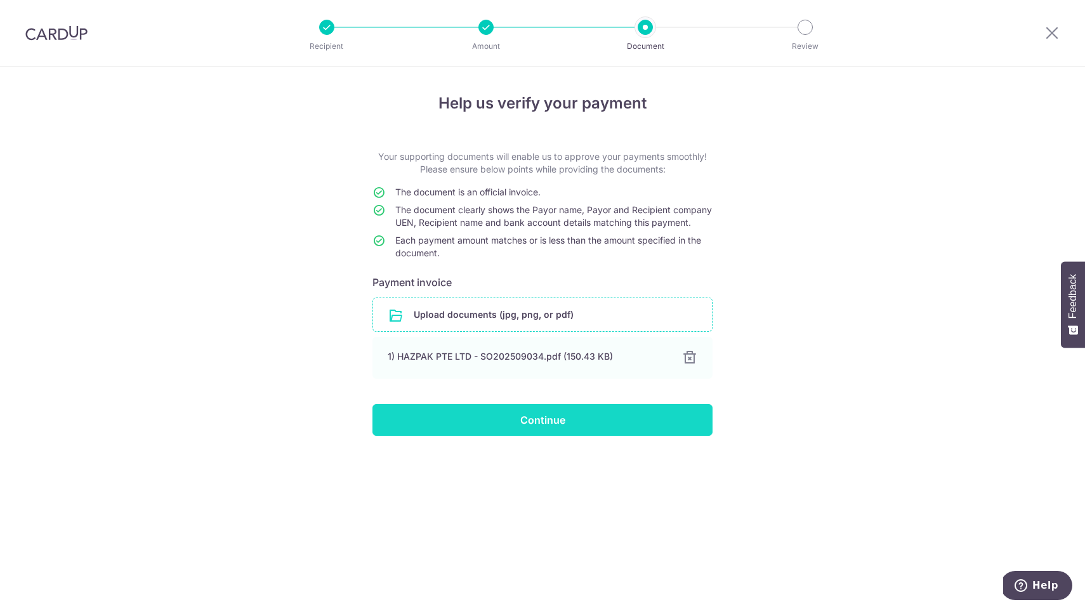
click at [527, 436] on input "Continue" at bounding box center [543, 420] width 340 height 32
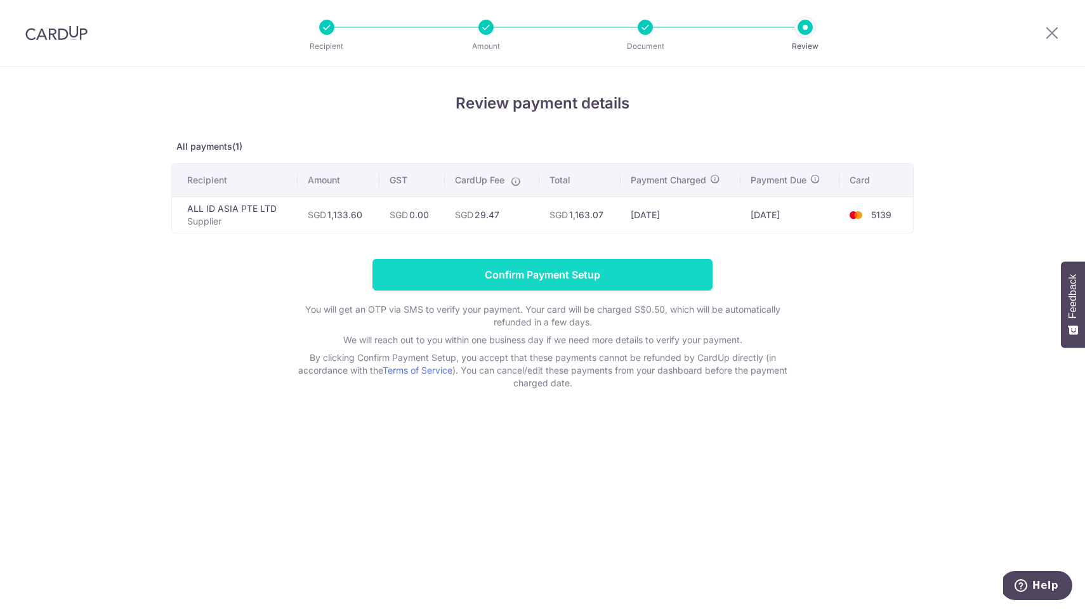
click at [532, 277] on input "Confirm Payment Setup" at bounding box center [543, 275] width 340 height 32
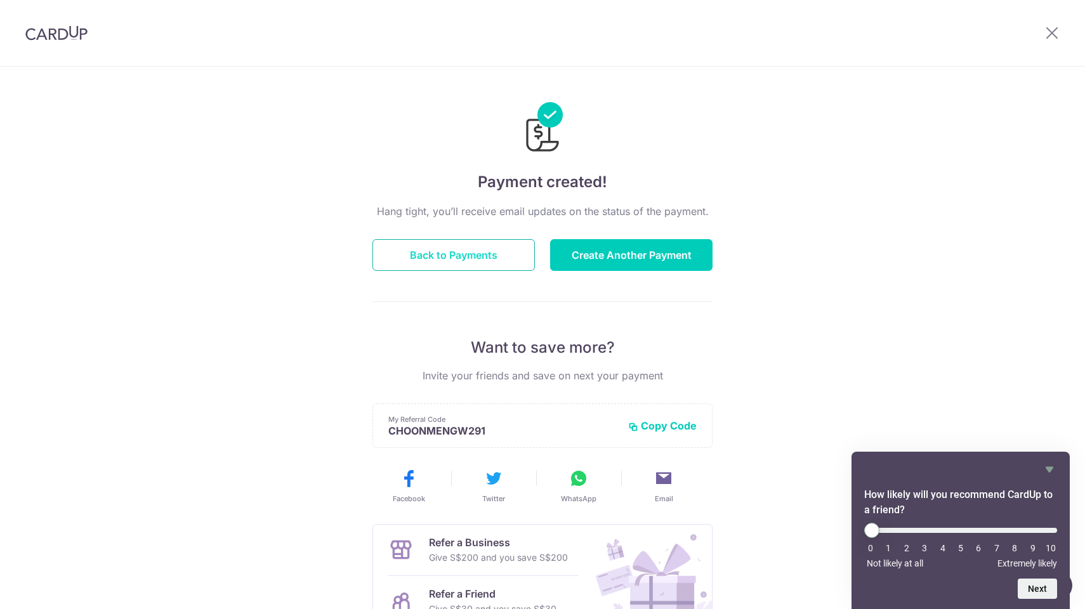
click at [465, 257] on button "Back to Payments" at bounding box center [454, 255] width 162 height 32
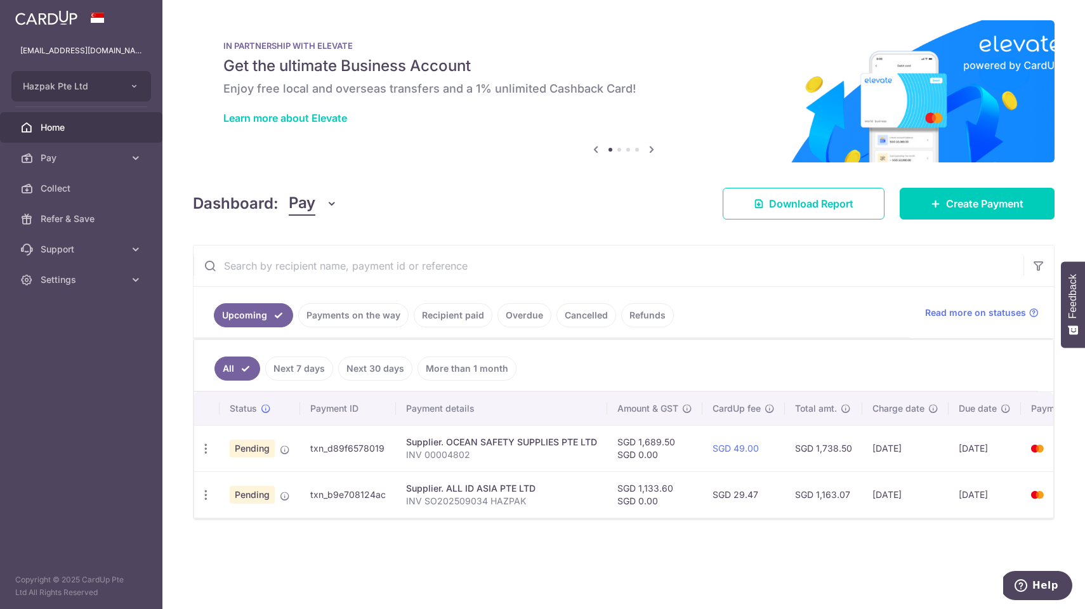
click at [370, 498] on td "txn_b9e708124ac" at bounding box center [348, 495] width 96 height 46
copy td "txn_b9e708124ac"
click at [41, 160] on span "Pay" at bounding box center [83, 158] width 84 height 13
click at [43, 195] on link "Payments" at bounding box center [81, 188] width 162 height 30
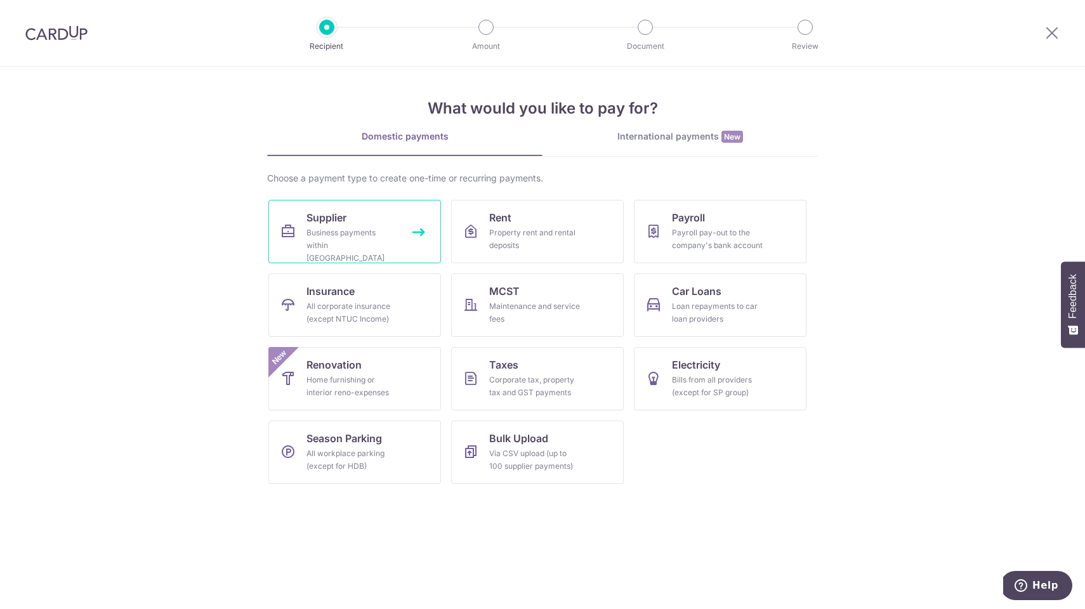
click at [342, 239] on div "Business payments within [GEOGRAPHIC_DATA]" at bounding box center [352, 246] width 91 height 38
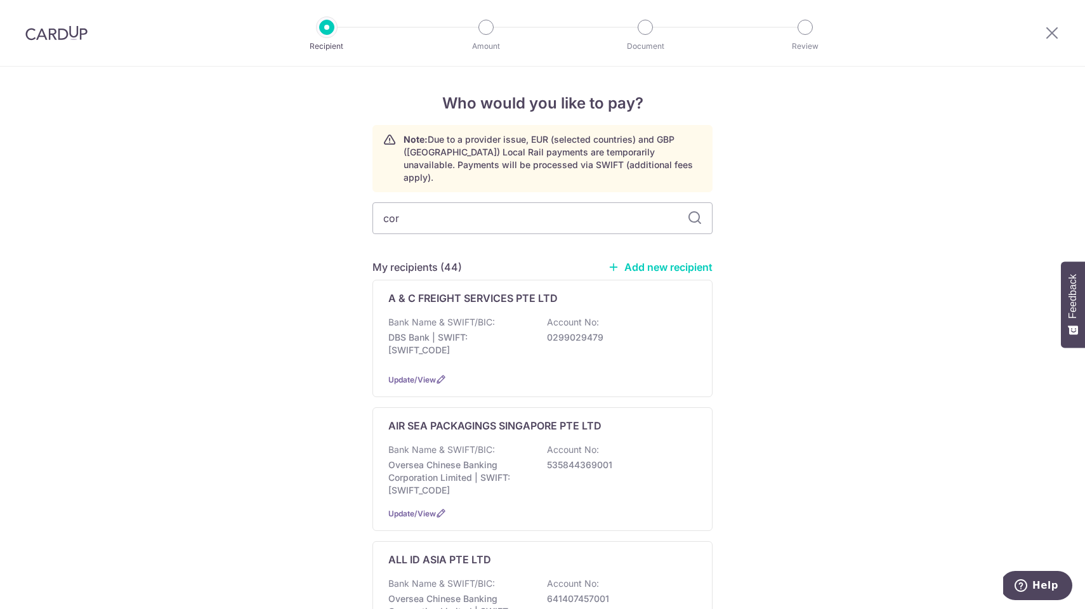
type input "corp"
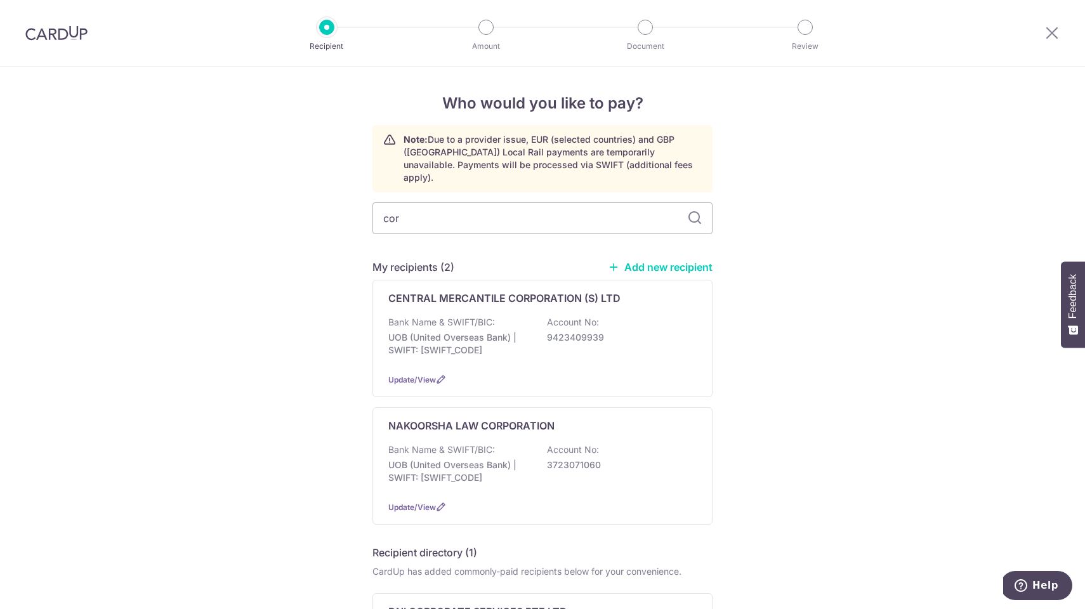
type input "cord"
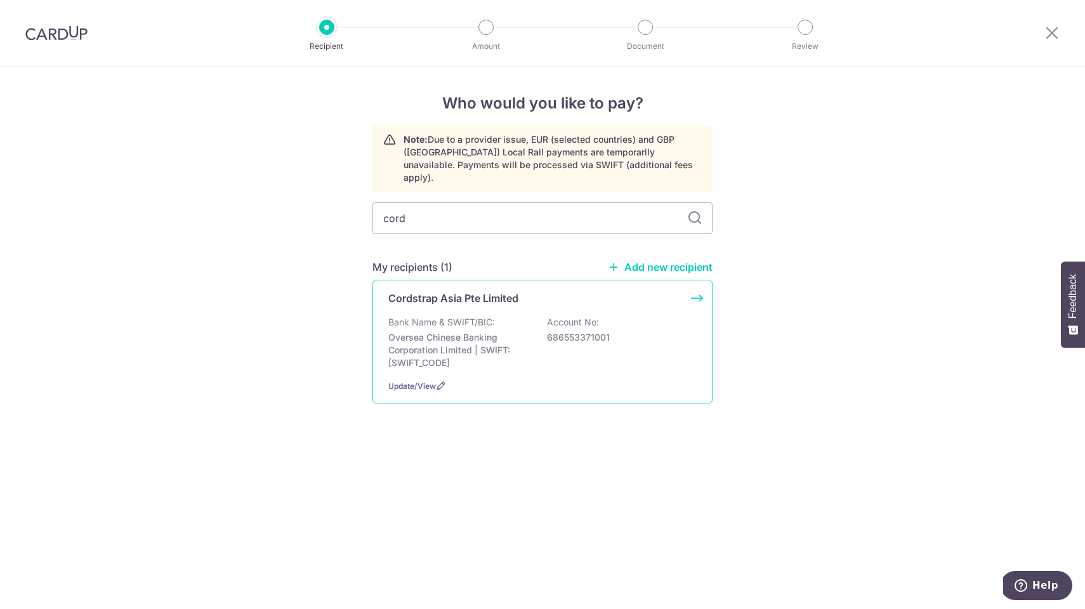
click at [502, 351] on p "Oversea Chinese Banking Corporation Limited | SWIFT: OCBCSGSGXXX" at bounding box center [459, 350] width 142 height 38
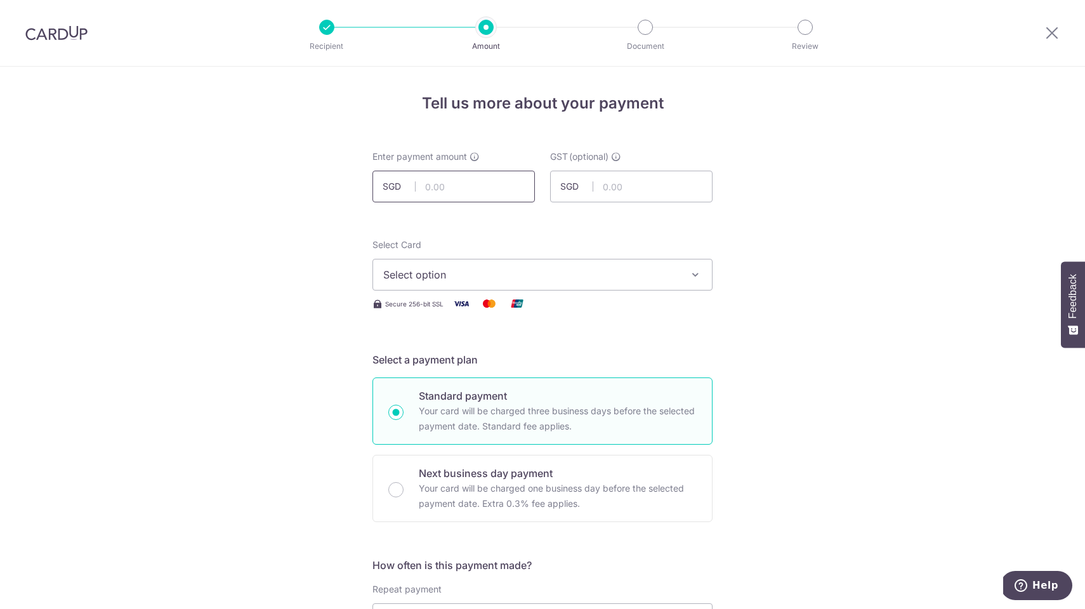
click at [452, 181] on input "text" at bounding box center [454, 187] width 162 height 32
paste input "1,575.86"
type input "1,575.86"
click at [480, 267] on span "Select option" at bounding box center [531, 274] width 296 height 15
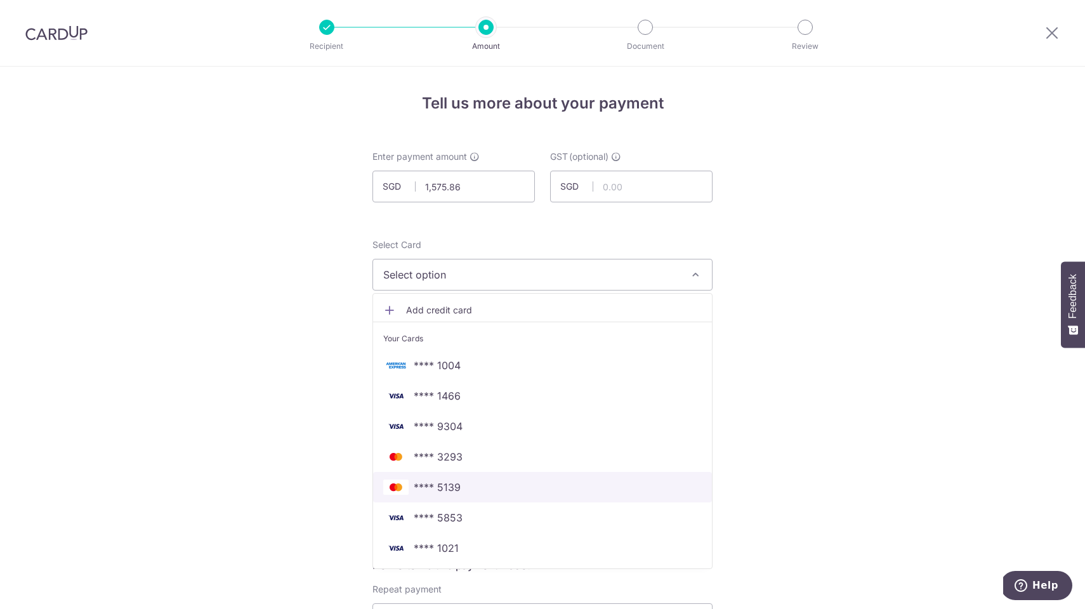
click at [445, 493] on span "**** 5139" at bounding box center [437, 487] width 47 height 15
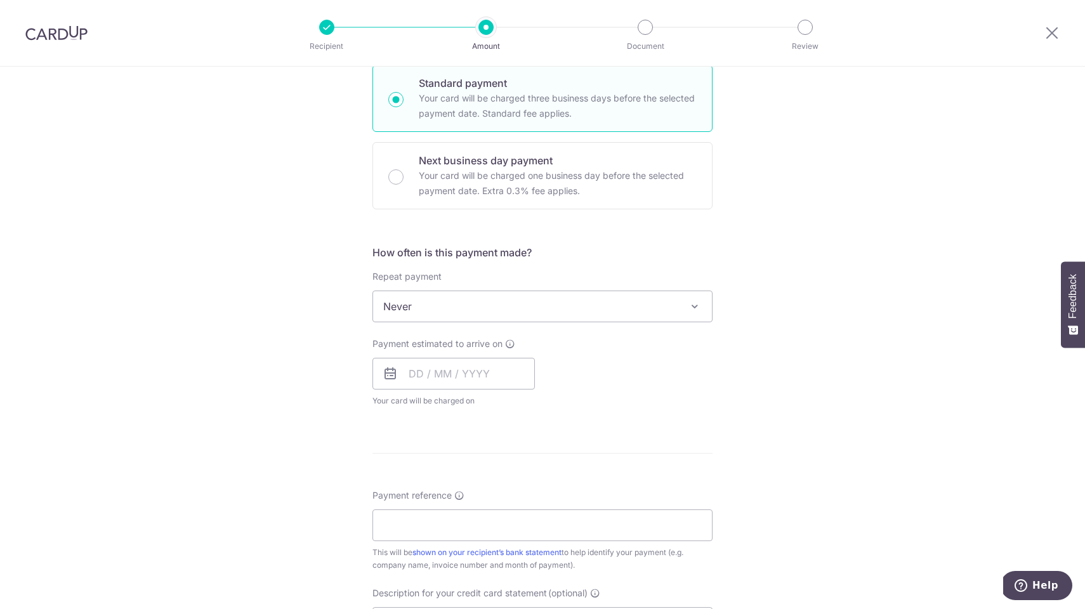
scroll to position [319, 0]
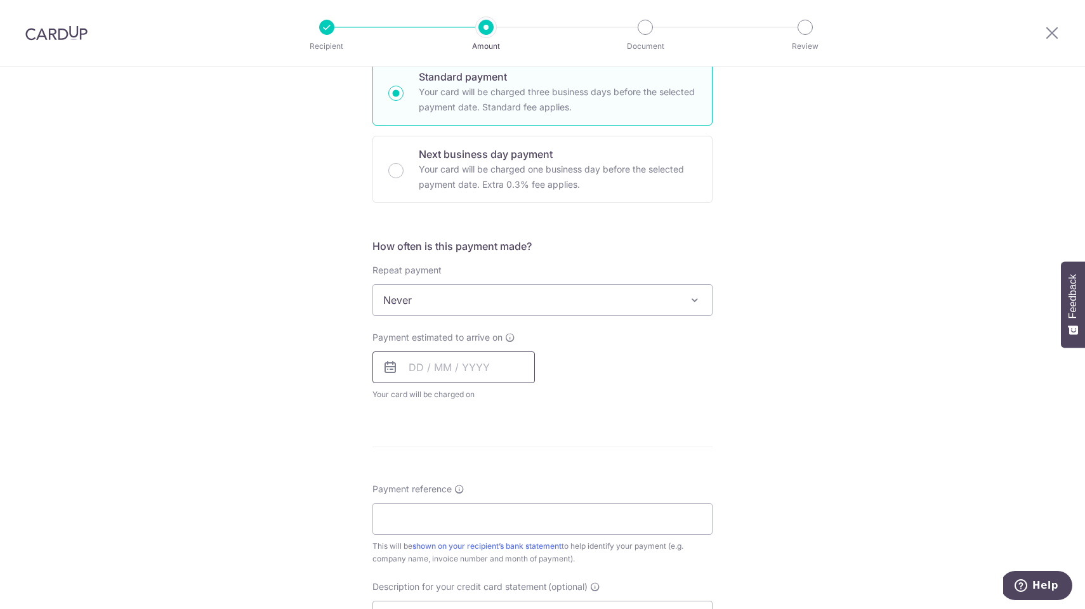
click at [515, 369] on input "text" at bounding box center [454, 368] width 162 height 32
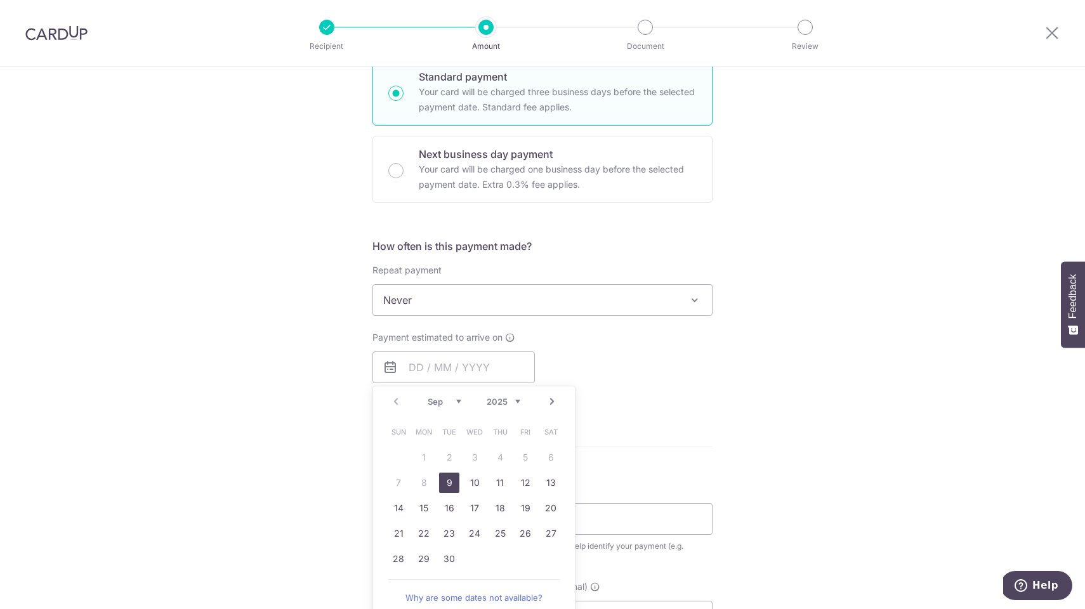
click at [451, 482] on link "9" at bounding box center [449, 483] width 20 height 20
type input "[DATE]"
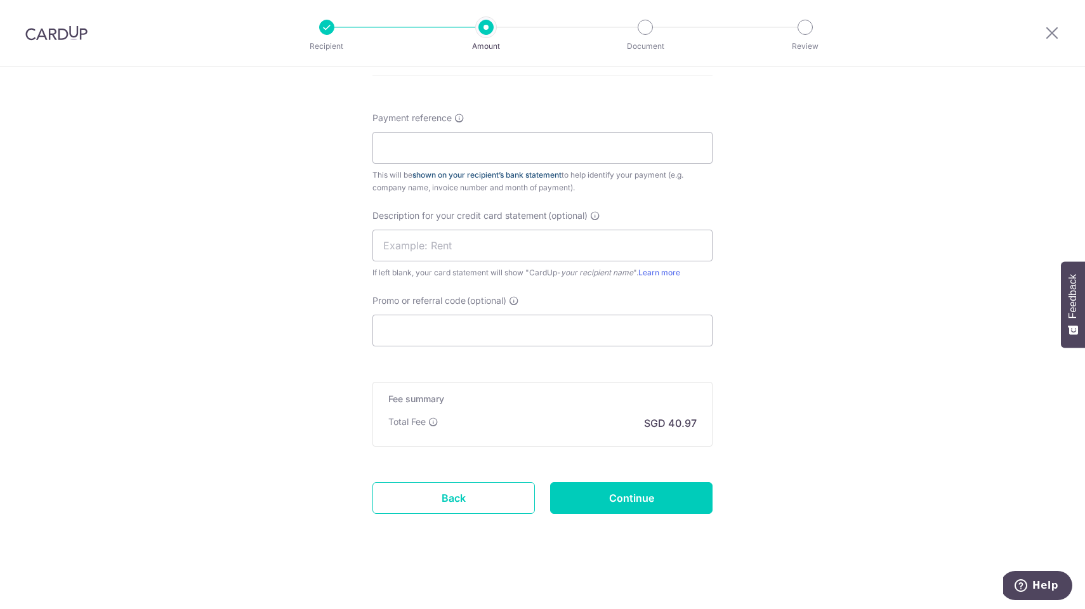
scroll to position [742, 0]
click at [513, 150] on input "Payment reference" at bounding box center [543, 148] width 340 height 32
type input "i"
click at [544, 146] on input "Payment reference" at bounding box center [543, 148] width 340 height 32
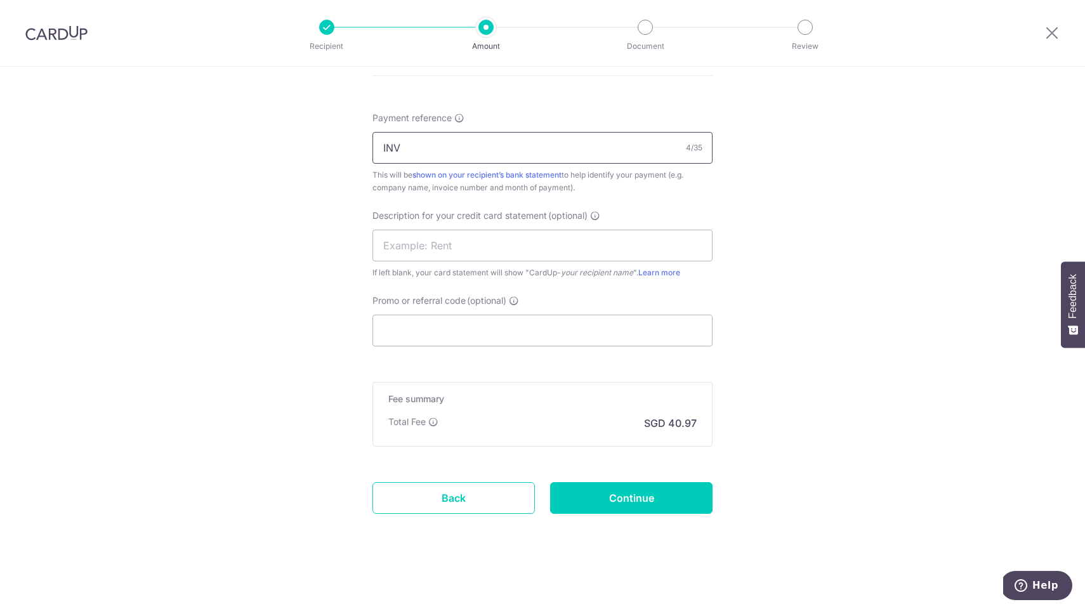
paste input "25000147"
type input "INV 25000147"
click at [465, 249] on input "text" at bounding box center [543, 246] width 340 height 32
click at [450, 244] on input "CORDSTRAP 15758" at bounding box center [543, 246] width 340 height 32
type input "CORDSTRAP157586"
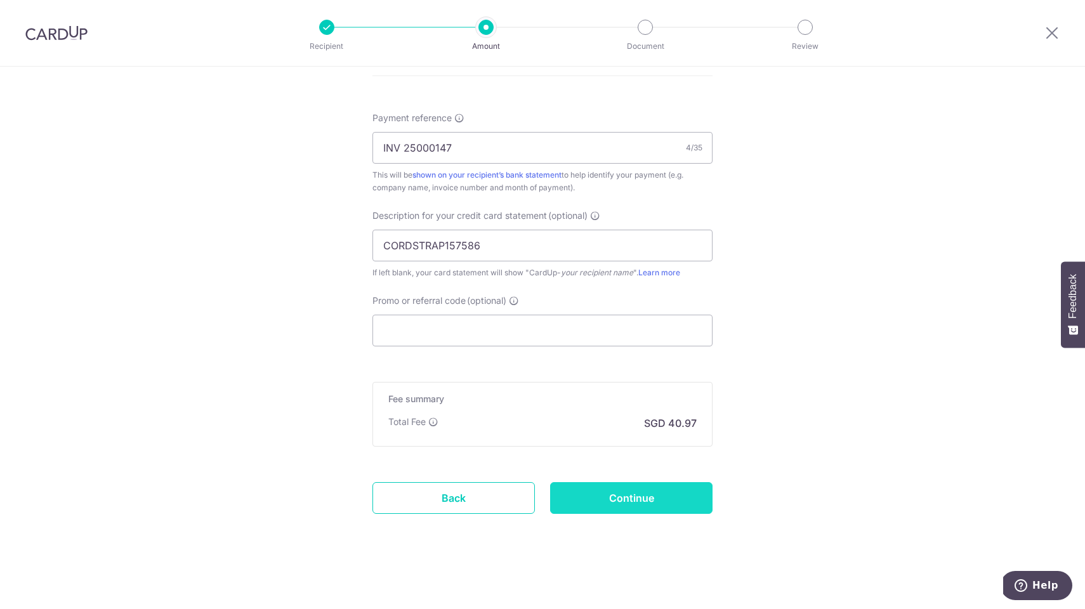
click at [600, 493] on input "Continue" at bounding box center [631, 498] width 162 height 32
type input "Create Schedule"
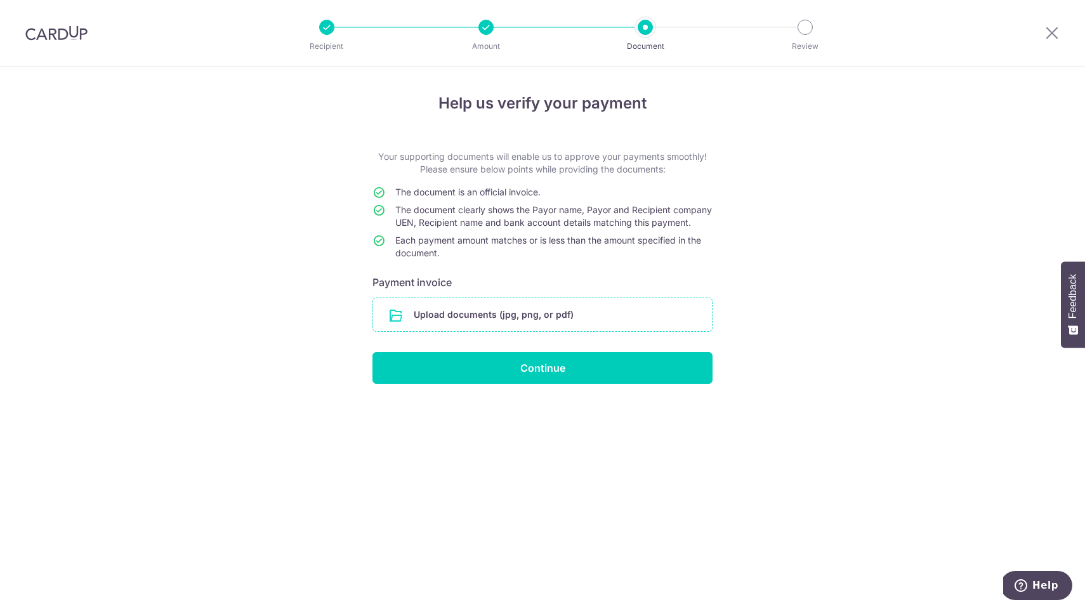
click at [506, 322] on input "file" at bounding box center [542, 314] width 339 height 33
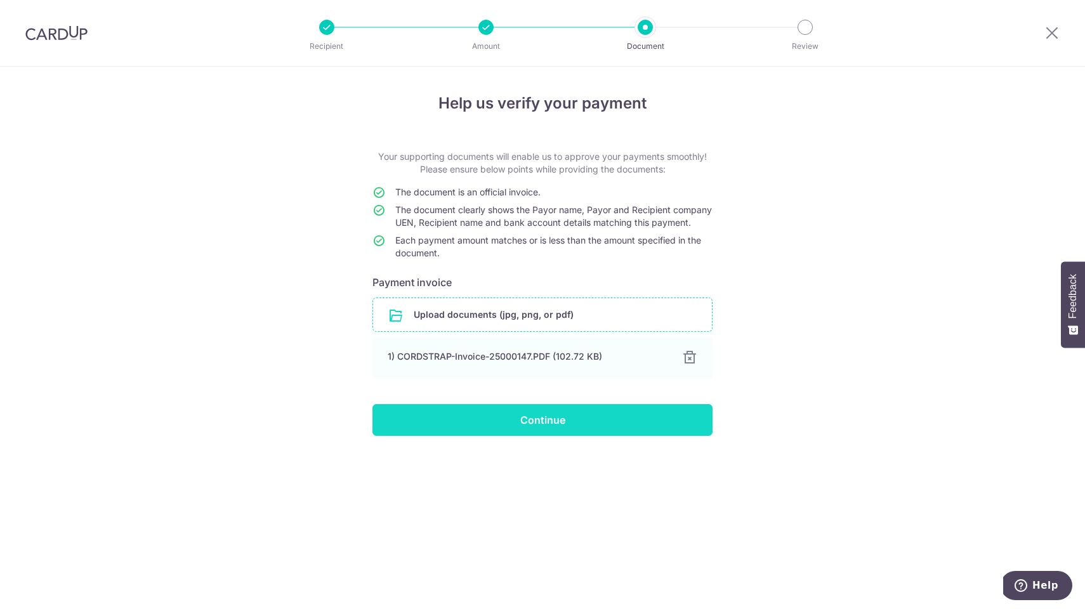
click at [550, 435] on input "Continue" at bounding box center [543, 420] width 340 height 32
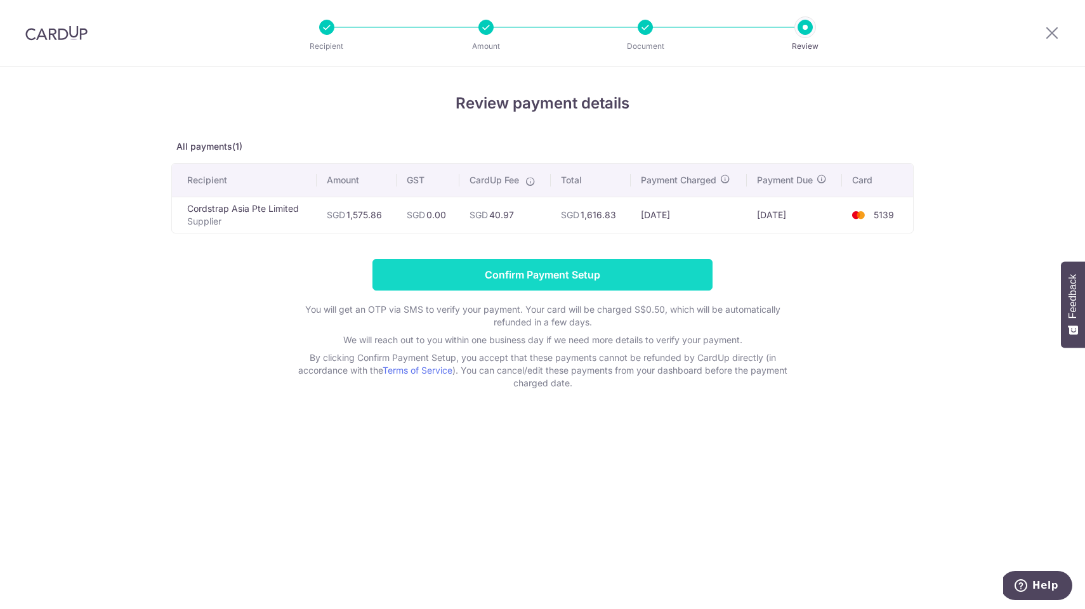
click at [535, 275] on input "Confirm Payment Setup" at bounding box center [543, 275] width 340 height 32
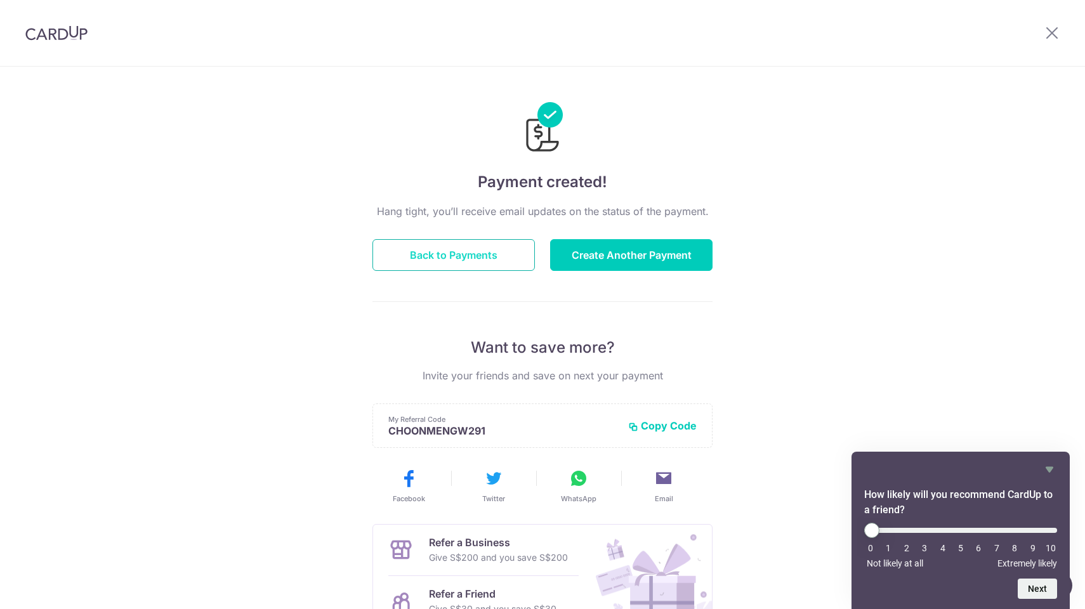
click at [480, 256] on button "Back to Payments" at bounding box center [454, 255] width 162 height 32
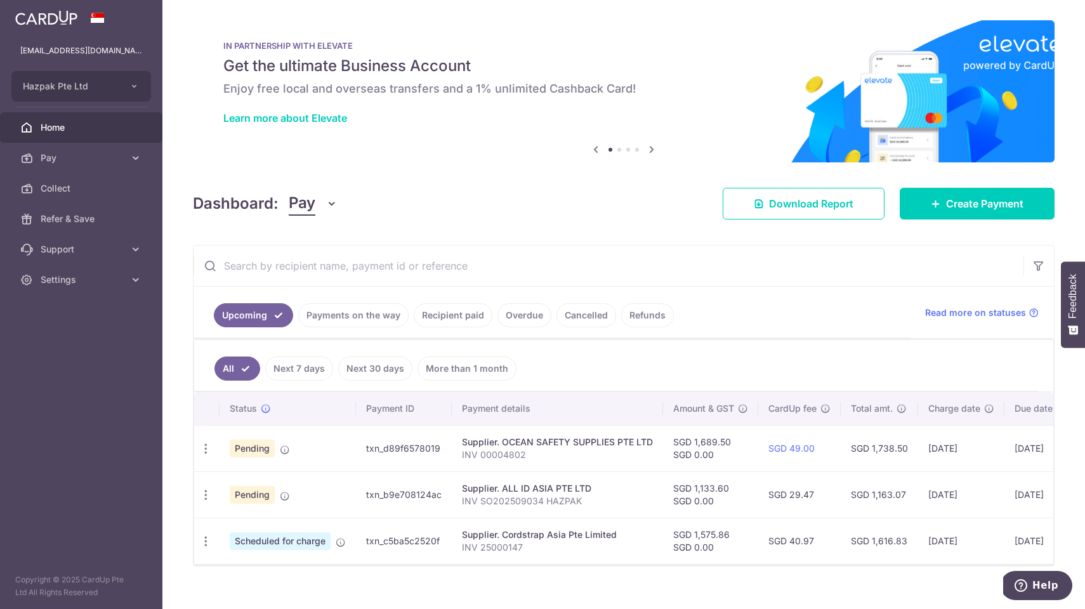
click at [400, 536] on td "txn_c5ba5c2520f" at bounding box center [404, 541] width 96 height 46
copy td "txn_c5ba5c2520f"
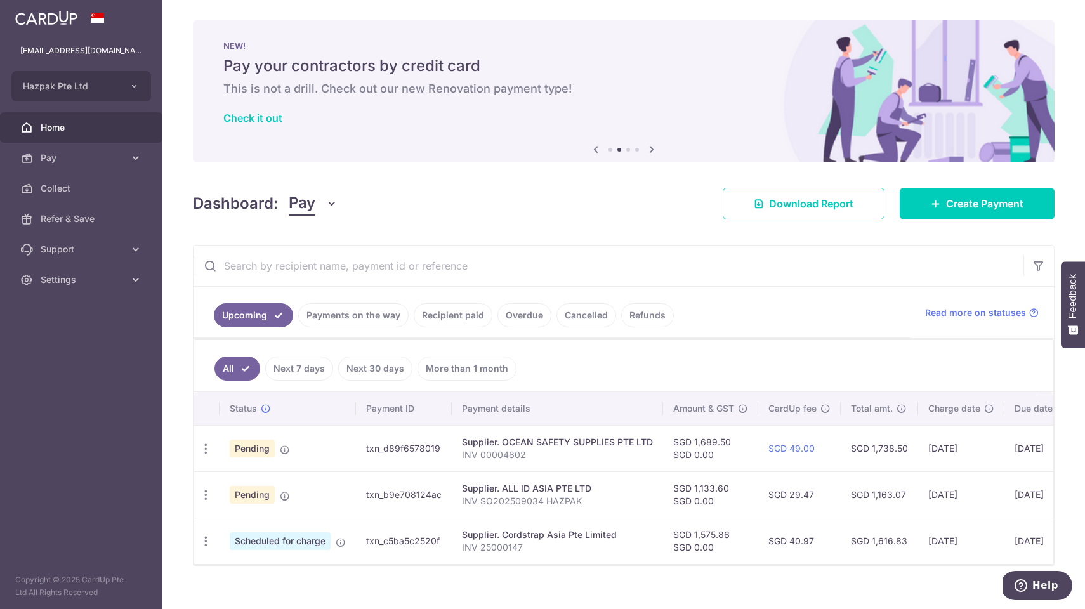
click at [78, 155] on span "Pay" at bounding box center [83, 158] width 84 height 13
click at [75, 187] on span "Payments" at bounding box center [83, 188] width 84 height 13
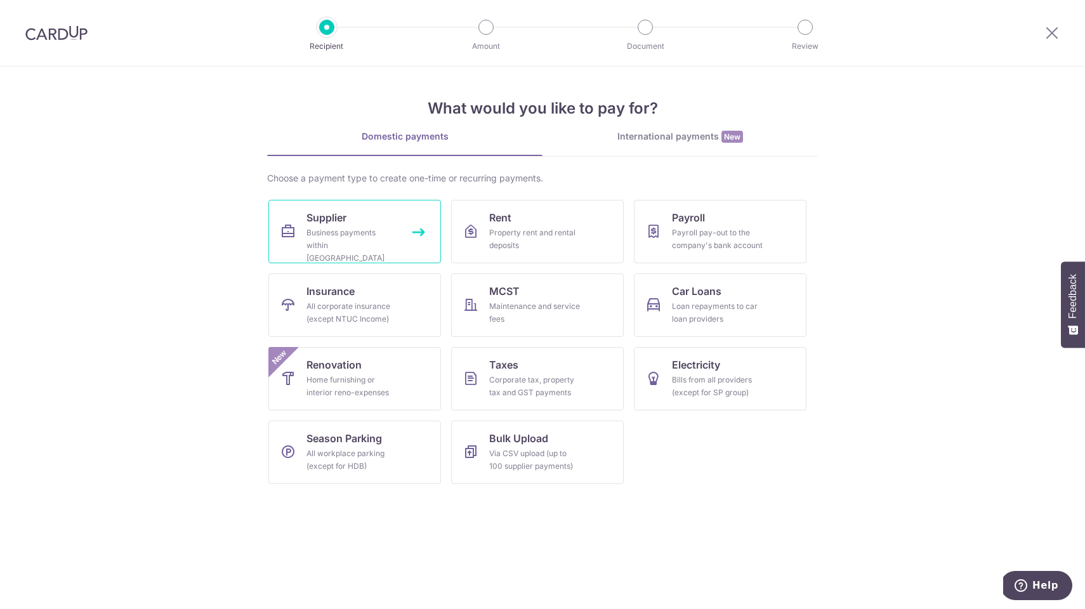
click at [323, 223] on span "Supplier" at bounding box center [327, 217] width 40 height 15
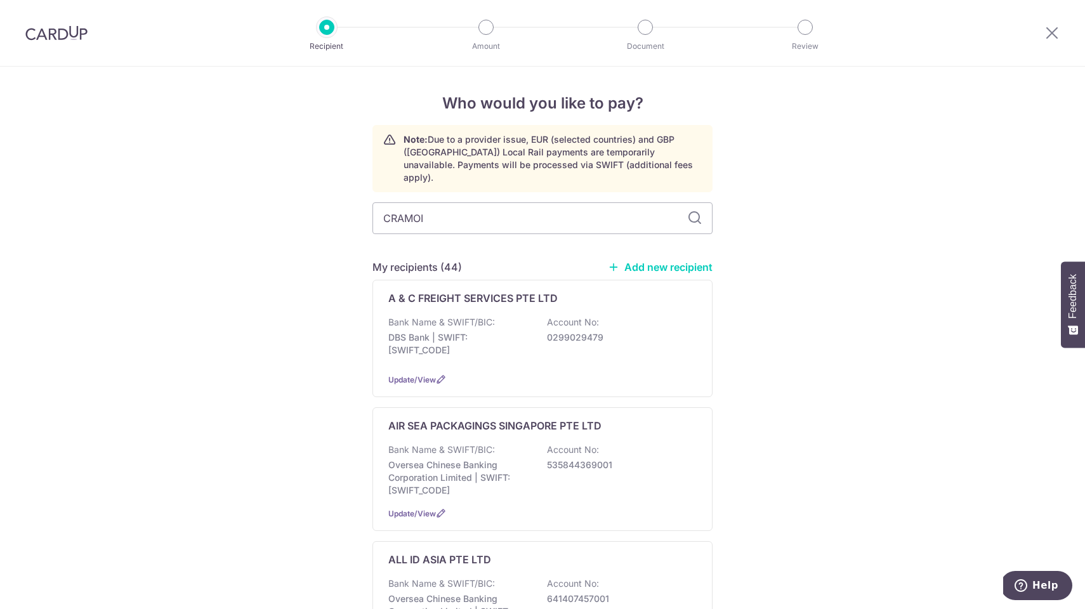
type input "CRAMOIL"
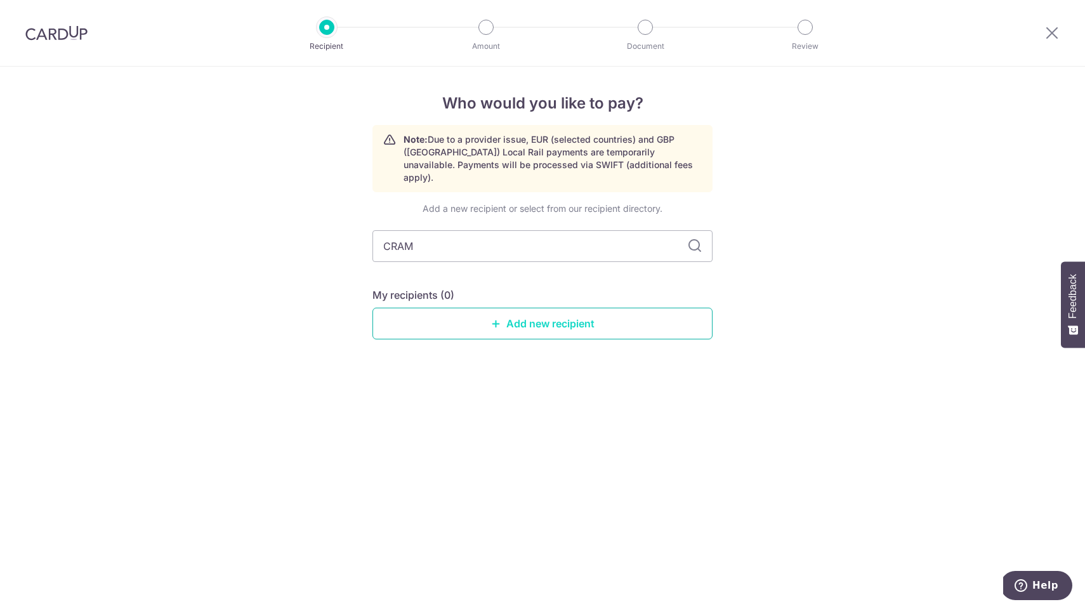
click at [527, 308] on link "Add new recipient" at bounding box center [543, 324] width 340 height 32
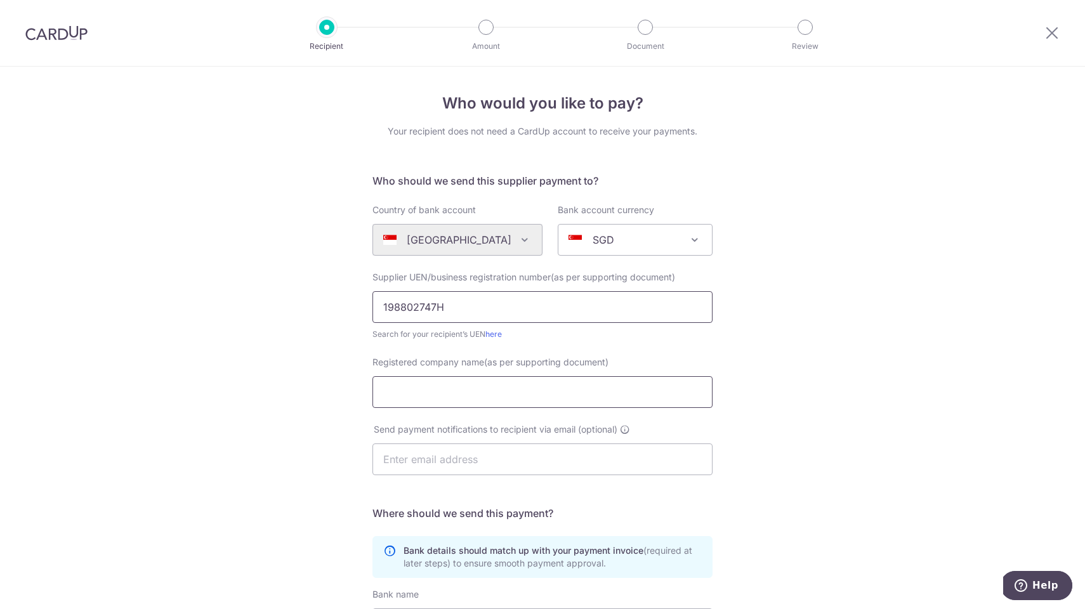
type input "198802747H"
type input "CRAMOIL SINGAPORE PTE LTD"
click at [800, 409] on div "Who would you like to pay? Your recipient does not need a CardUp account to rec…" at bounding box center [542, 451] width 1085 height 769
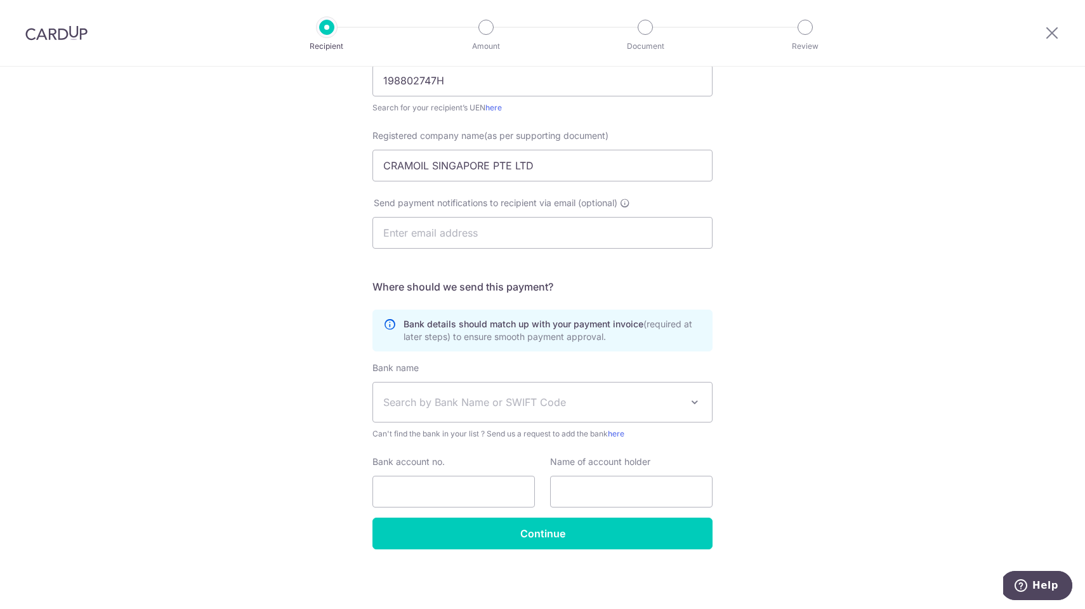
scroll to position [227, 0]
click at [503, 410] on span "Search by Bank Name or SWIFT Code" at bounding box center [542, 402] width 339 height 39
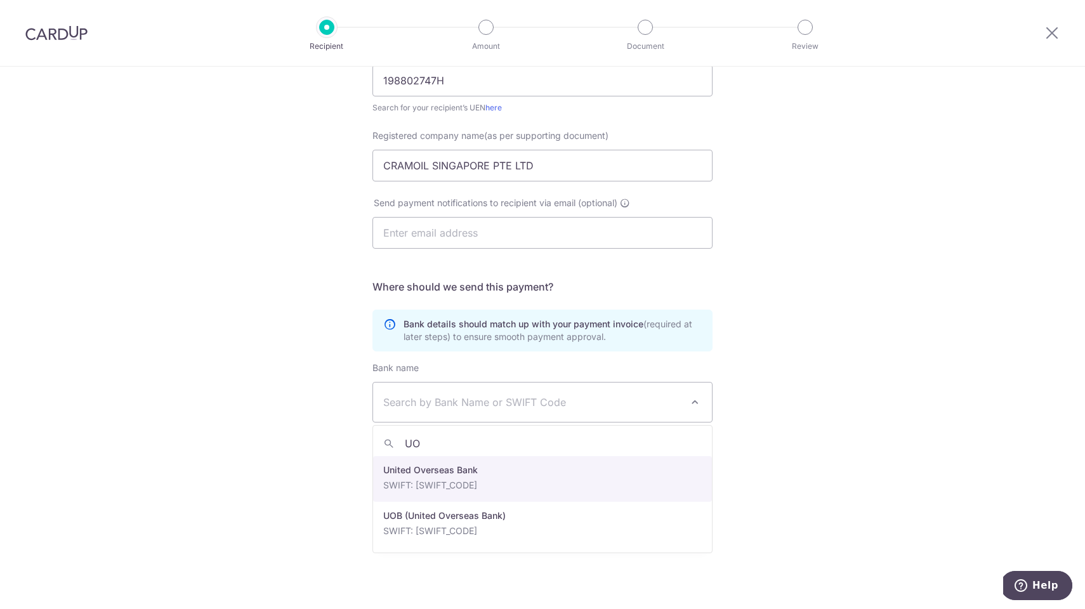
type input "UOB"
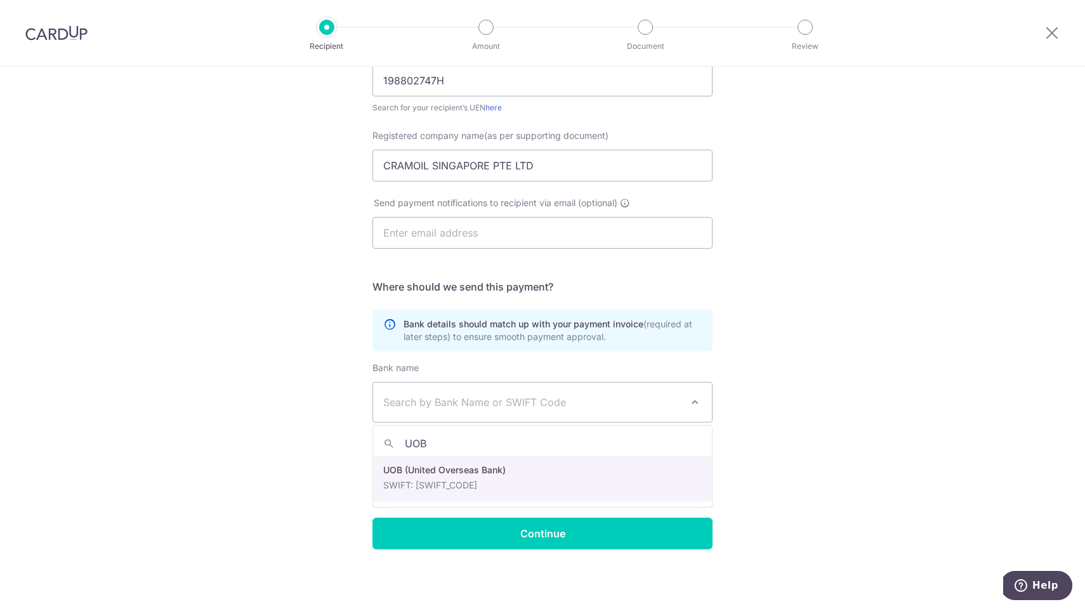
select select "18"
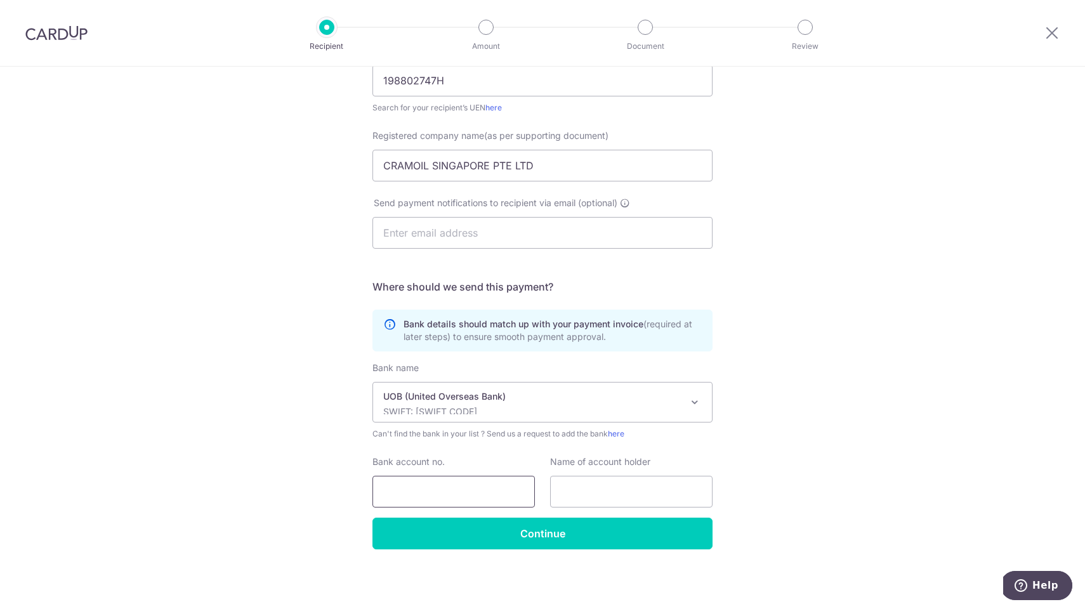
click at [431, 481] on input "Bank account no." at bounding box center [454, 492] width 162 height 32
click at [437, 491] on input "Bank account no." at bounding box center [454, 492] width 162 height 32
type input "3143120854"
drag, startPoint x: 550, startPoint y: 165, endPoint x: 222, endPoint y: 159, distance: 328.2
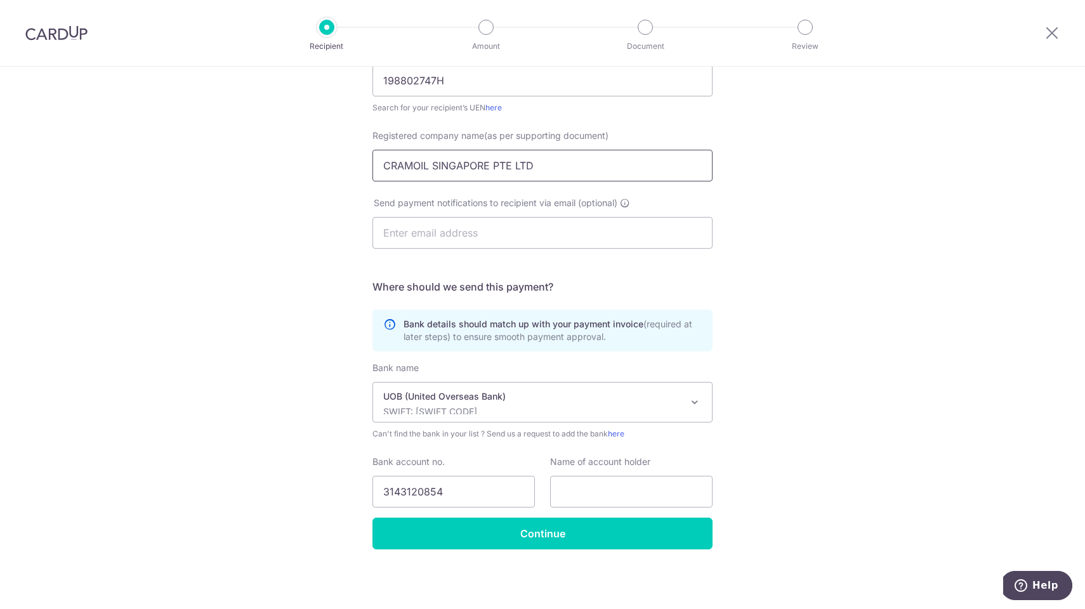
click at [222, 159] on div "Who would you like to pay? Your recipient does not need a CardUp account to rec…" at bounding box center [542, 224] width 1085 height 769
click at [612, 496] on input "text" at bounding box center [631, 492] width 162 height 32
paste input "CRAMOIL SINGAPORE PTE LTD"
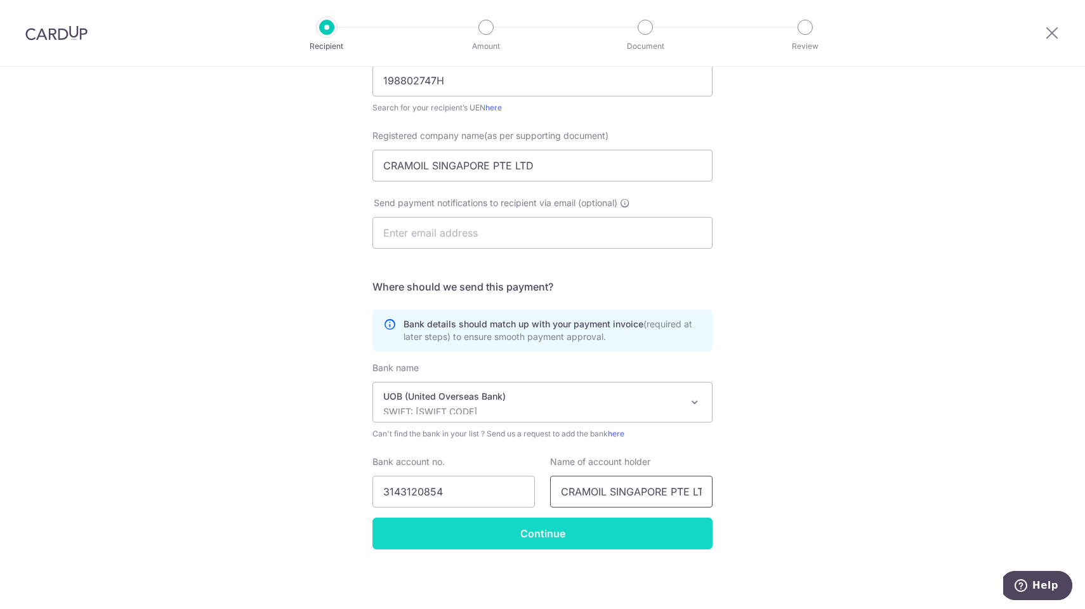
type input "CRAMOIL SINGAPORE PTE LTD"
click at [551, 531] on input "Continue" at bounding box center [543, 534] width 340 height 32
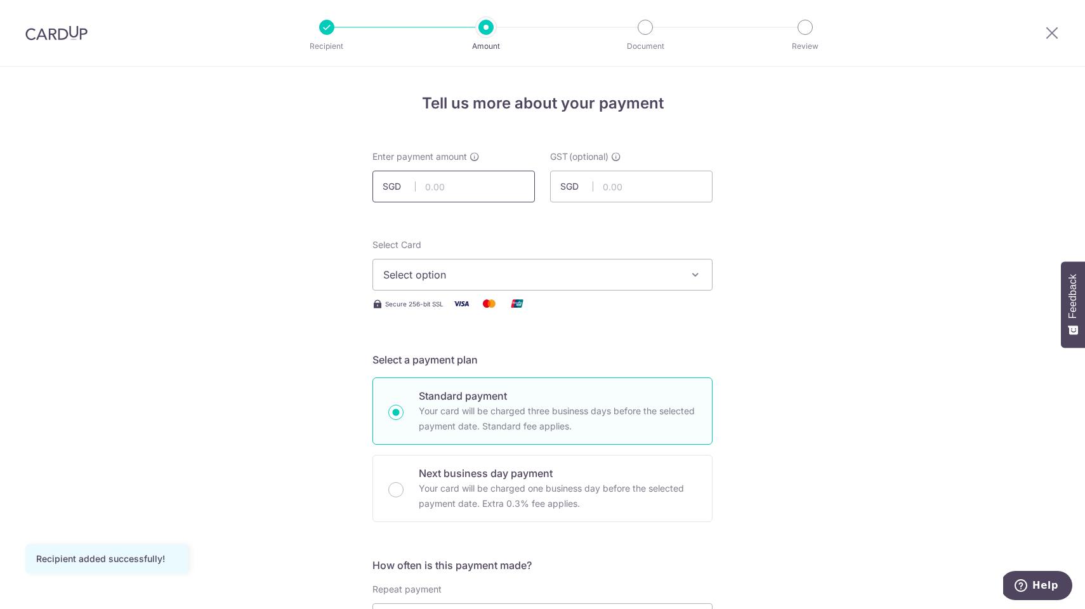
click at [439, 188] on input "text" at bounding box center [454, 187] width 162 height 32
type input "239.80"
click at [503, 274] on span "Select option" at bounding box center [531, 274] width 296 height 15
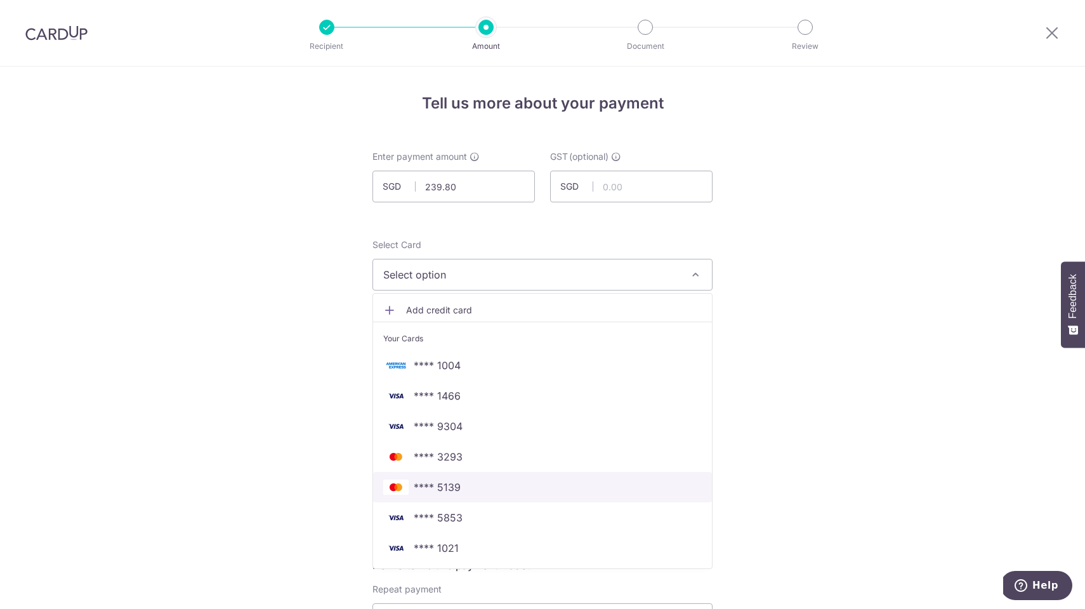
click at [459, 491] on span "**** 5139" at bounding box center [437, 487] width 47 height 15
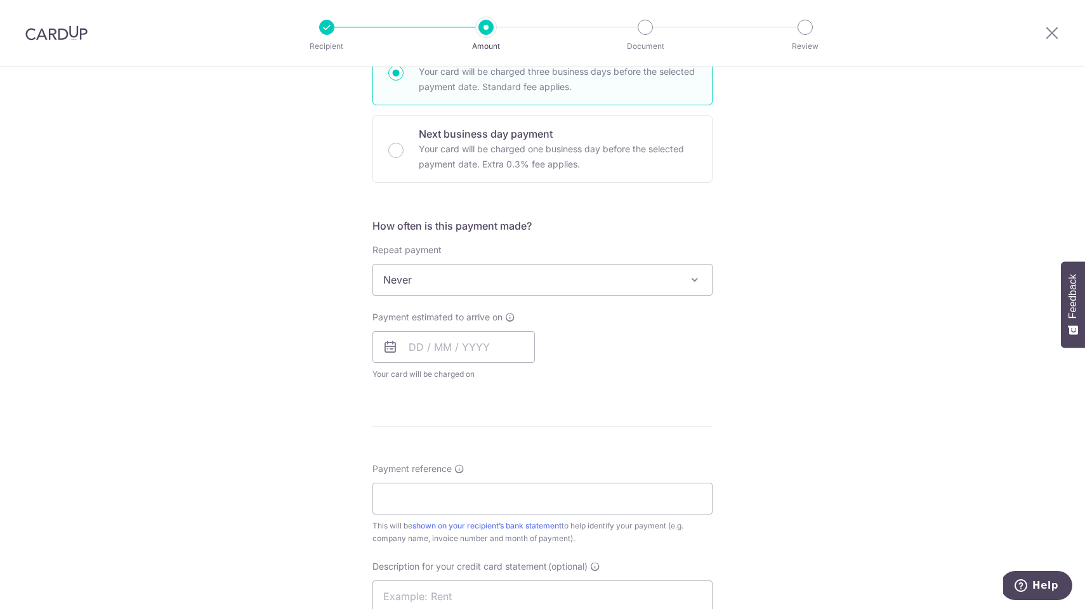
scroll to position [368, 0]
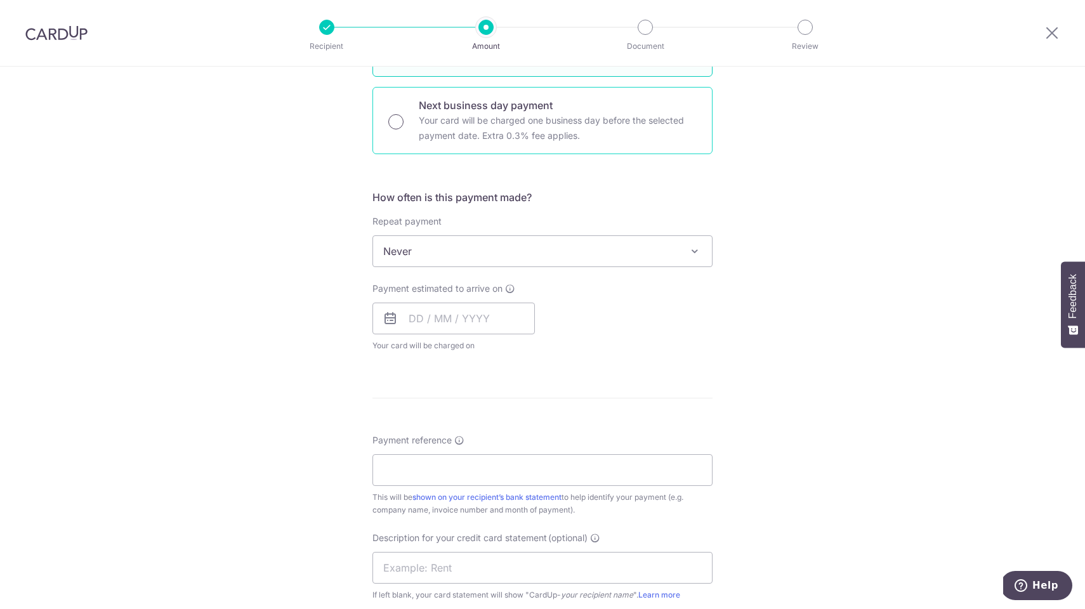
click at [395, 117] on input "Next business day payment Your card will be charged one business day before the…" at bounding box center [395, 121] width 15 height 15
radio input "true"
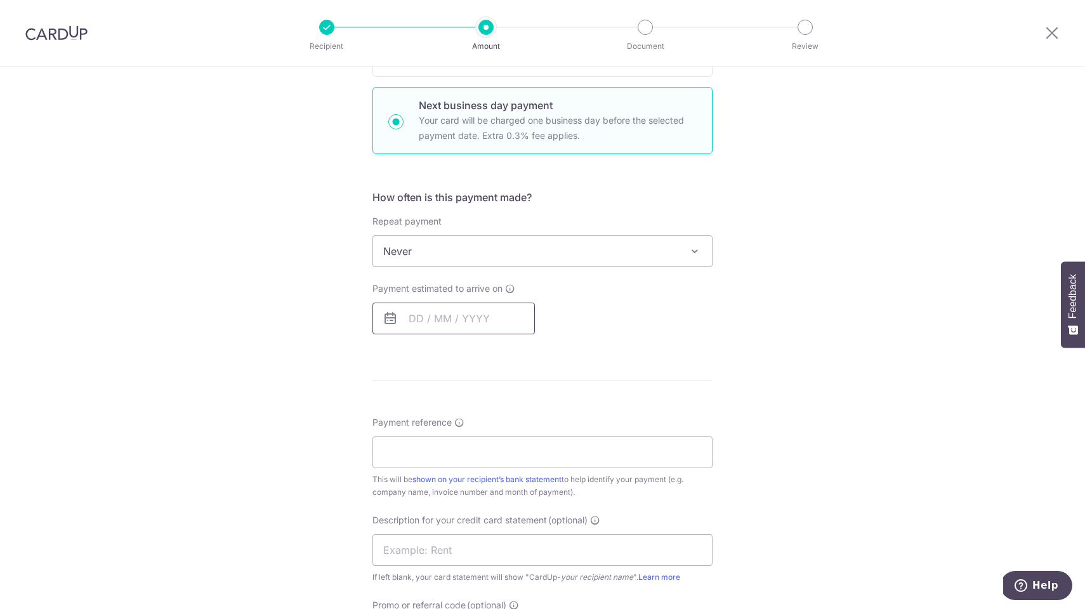
click at [423, 314] on input "text" at bounding box center [454, 319] width 162 height 32
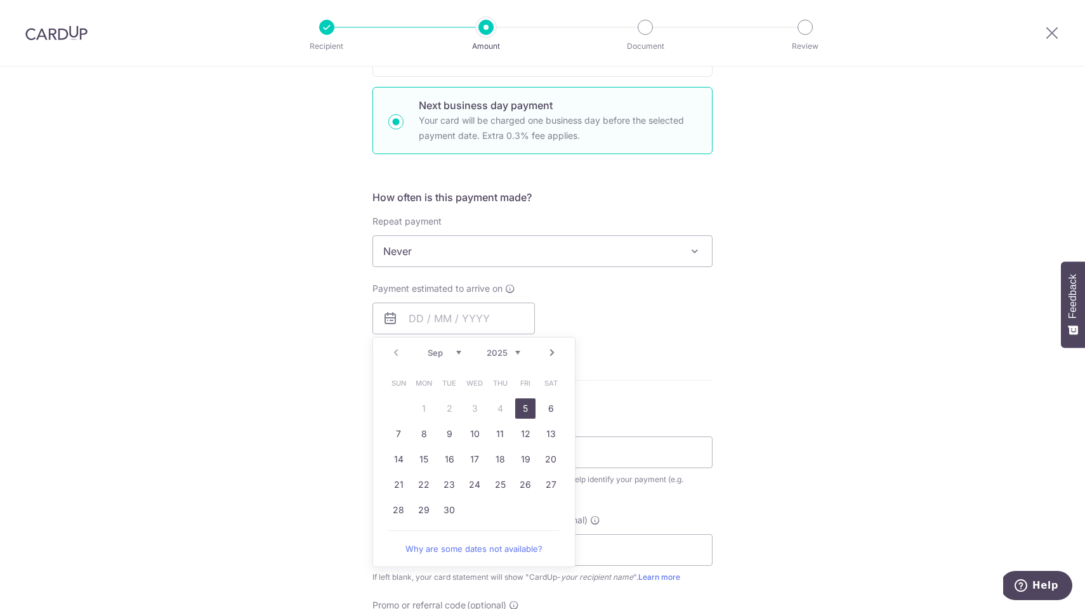
click at [521, 406] on link "5" at bounding box center [525, 409] width 20 height 20
type input "05/09/2025"
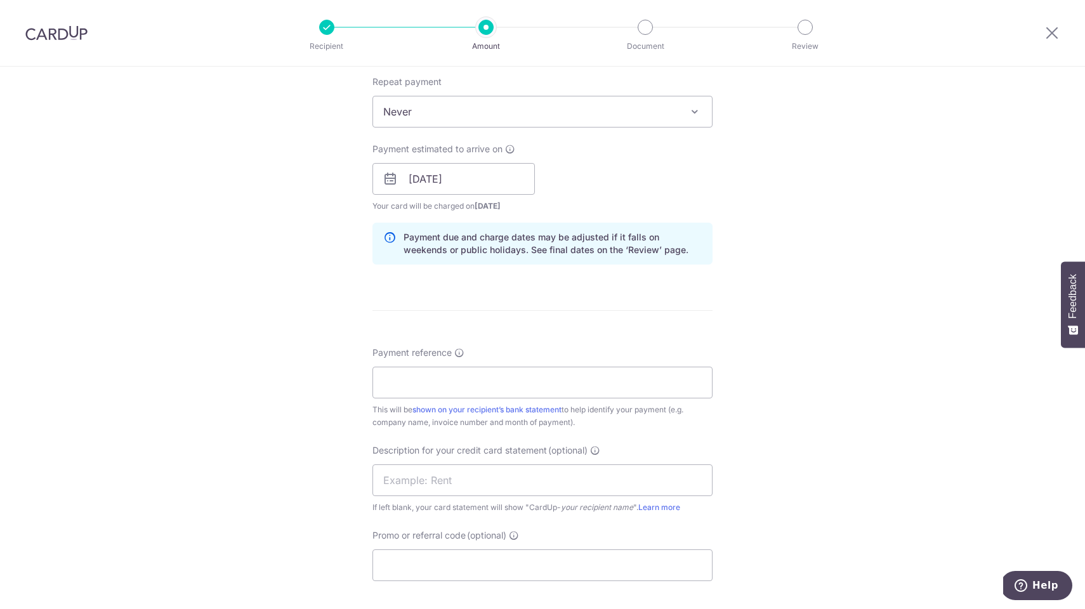
scroll to position [592, 0]
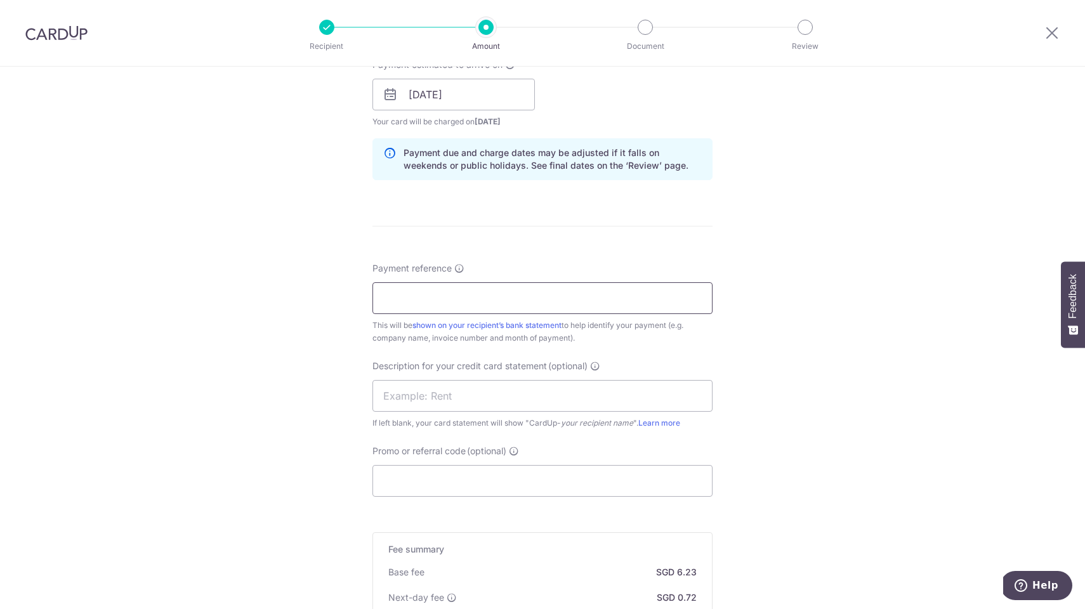
click at [450, 286] on input "Payment reference" at bounding box center [543, 298] width 340 height 32
type input "INV 00075094"
click at [568, 392] on input "text" at bounding box center [543, 396] width 340 height 32
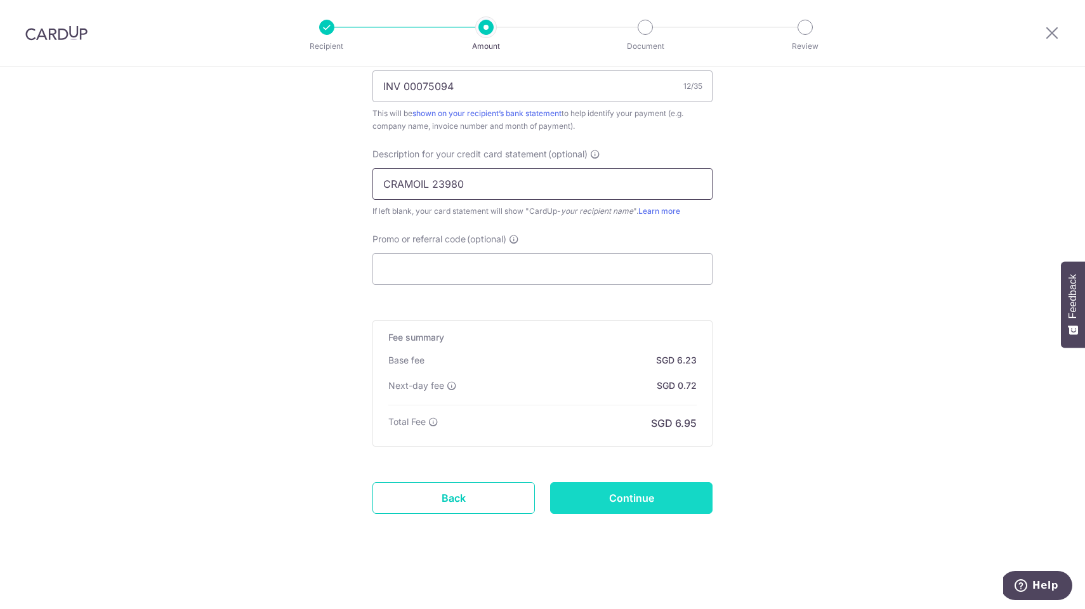
scroll to position [804, 0]
type input "CRAMOIL 23980"
click at [646, 501] on input "Continue" at bounding box center [631, 498] width 162 height 32
type input "Create Schedule"
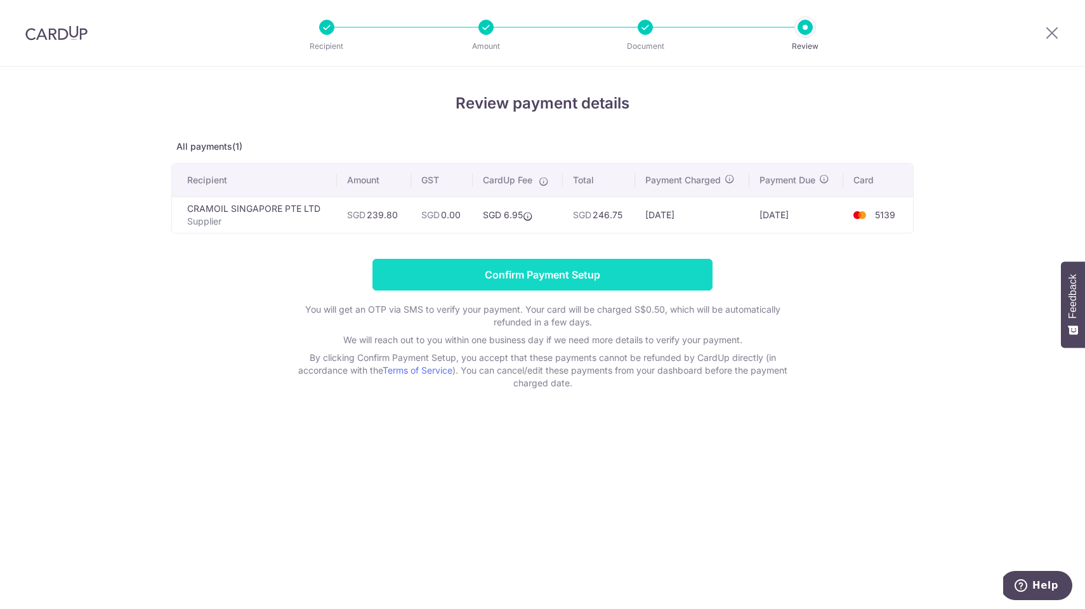
click at [558, 281] on input "Confirm Payment Setup" at bounding box center [543, 275] width 340 height 32
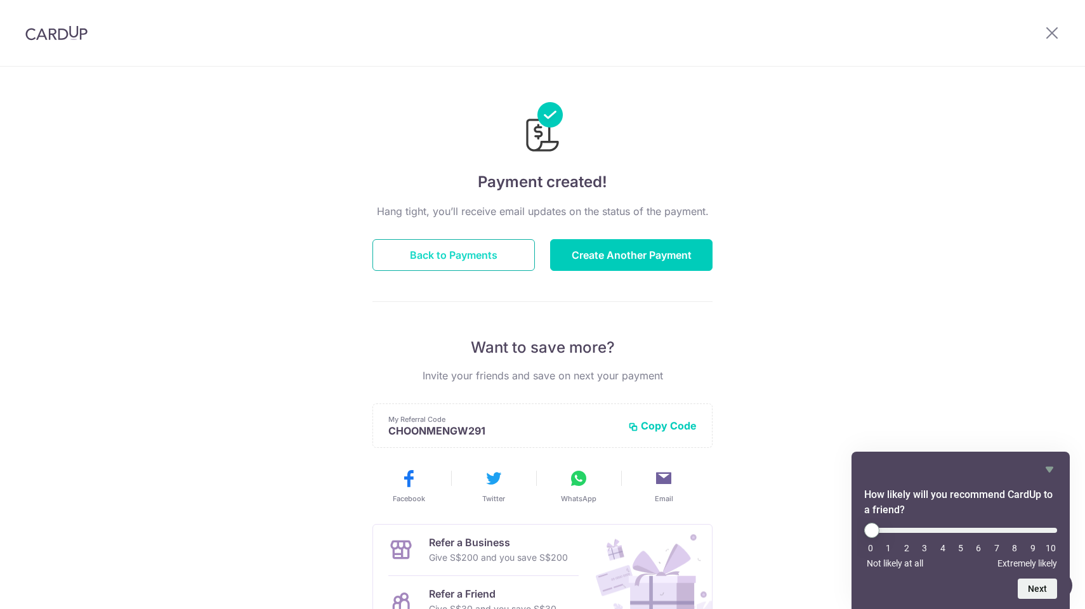
click at [484, 258] on button "Back to Payments" at bounding box center [454, 255] width 162 height 32
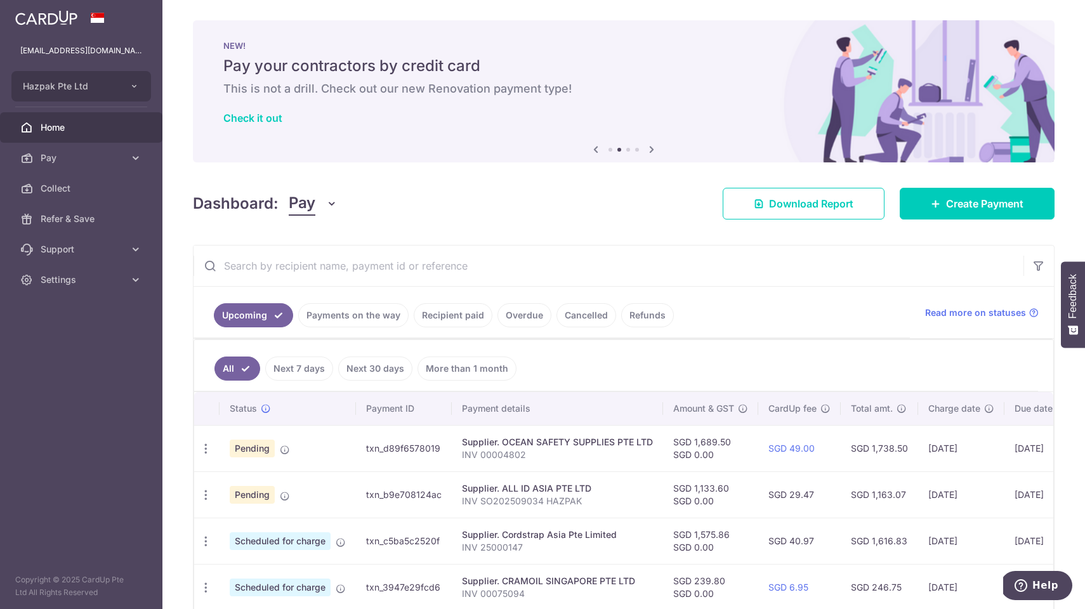
click at [397, 587] on td "txn_3947e29fcd6" at bounding box center [404, 587] width 96 height 46
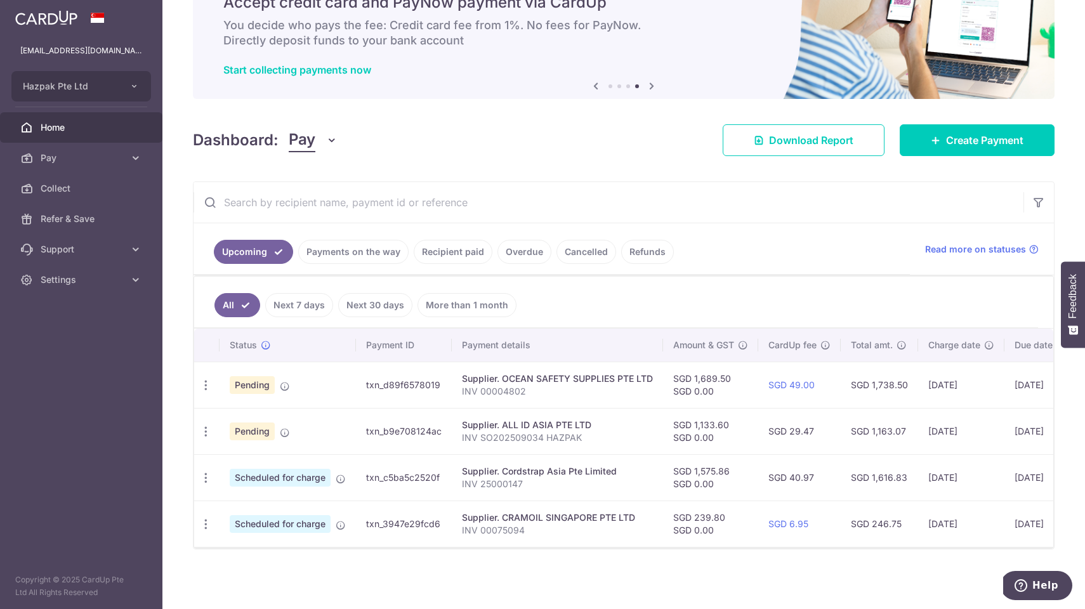
scroll to position [63, 0]
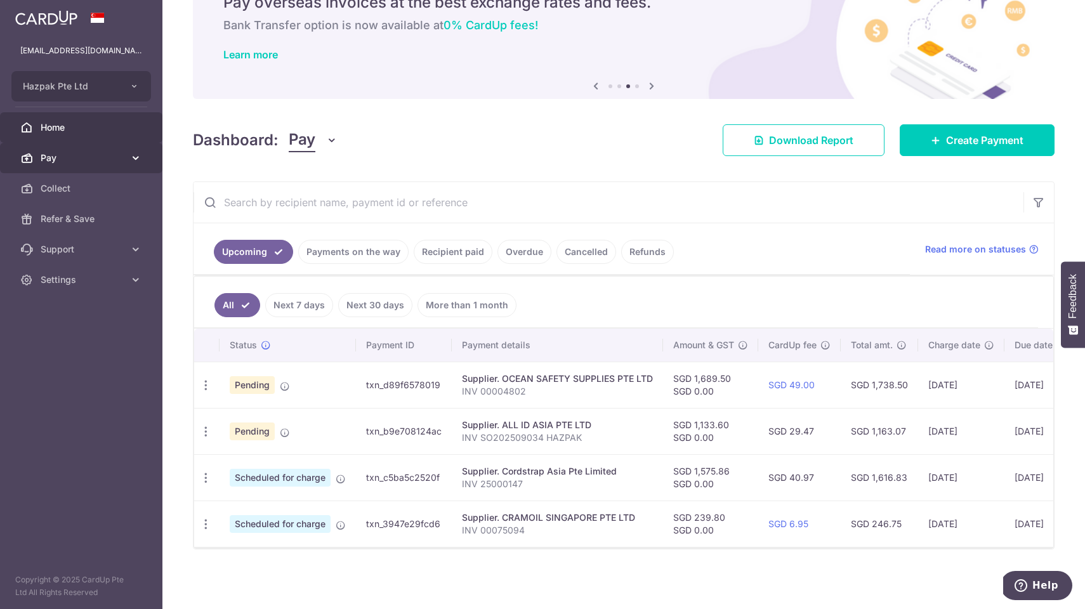
click at [50, 153] on span "Pay" at bounding box center [83, 158] width 84 height 13
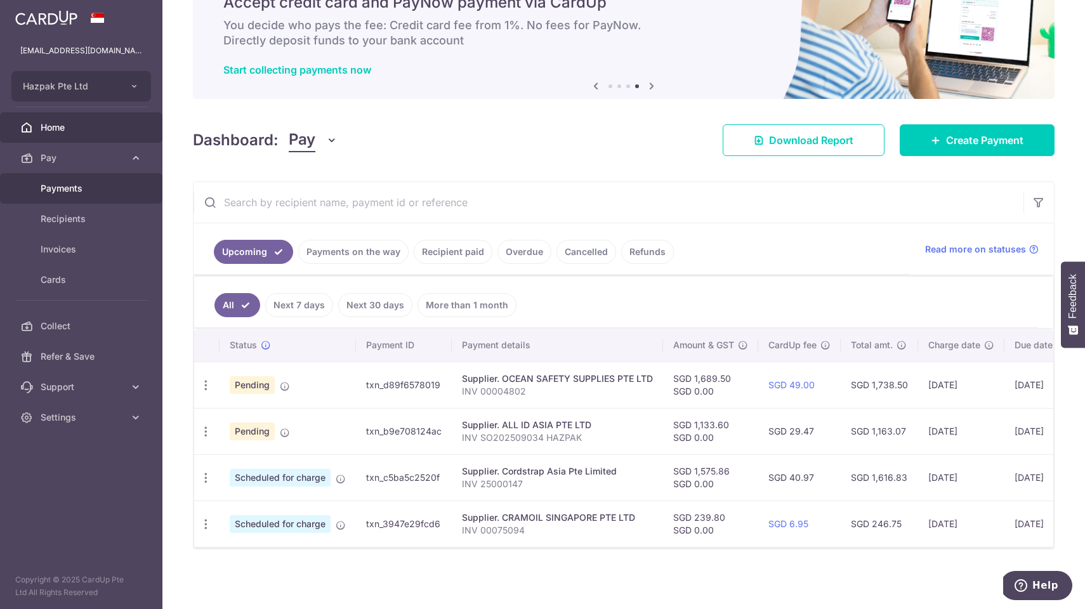
click at [56, 190] on span "Payments" at bounding box center [83, 188] width 84 height 13
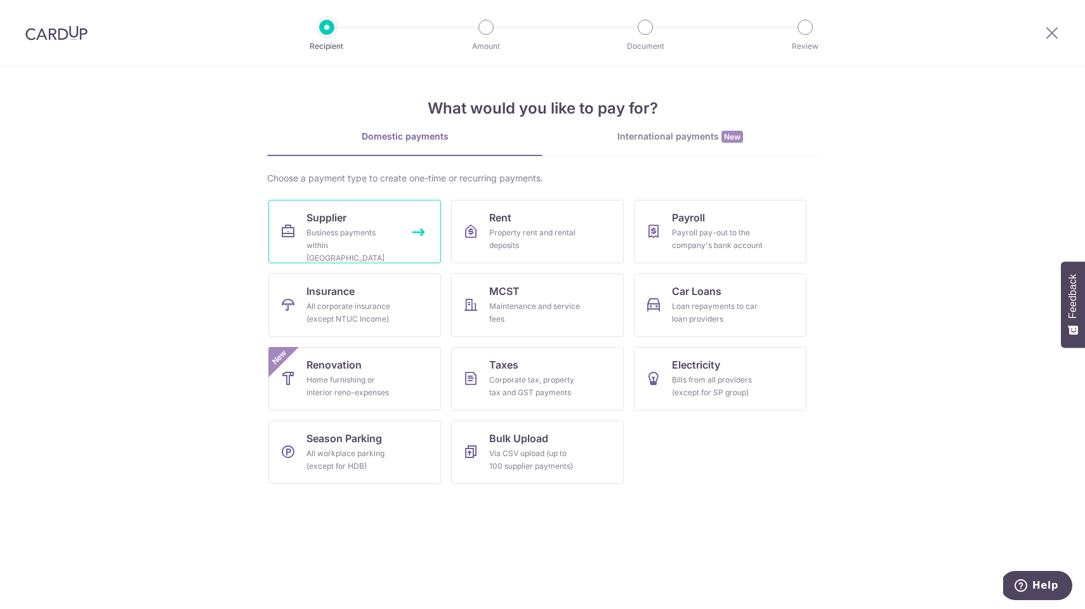
click at [360, 220] on link "Supplier Business payments within [GEOGRAPHIC_DATA]" at bounding box center [354, 231] width 173 height 63
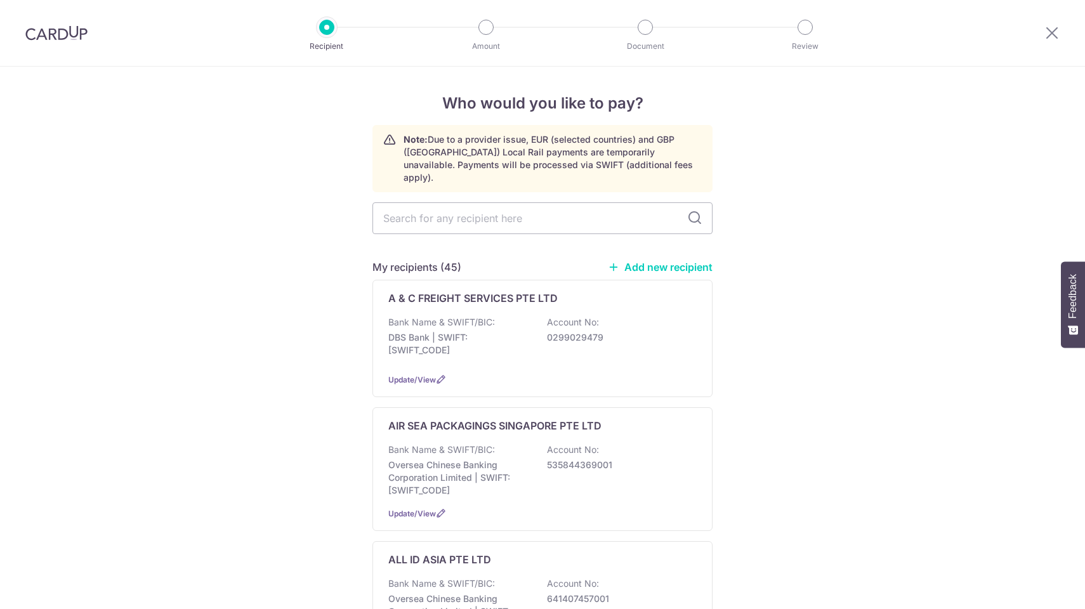
click at [427, 202] on input "text" at bounding box center [543, 218] width 340 height 32
type input "INFO"
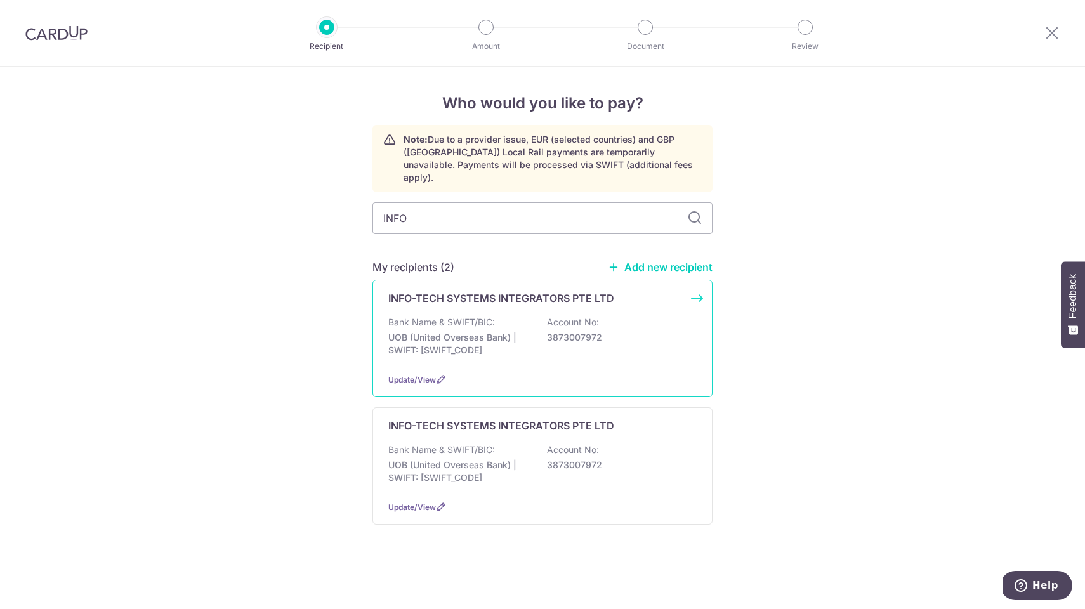
click at [525, 331] on p "UOB (United Overseas Bank) | SWIFT: UOVBSGSGXXX" at bounding box center [459, 343] width 142 height 25
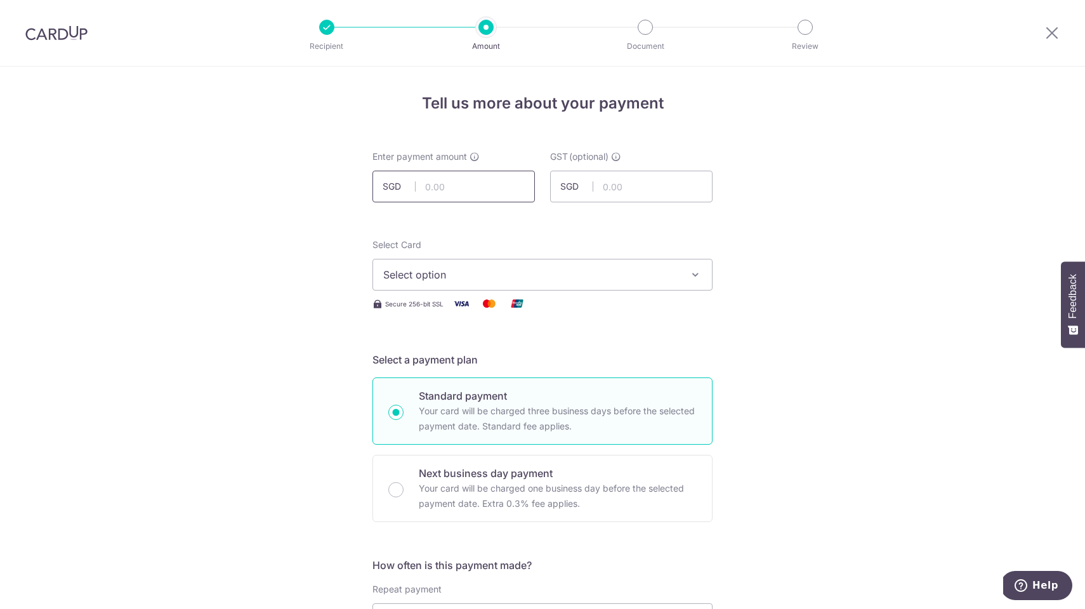
click at [433, 175] on input "text" at bounding box center [454, 187] width 162 height 32
type input "719.40"
click at [475, 273] on span "Select option" at bounding box center [531, 274] width 296 height 15
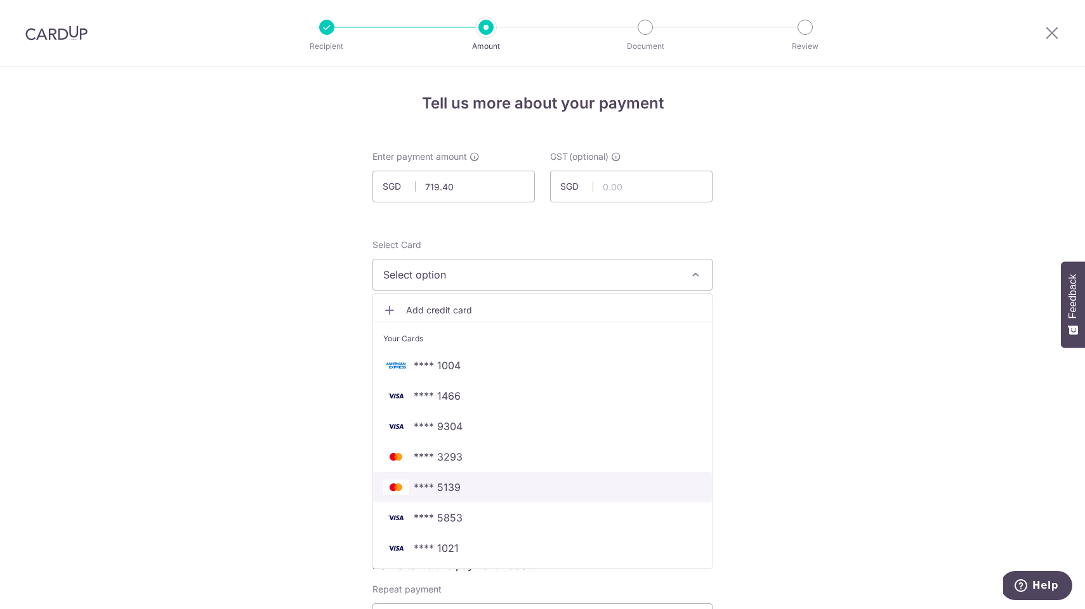
click at [440, 487] on span "**** 5139" at bounding box center [437, 487] width 47 height 15
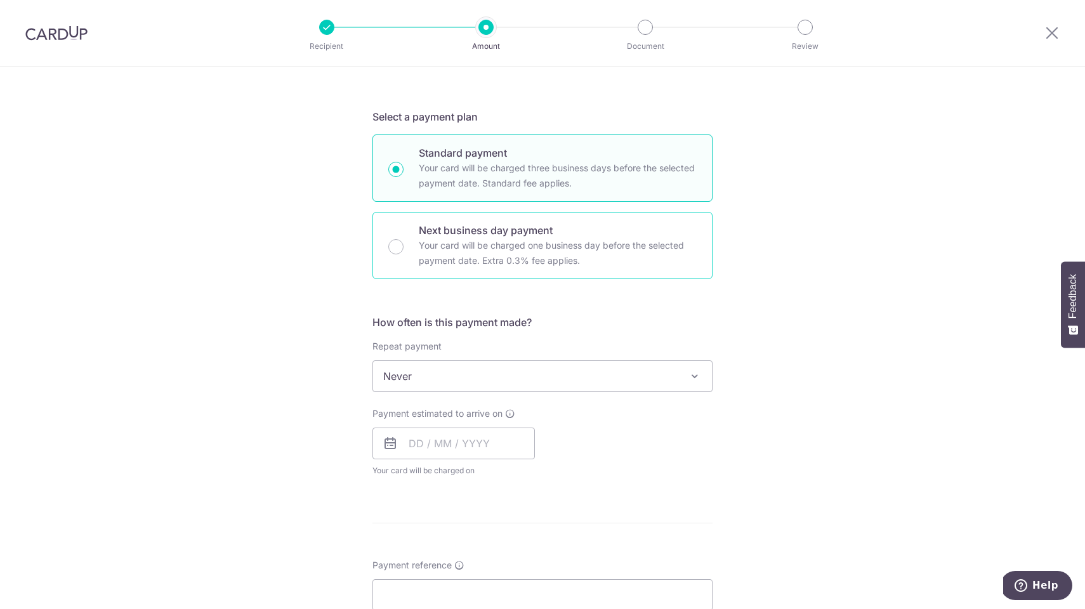
scroll to position [371, 0]
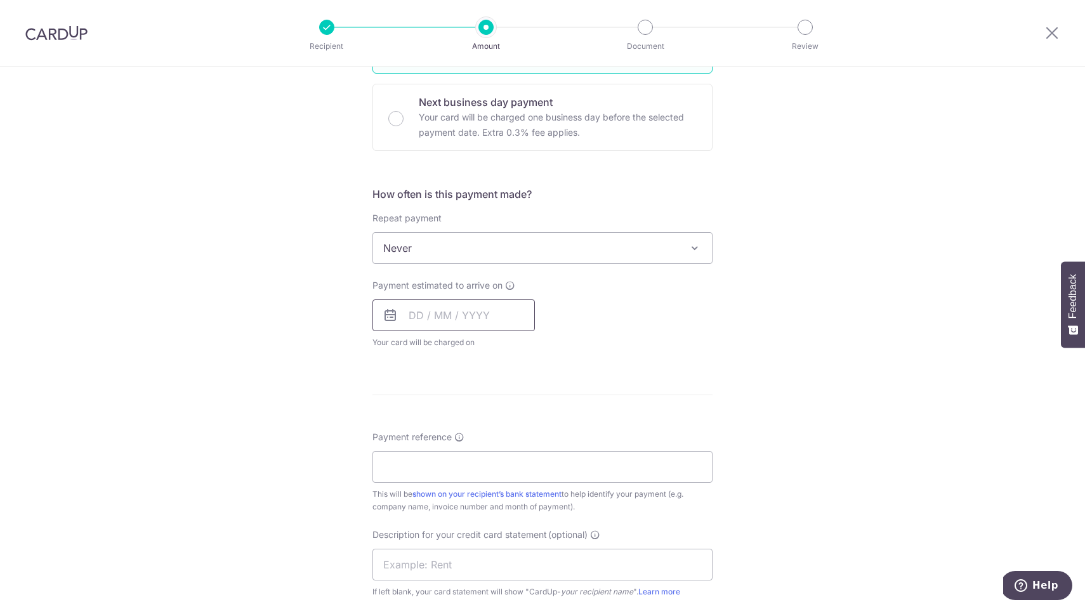
click at [457, 315] on input "text" at bounding box center [454, 316] width 162 height 32
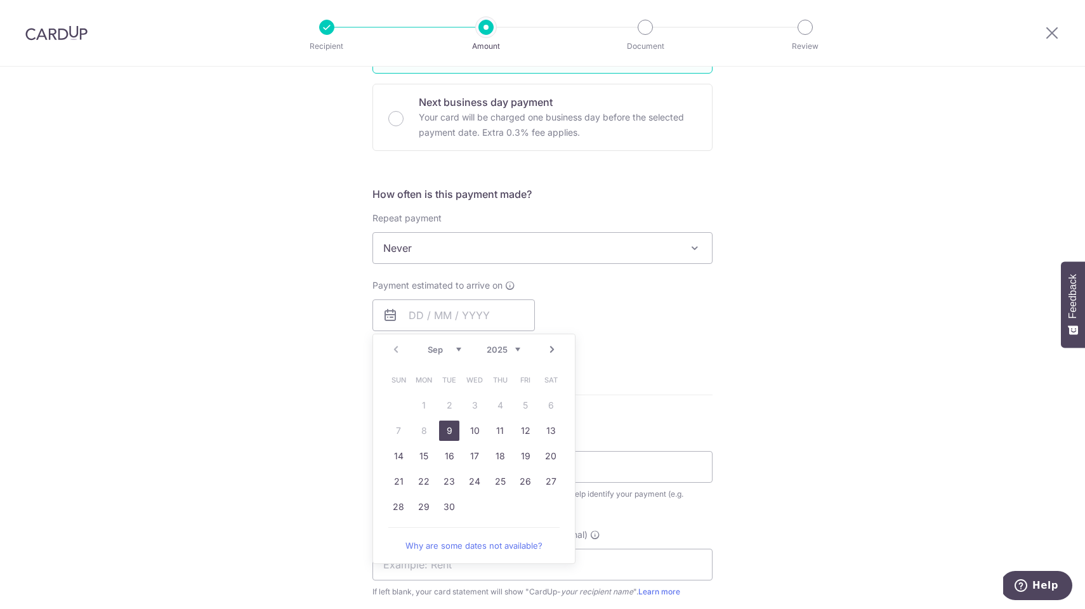
click at [448, 430] on link "9" at bounding box center [449, 431] width 20 height 20
type input "[DATE]"
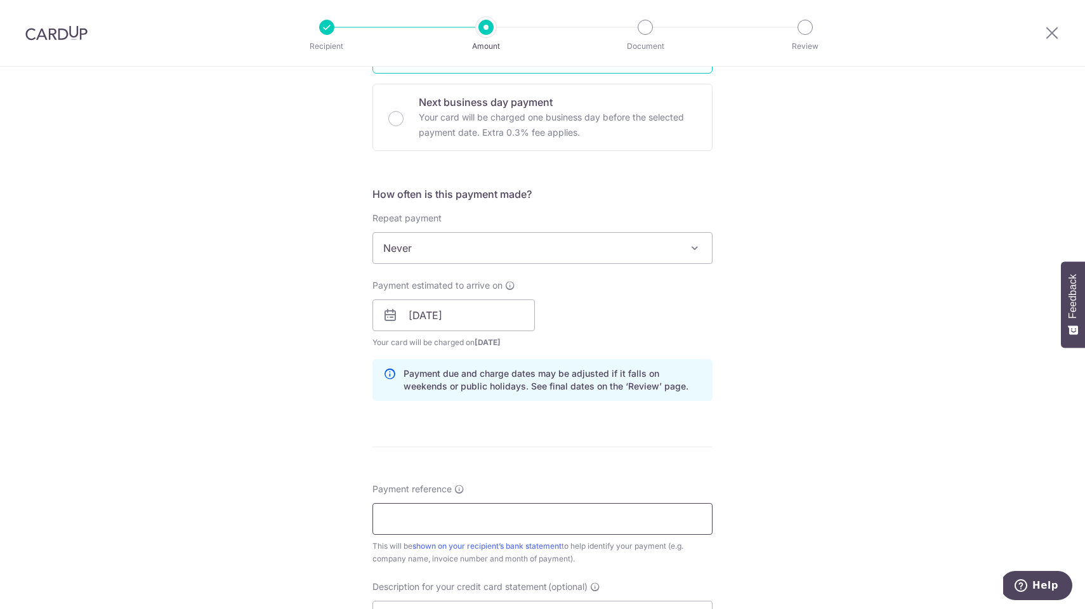
click at [479, 520] on input "Payment reference" at bounding box center [543, 519] width 340 height 32
paste input "2511424"
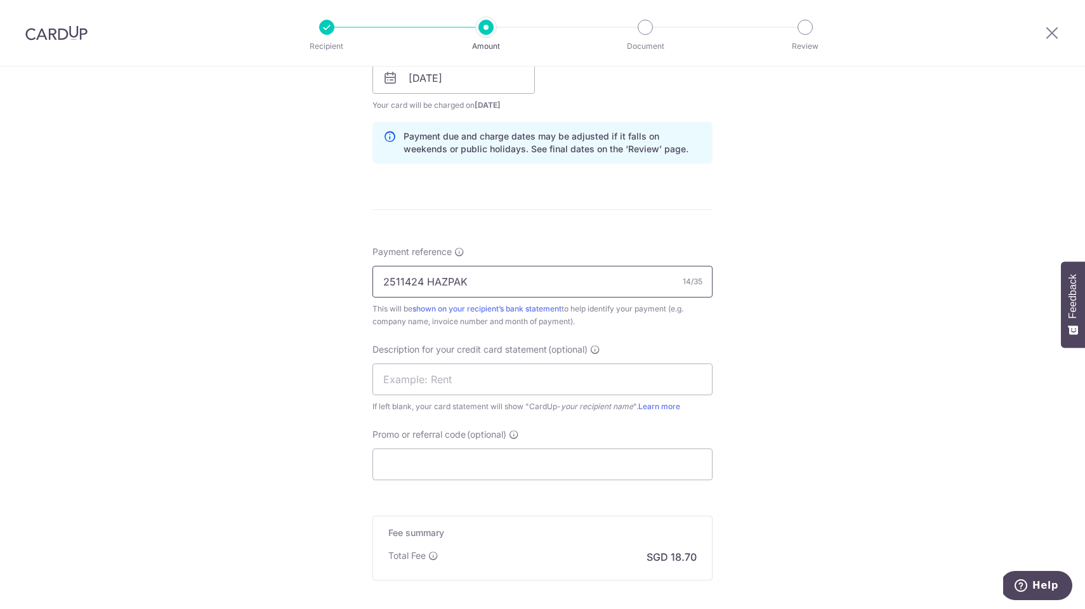
scroll to position [630, 0]
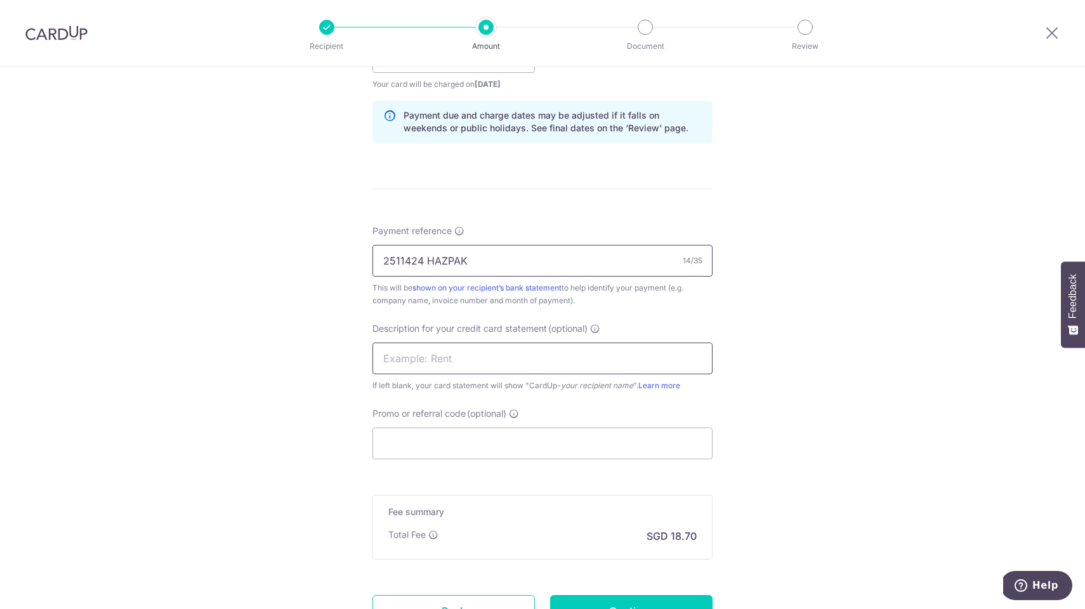
type input "2511424 HAZPAK"
click at [560, 363] on input "text" at bounding box center [543, 359] width 340 height 32
type input "INFO 719.40"
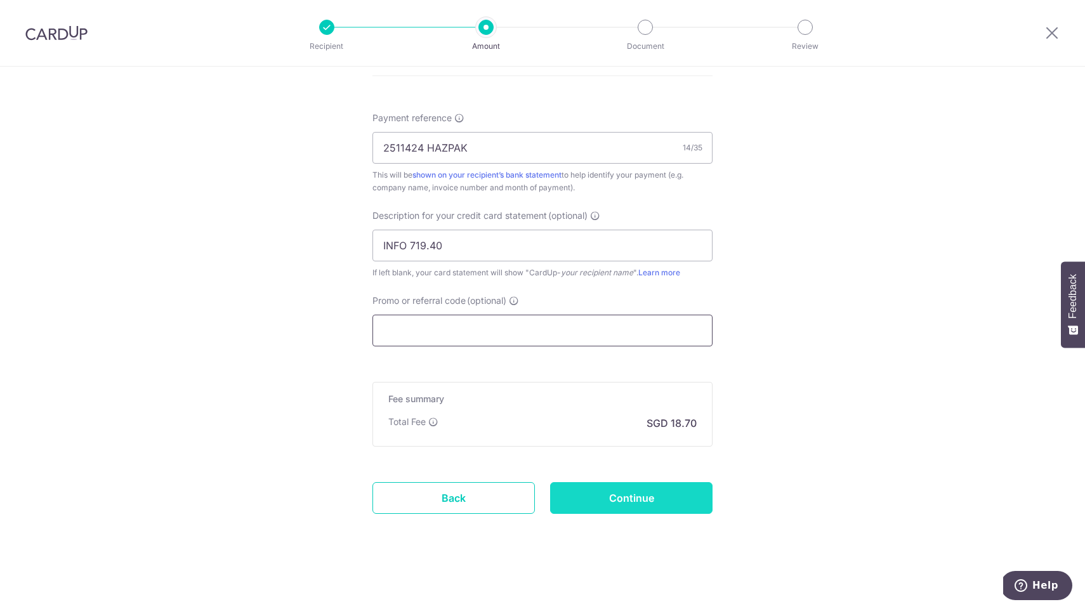
scroll to position [742, 0]
click at [638, 500] on input "Continue" at bounding box center [631, 498] width 162 height 32
type input "Create Schedule"
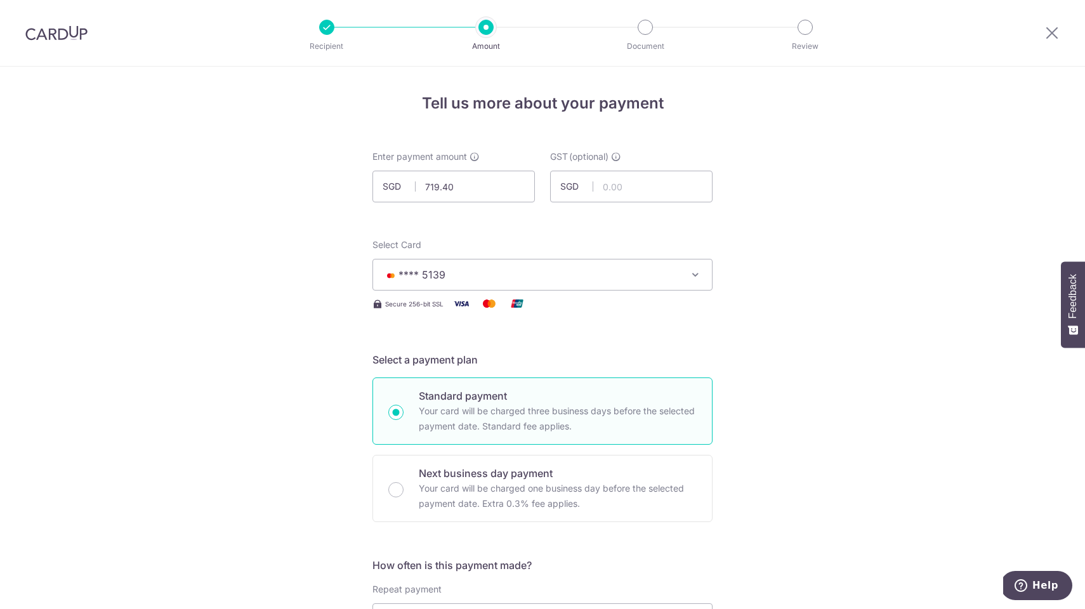
scroll to position [760, 0]
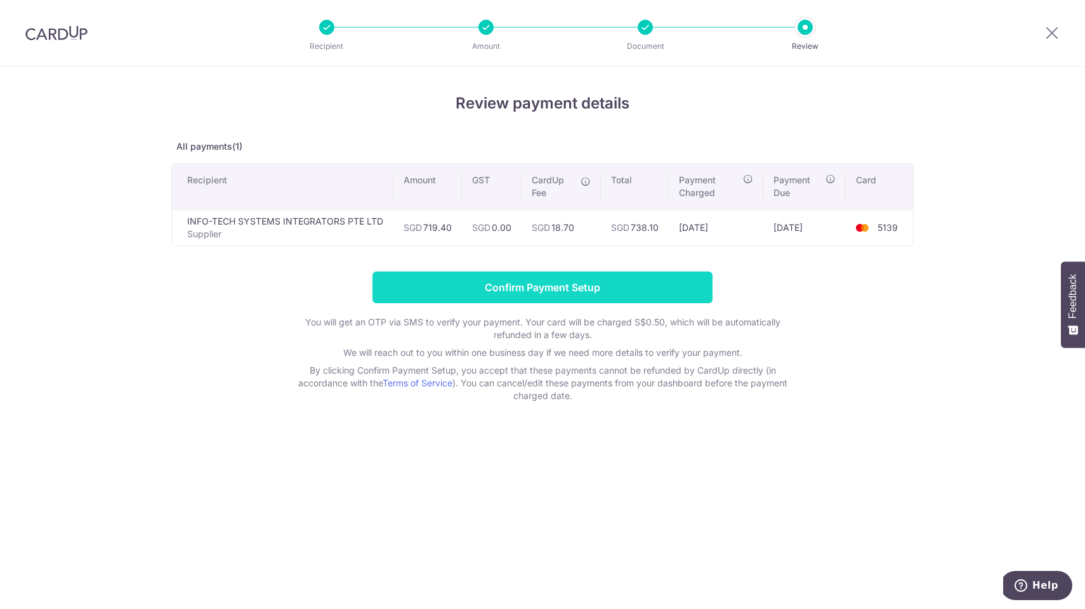
click at [529, 286] on input "Confirm Payment Setup" at bounding box center [543, 288] width 340 height 32
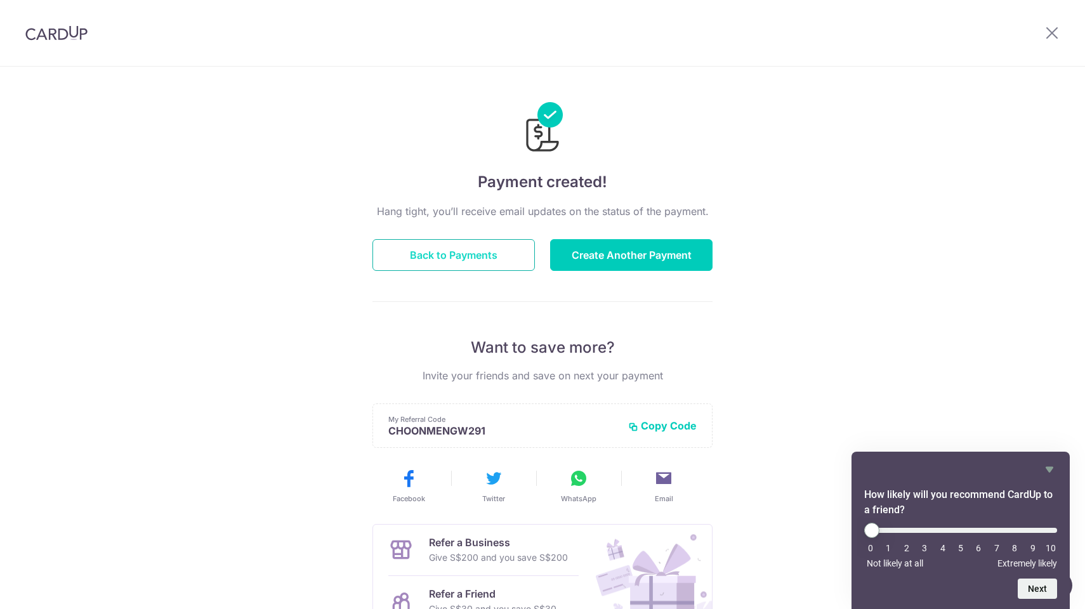
click at [443, 251] on button "Back to Payments" at bounding box center [454, 255] width 162 height 32
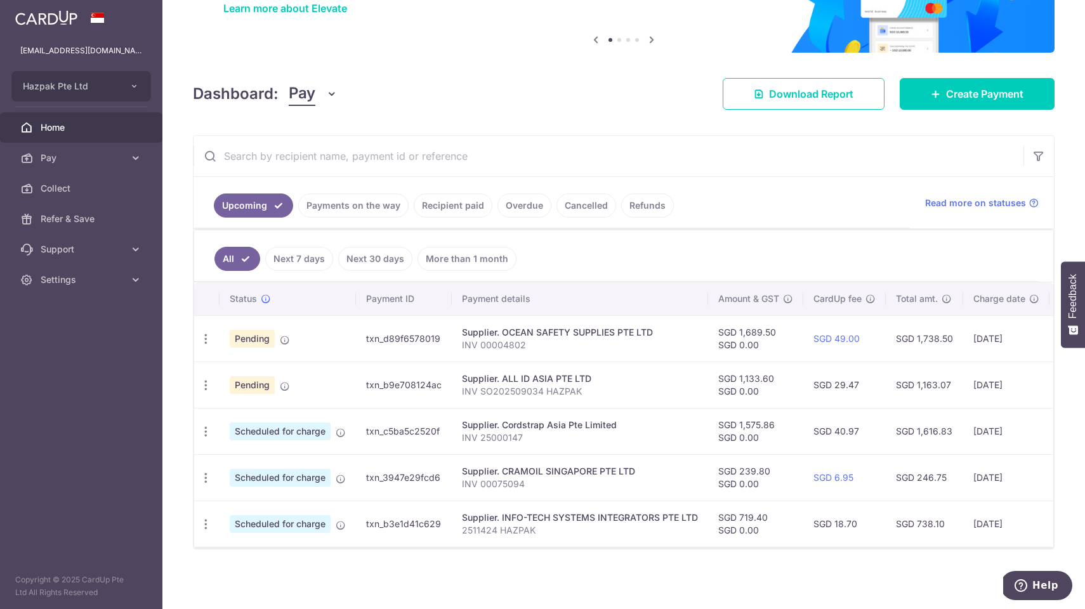
scroll to position [110, 0]
click at [395, 525] on td "txn_b3e1d41c629" at bounding box center [404, 524] width 96 height 46
copy td "txn_b3e1d41c629"
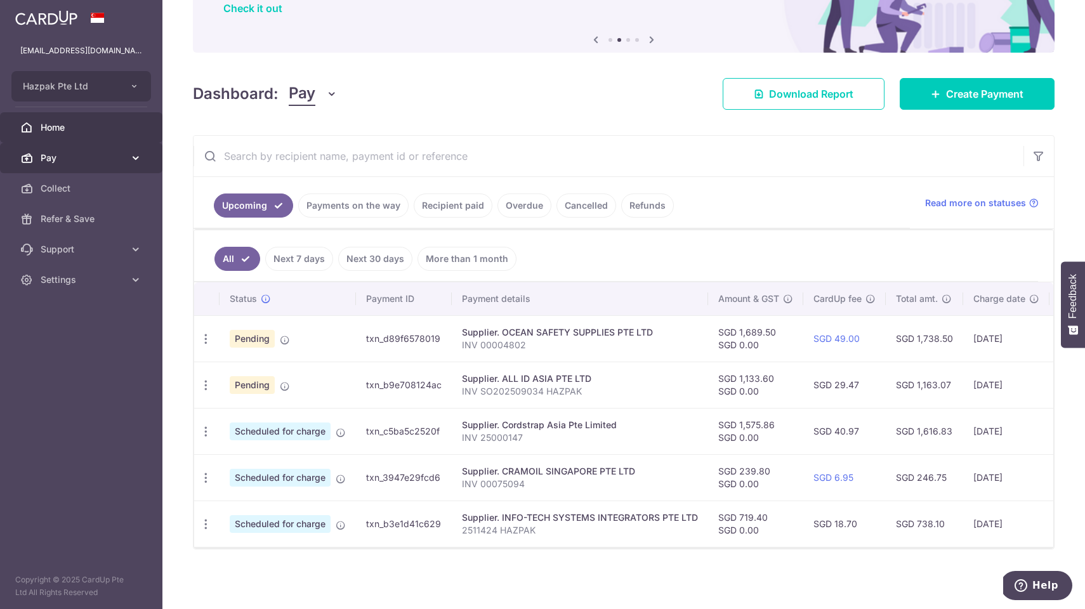
click at [51, 157] on span "Pay" at bounding box center [83, 158] width 84 height 13
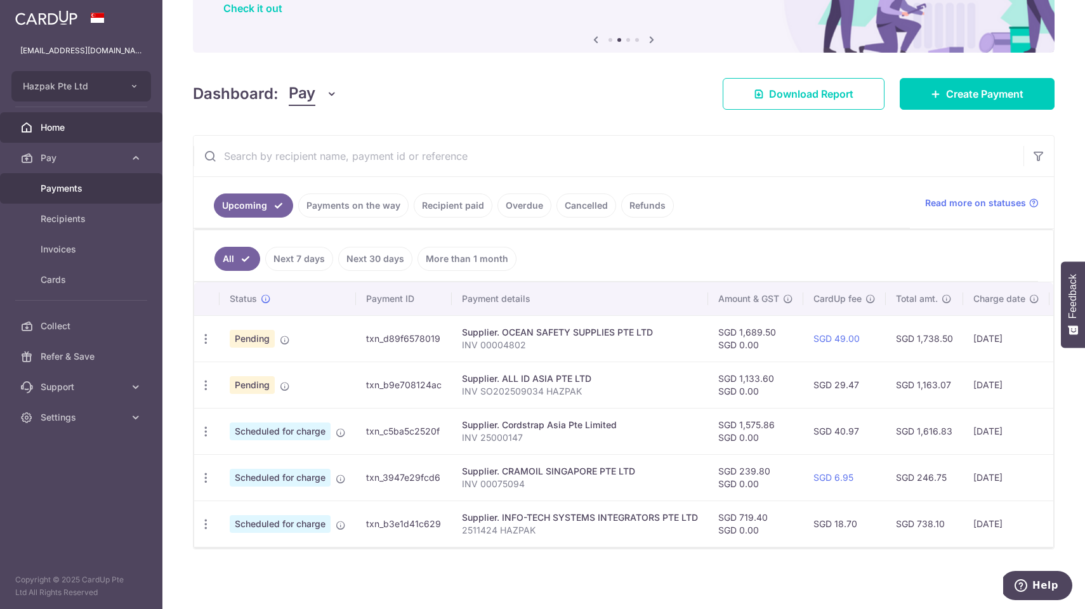
click at [73, 186] on span "Payments" at bounding box center [83, 188] width 84 height 13
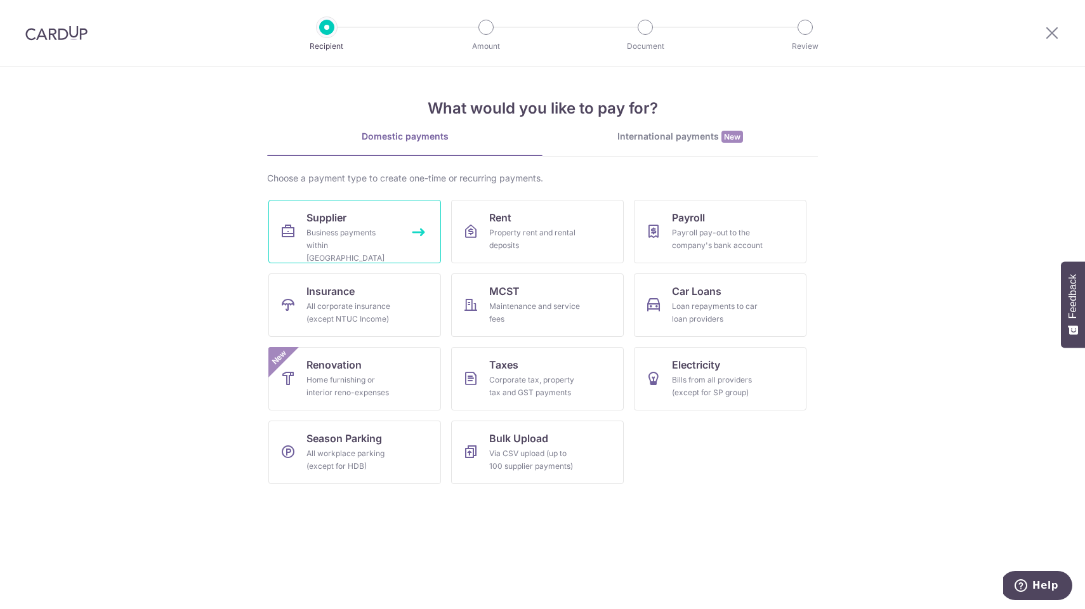
click at [399, 228] on link "Supplier Business payments within Singapore" at bounding box center [354, 231] width 173 height 63
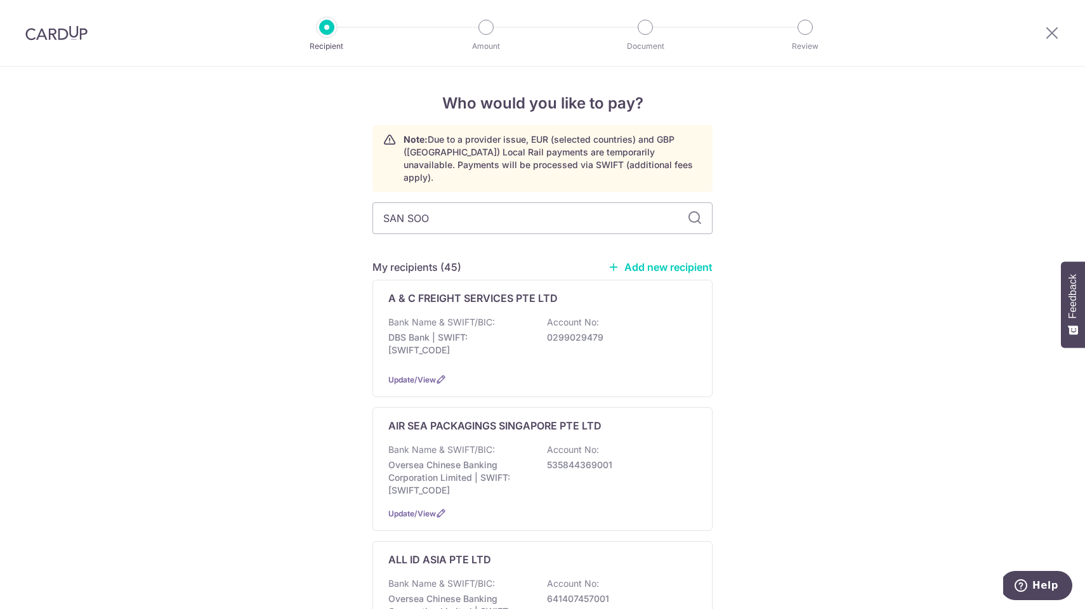
type input "SAN SOON"
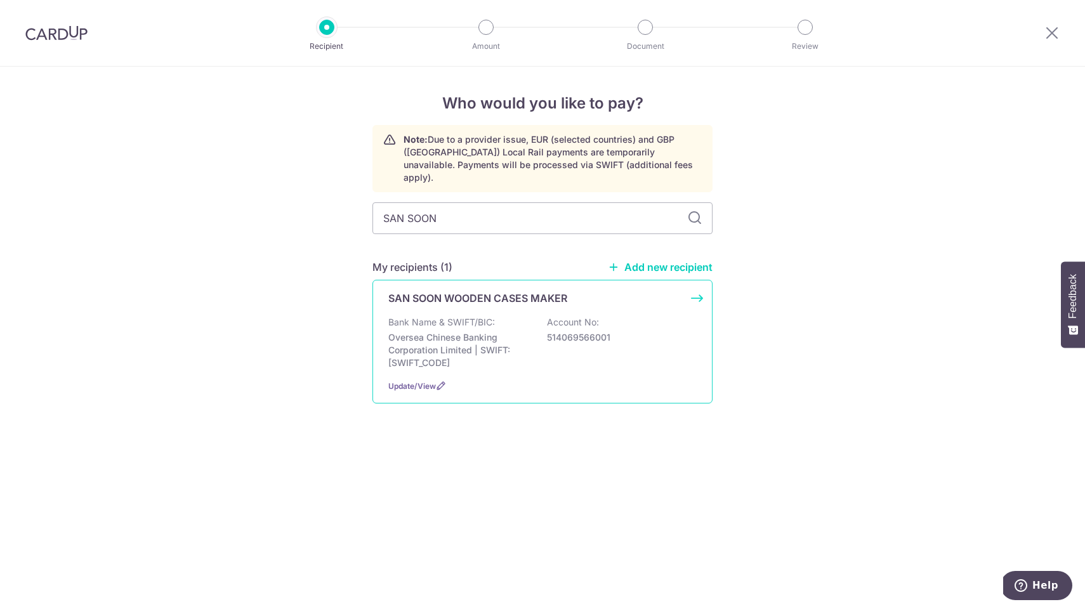
click at [533, 318] on div "Bank Name & SWIFT/BIC: Oversea Chinese Banking Corporation Limited | SWIFT: OCB…" at bounding box center [542, 342] width 308 height 53
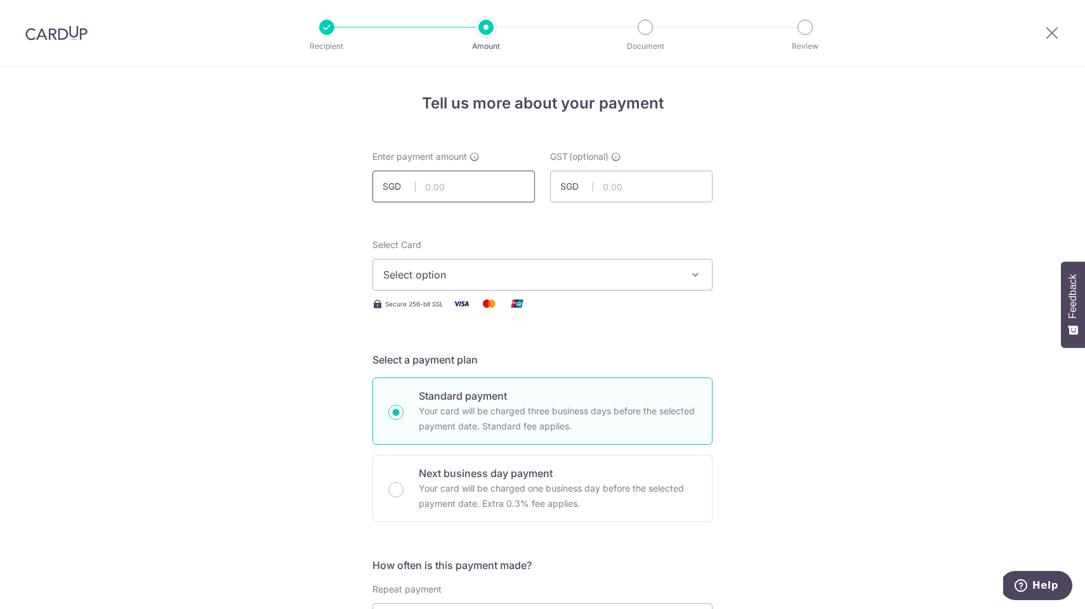
click at [473, 180] on input "text" at bounding box center [454, 187] width 162 height 32
type input "2,743.00"
click at [528, 277] on span "Select option" at bounding box center [531, 274] width 296 height 15
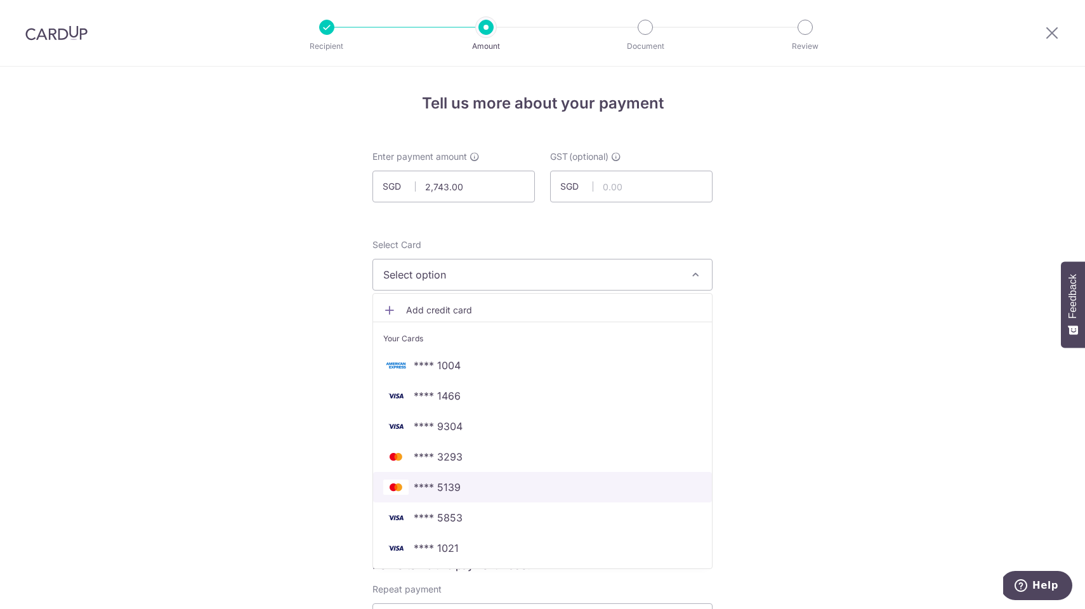
click at [450, 496] on link "**** 5139" at bounding box center [542, 487] width 339 height 30
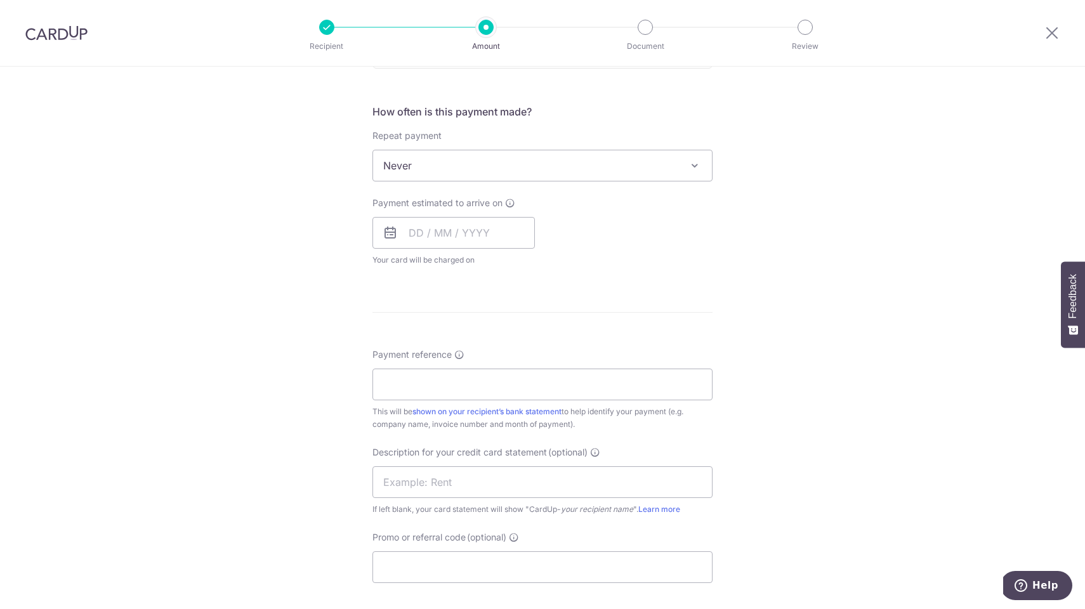
scroll to position [460, 0]
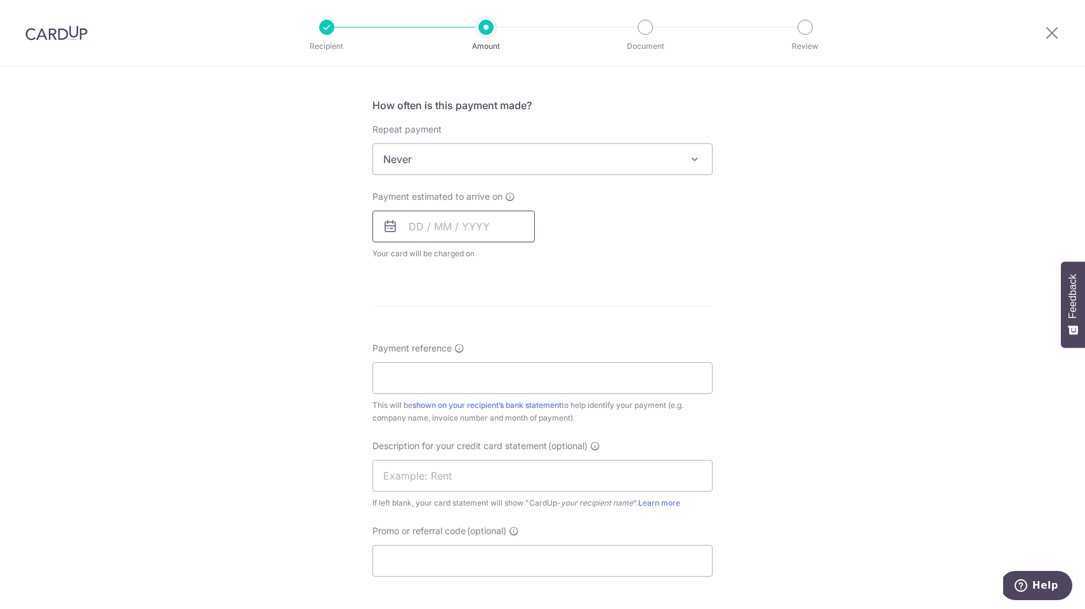
click at [463, 223] on input "text" at bounding box center [454, 227] width 162 height 32
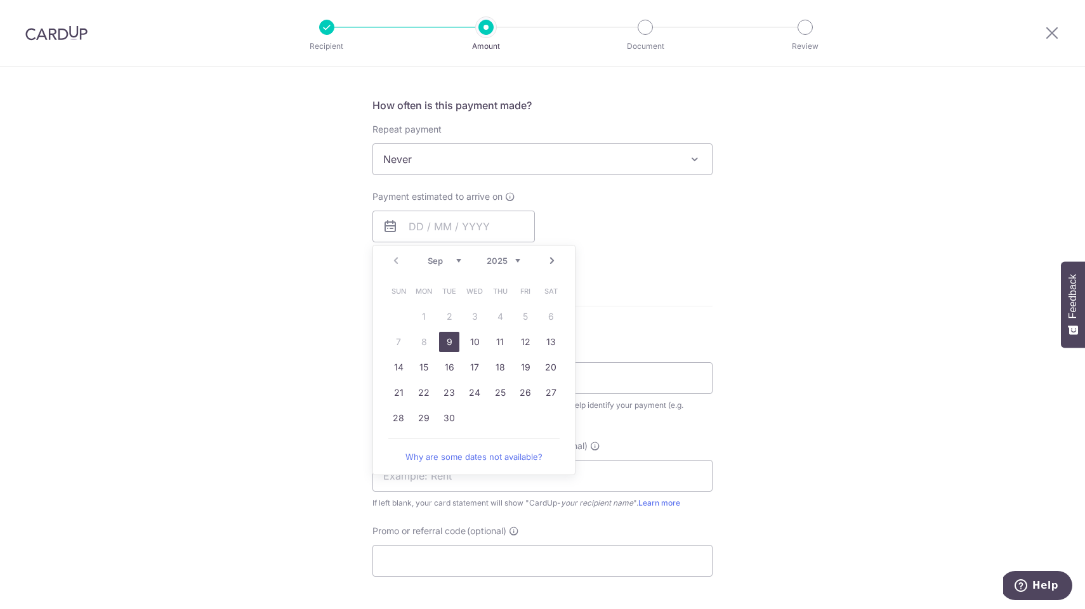
click at [447, 341] on link "9" at bounding box center [449, 342] width 20 height 20
type input "[DATE]"
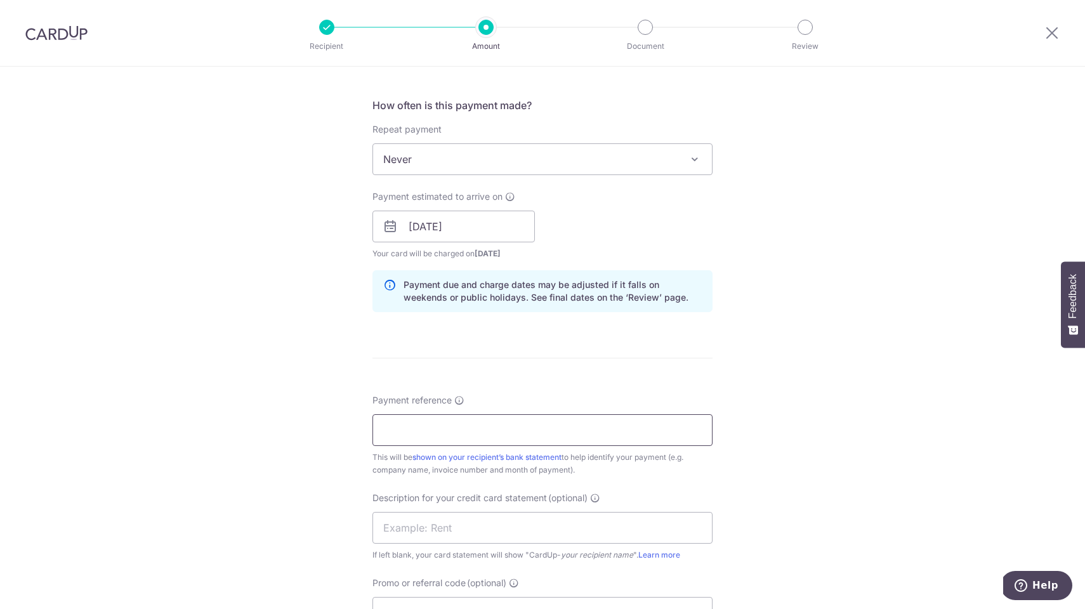
click at [445, 433] on input "Payment reference" at bounding box center [543, 430] width 340 height 32
type input "S"
type input "HAZPAK SOA AS OF 31 AUG 2025"
click at [456, 527] on input "text" at bounding box center [543, 528] width 340 height 32
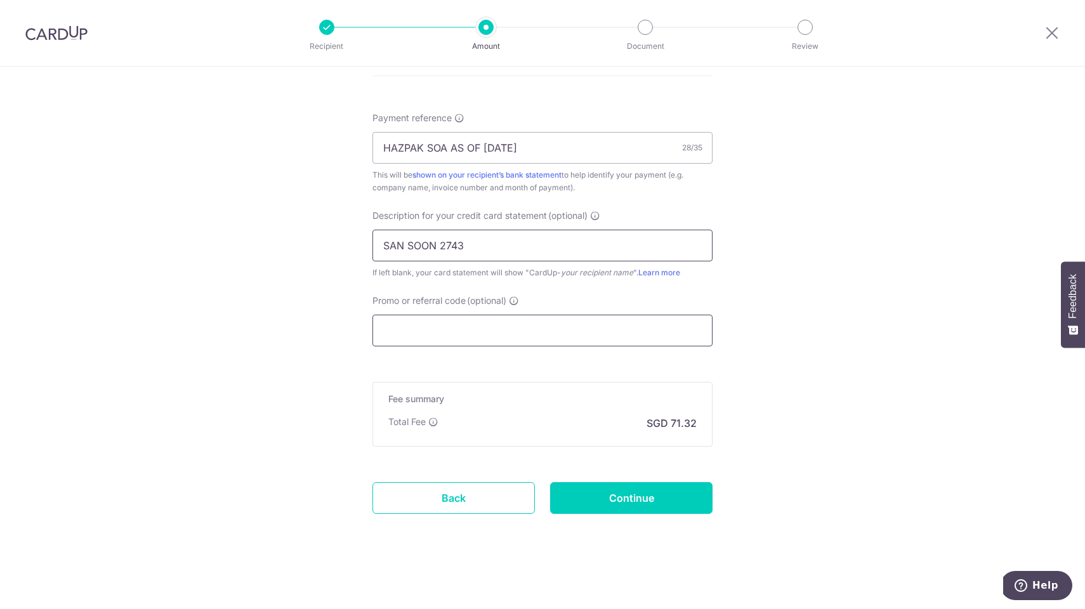
scroll to position [742, 0]
type input "SAN SOON 274300"
click at [599, 500] on input "Continue" at bounding box center [631, 498] width 162 height 32
type input "Create Schedule"
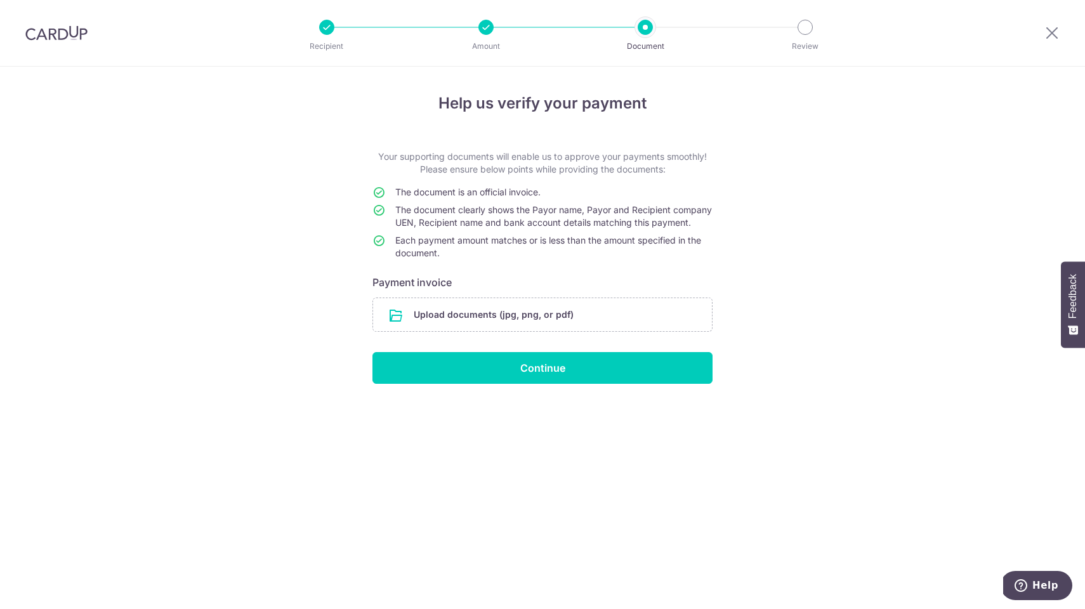
click at [509, 330] on input "file" at bounding box center [542, 314] width 339 height 33
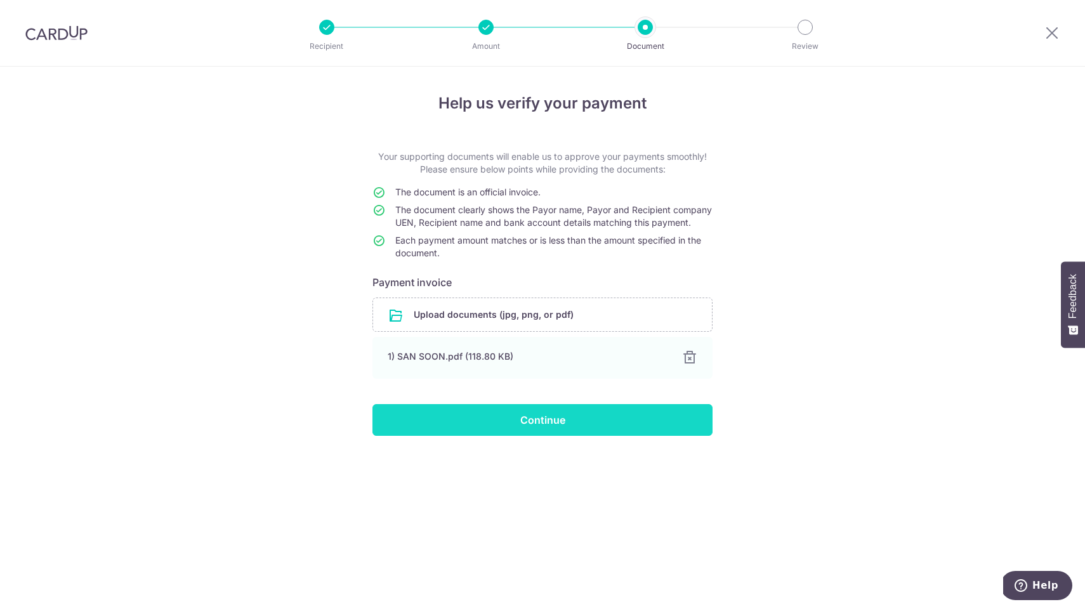
click at [518, 436] on input "Continue" at bounding box center [543, 420] width 340 height 32
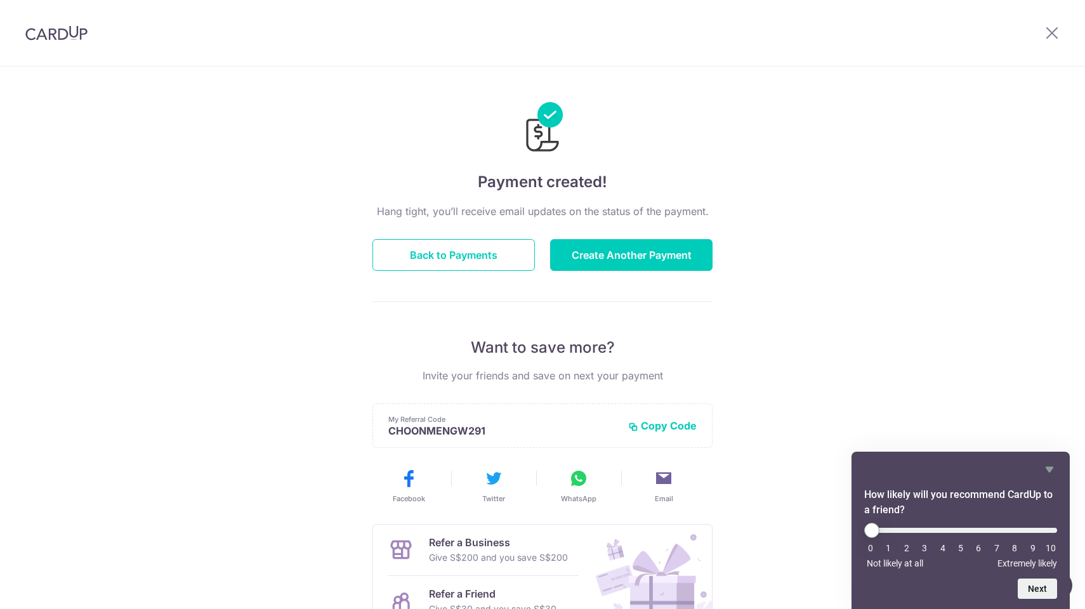
click at [486, 255] on button "Back to Payments" at bounding box center [454, 255] width 162 height 32
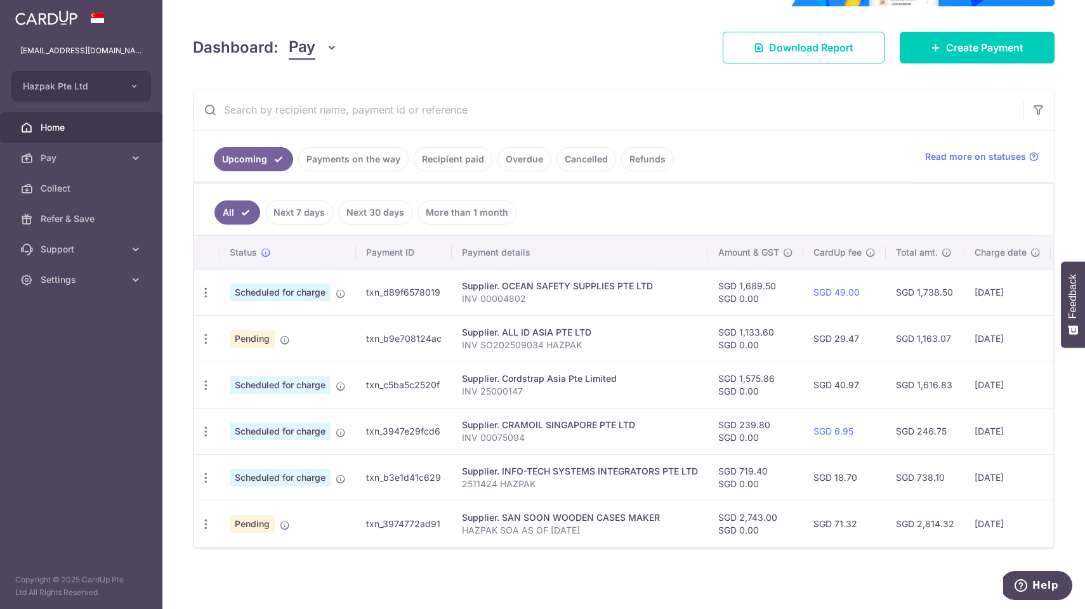
scroll to position [156, 0]
click at [386, 525] on td "txn_3974772ad91" at bounding box center [404, 524] width 96 height 46
copy td "txn_3974772ad91"
click at [53, 157] on span "Pay" at bounding box center [83, 158] width 84 height 13
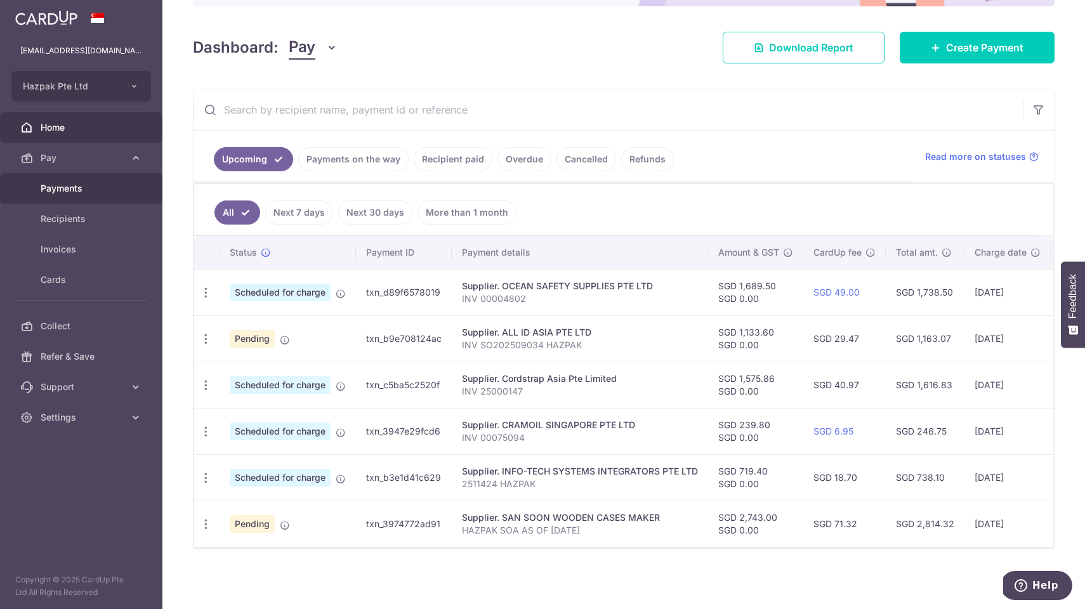
click at [66, 188] on span "Payments" at bounding box center [83, 188] width 84 height 13
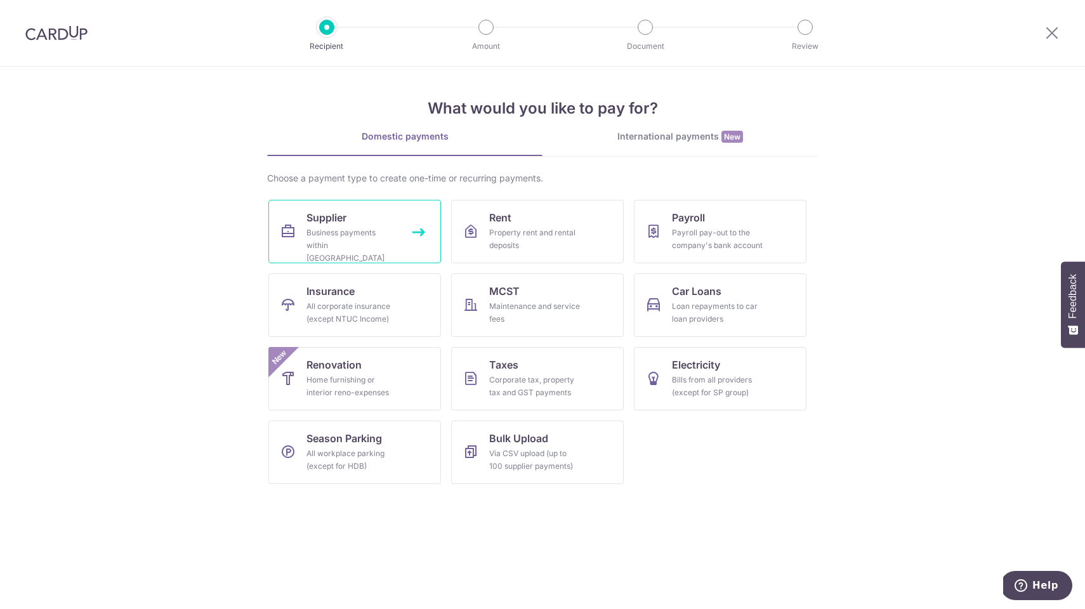
click at [360, 214] on link "Supplier Business payments within [GEOGRAPHIC_DATA]" at bounding box center [354, 231] width 173 height 63
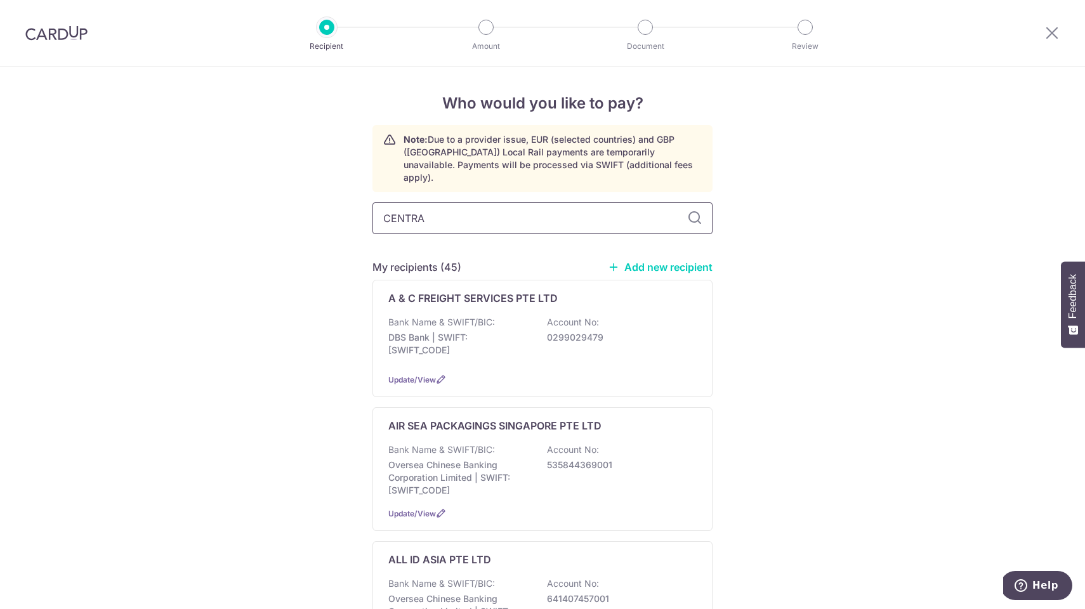
type input "CENTRAL"
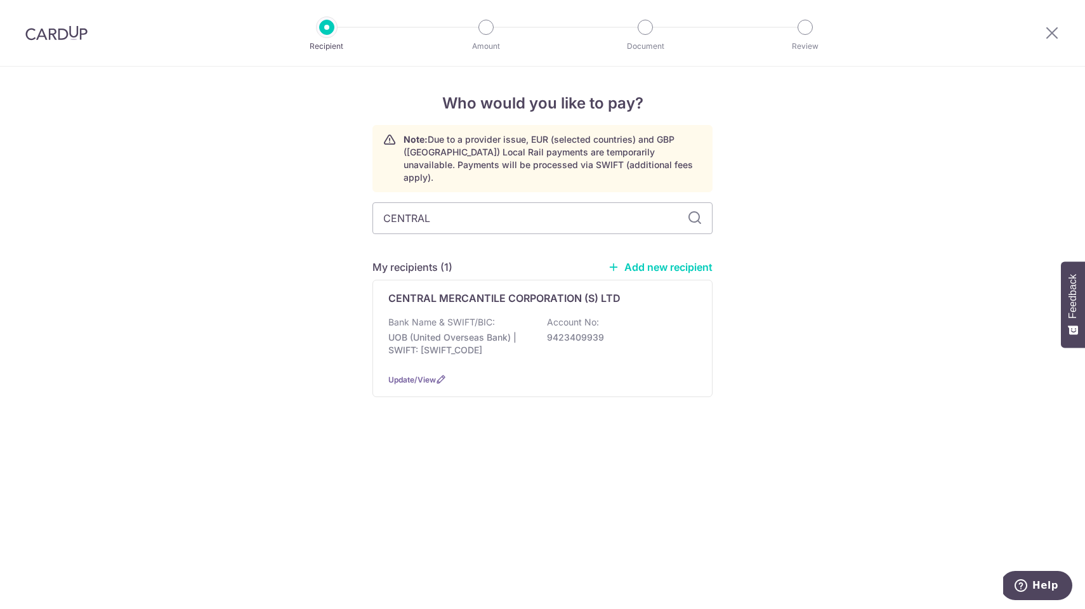
click at [544, 316] on div "Bank Name & SWIFT/BIC: UOB (United Overseas Bank) | SWIFT: [SWIFT_CODE] Account…" at bounding box center [542, 339] width 308 height 47
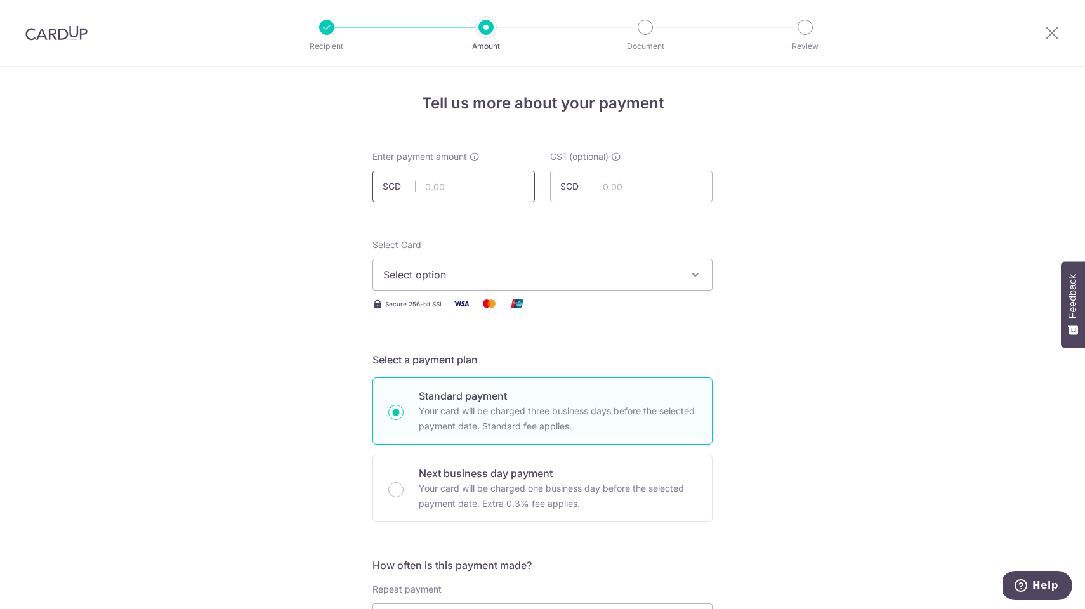
click at [484, 186] on input "text" at bounding box center [454, 187] width 162 height 32
type input "244.16"
click at [508, 274] on span "Select option" at bounding box center [531, 274] width 296 height 15
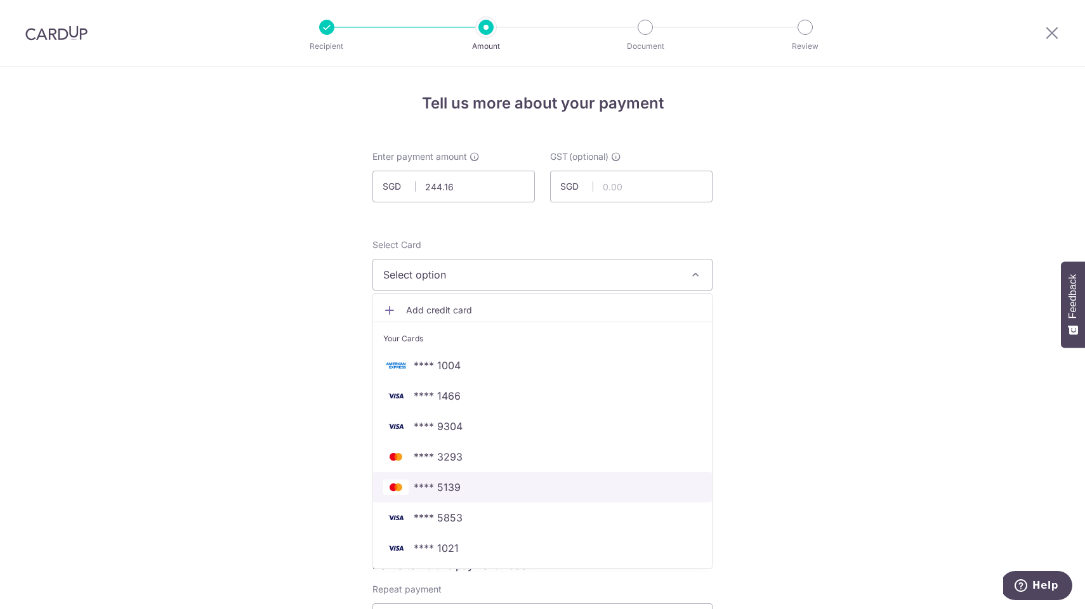
click at [449, 490] on span "**** 5139" at bounding box center [437, 487] width 47 height 15
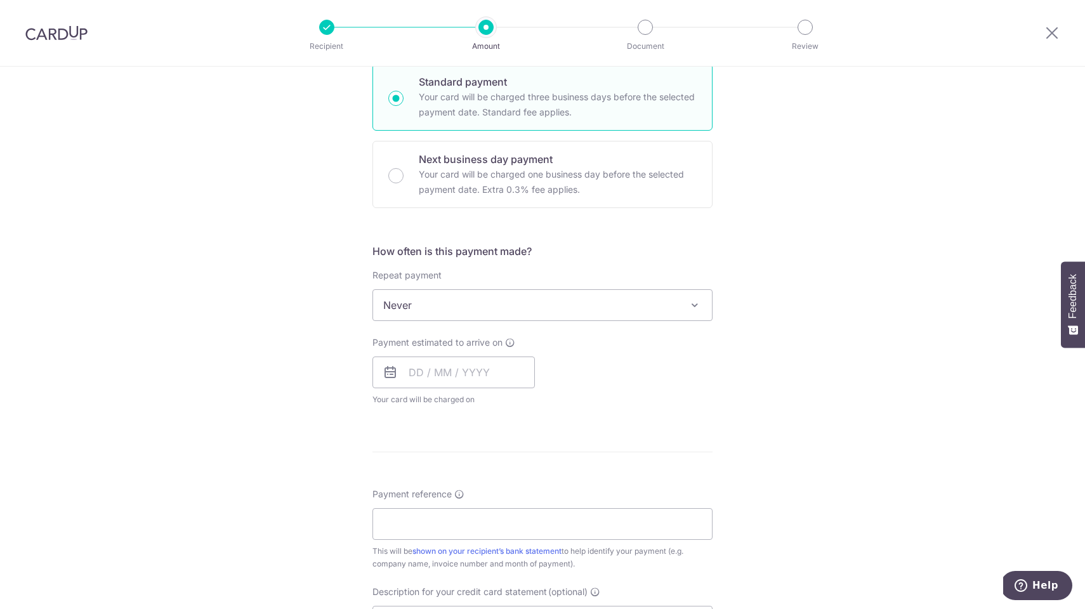
scroll to position [340, 0]
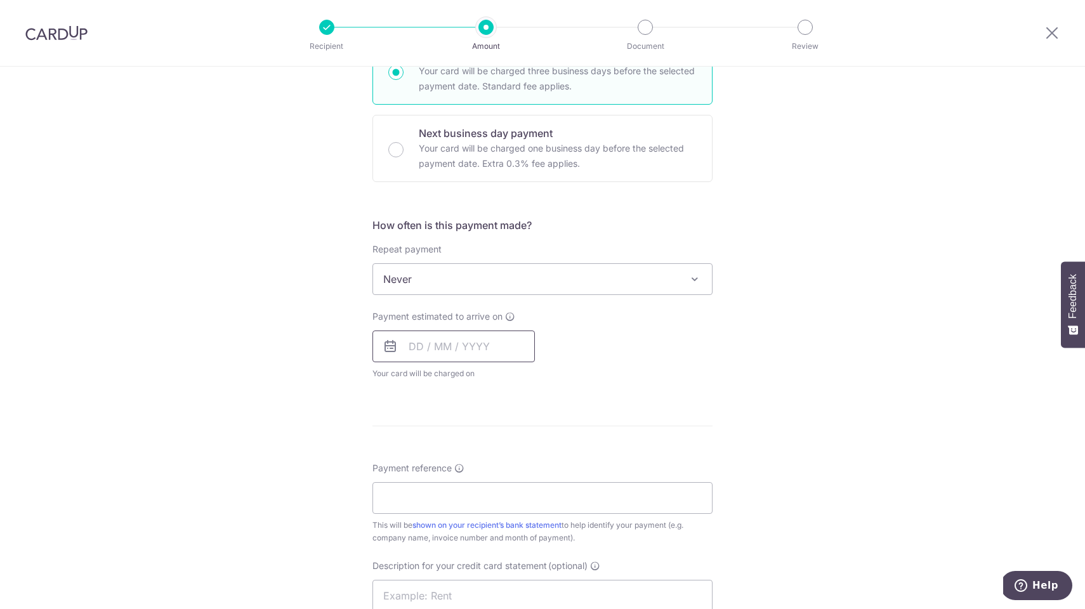
click at [470, 347] on input "text" at bounding box center [454, 347] width 162 height 32
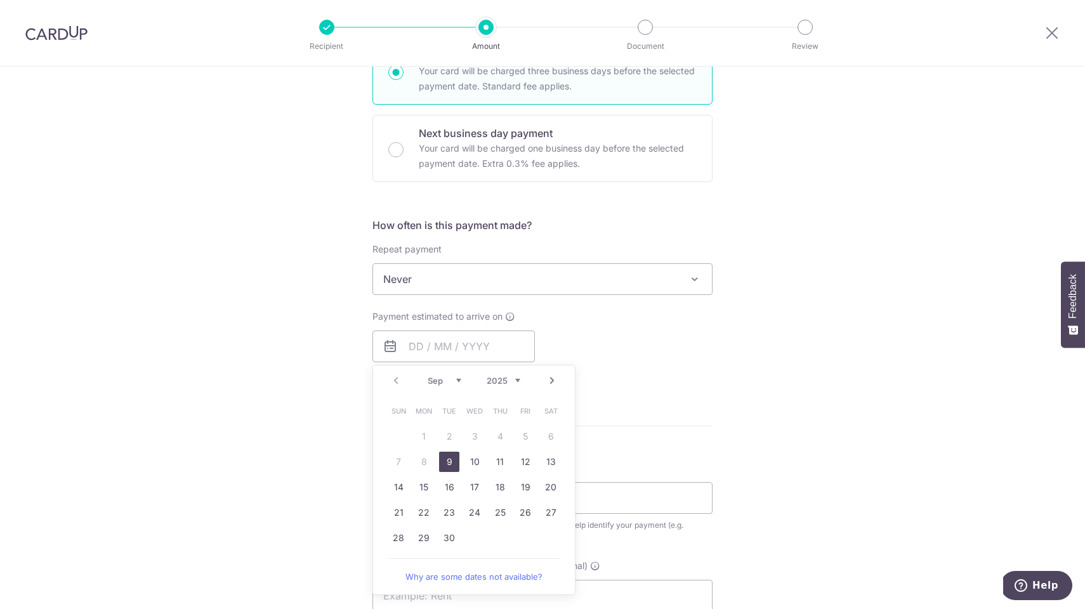
click at [447, 460] on link "9" at bounding box center [449, 462] width 20 height 20
type input "[DATE]"
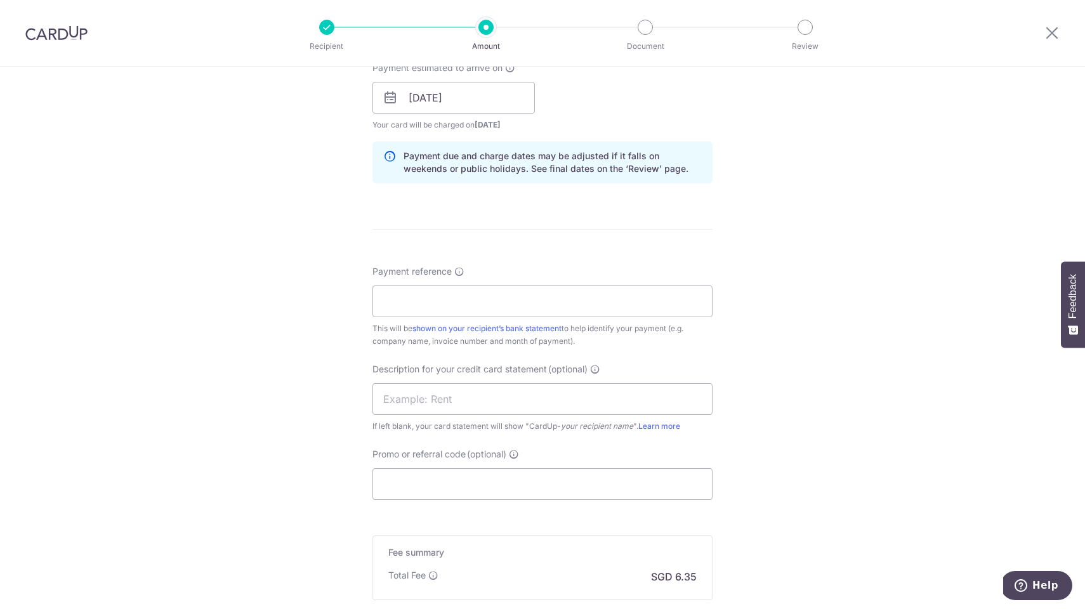
scroll to position [697, 0]
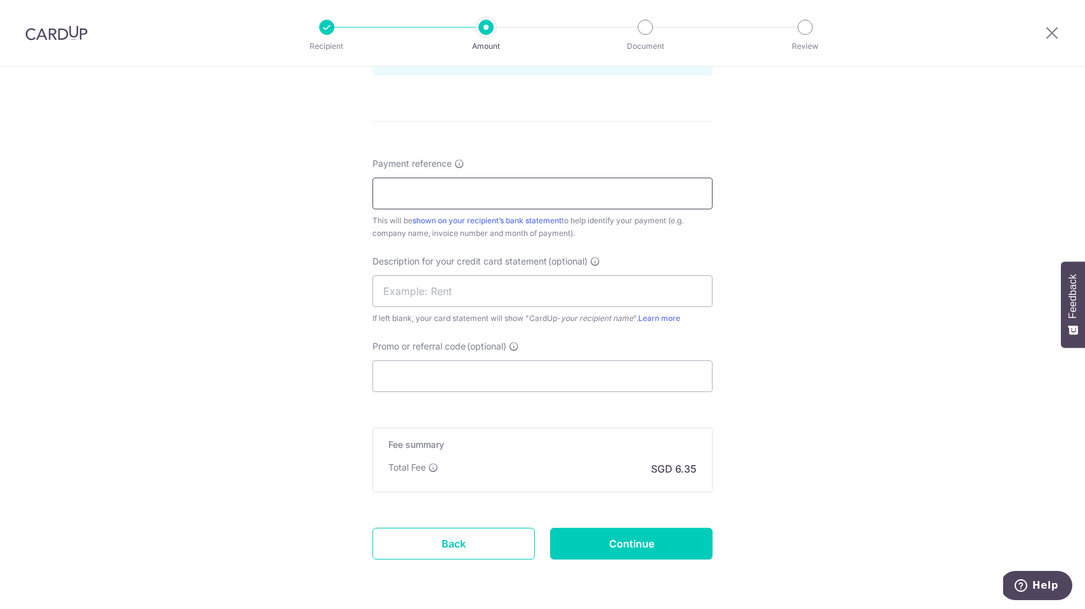
click at [452, 192] on input "Payment reference" at bounding box center [543, 194] width 340 height 32
type input "INV 1055111 INV 1055970"
type input "CENTRAL 24416"
click at [635, 546] on input "Continue" at bounding box center [631, 544] width 162 height 32
type input "Create Schedule"
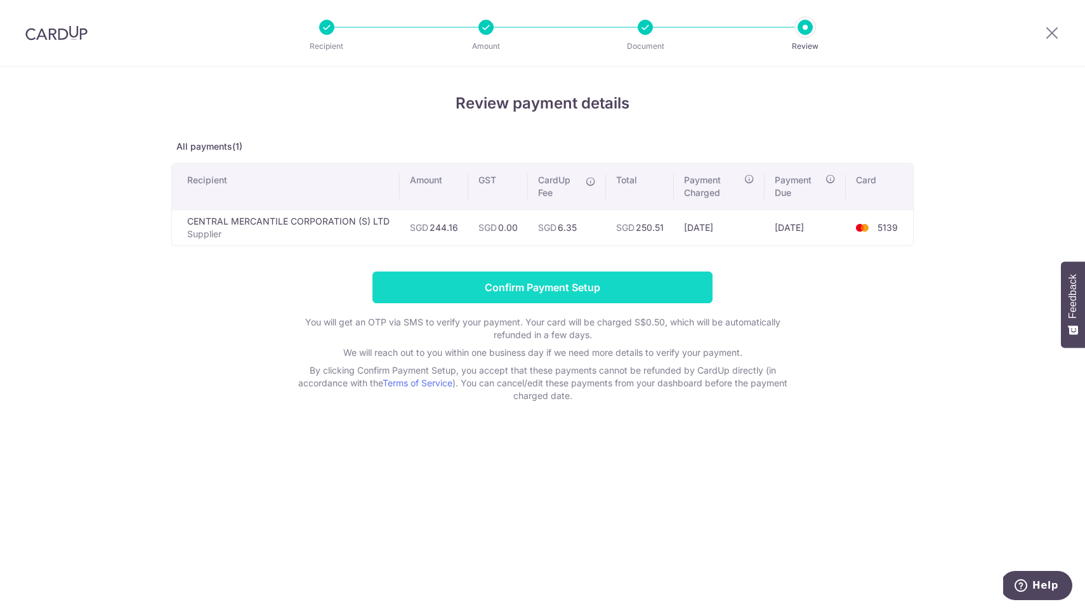
click at [537, 277] on input "Confirm Payment Setup" at bounding box center [543, 288] width 340 height 32
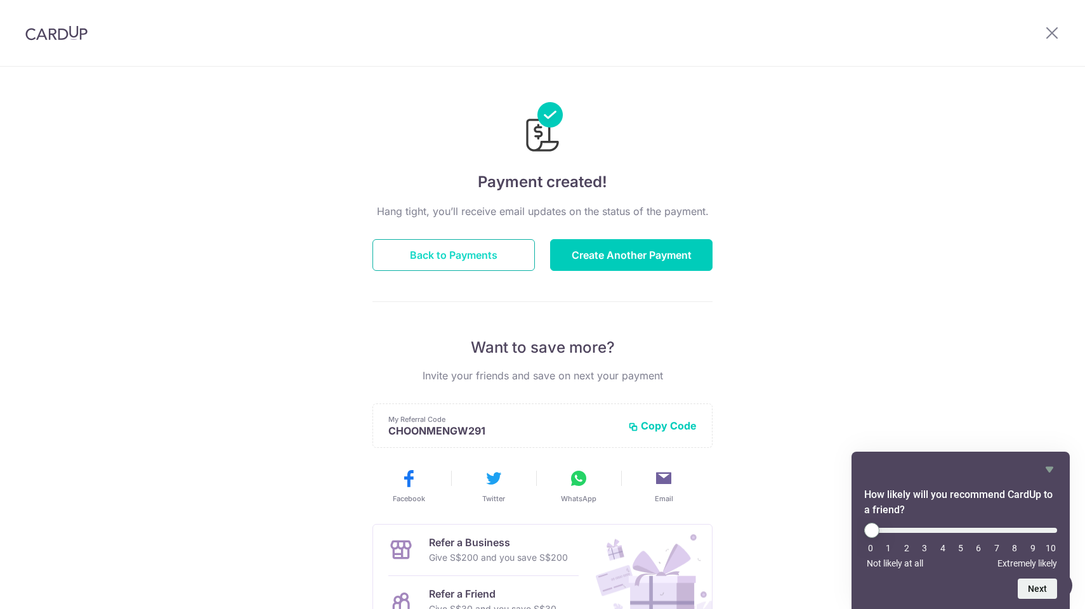
click at [485, 255] on button "Back to Payments" at bounding box center [454, 255] width 162 height 32
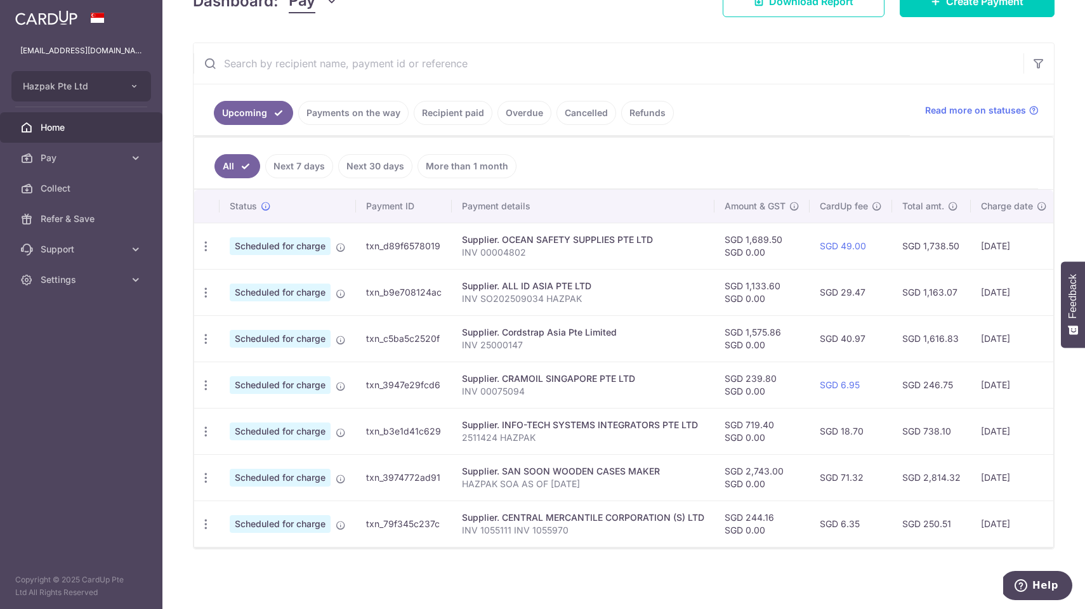
scroll to position [202, 0]
click at [399, 523] on td "txn_79f345c237c" at bounding box center [404, 524] width 96 height 46
copy td "txn_79f345c237c"
